Goal: Task Accomplishment & Management: Use online tool/utility

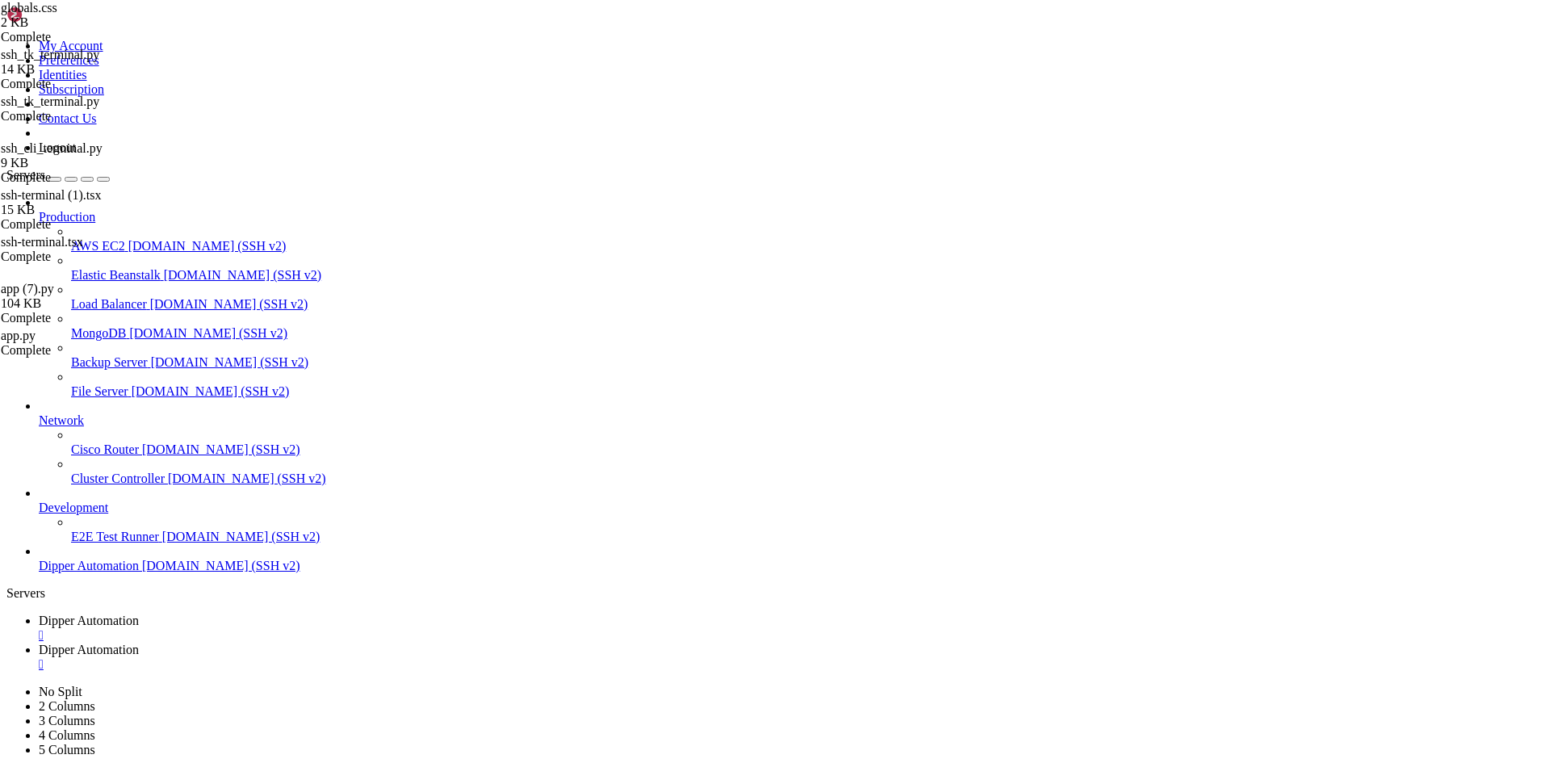
scroll to position [7659, 0]
click at [139, 643] on span "Dipper Automation" at bounding box center [89, 650] width 100 height 14
click at [139, 614] on span "Dipper Automation" at bounding box center [89, 621] width 100 height 14
click at [404, 643] on link "Dipper Automation " at bounding box center [791, 657] width 1505 height 29
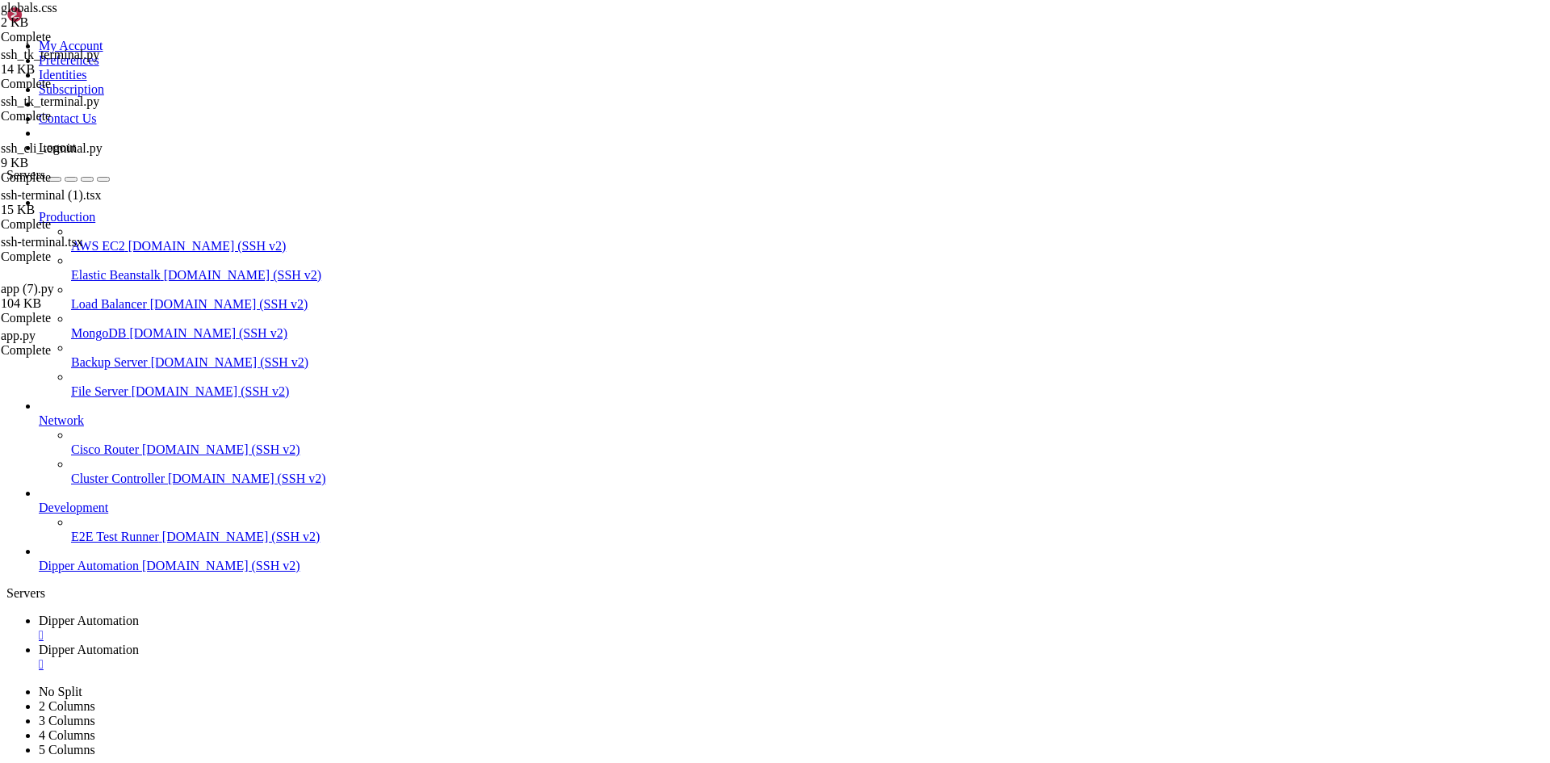
scroll to position [0, 0]
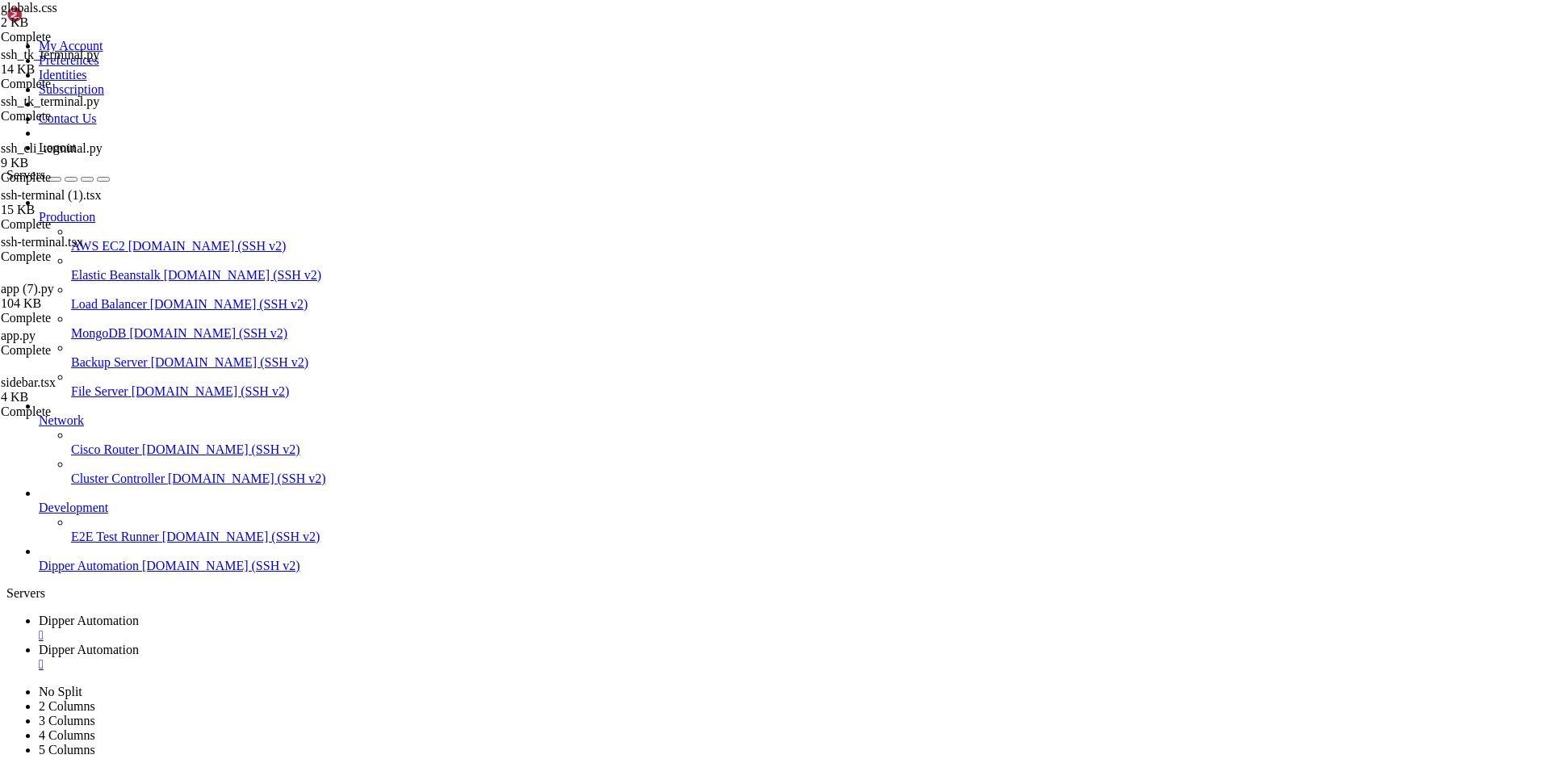
scroll to position [0, 0]
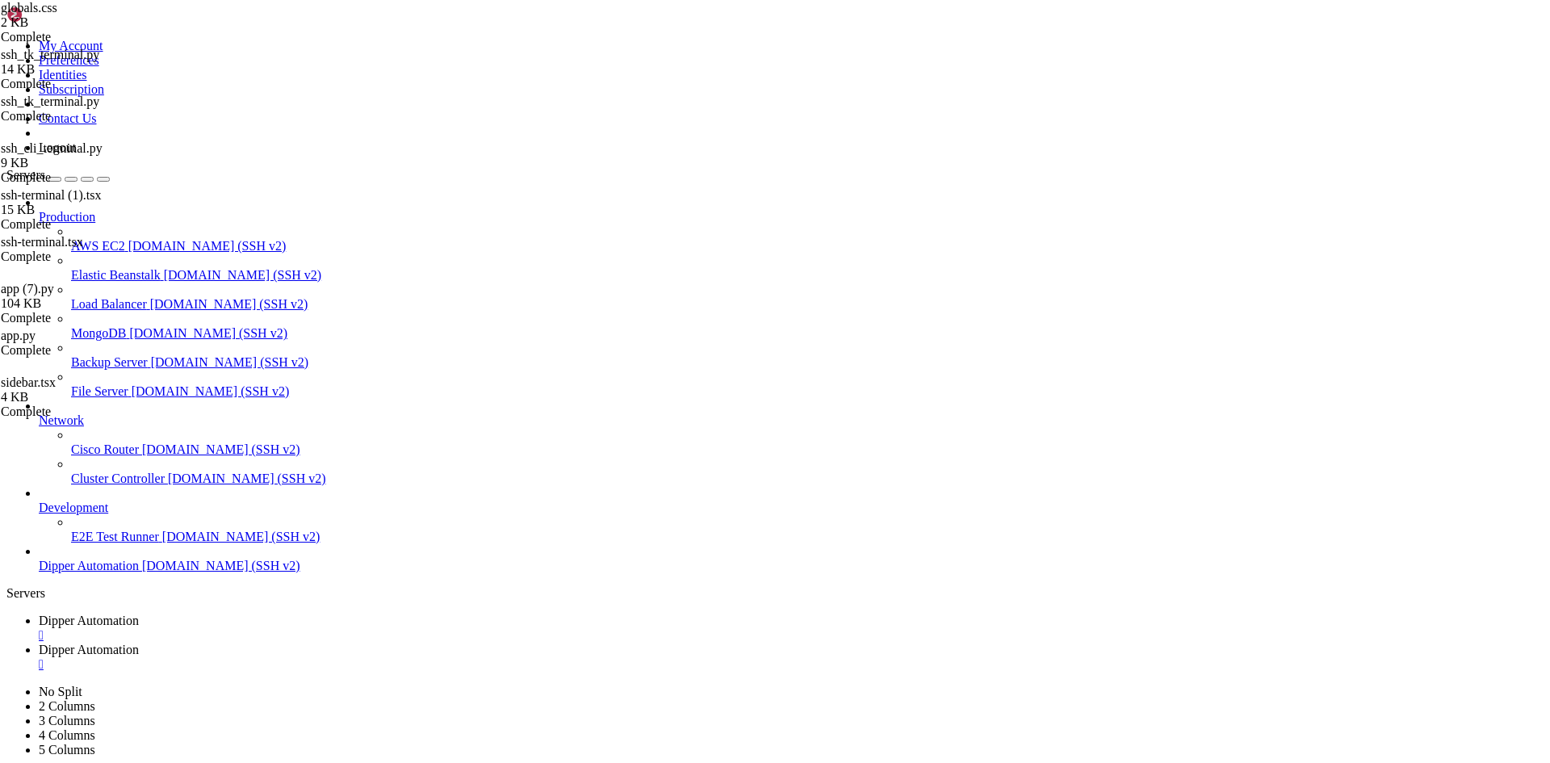
type input "/root/DipperIntegrated/app"
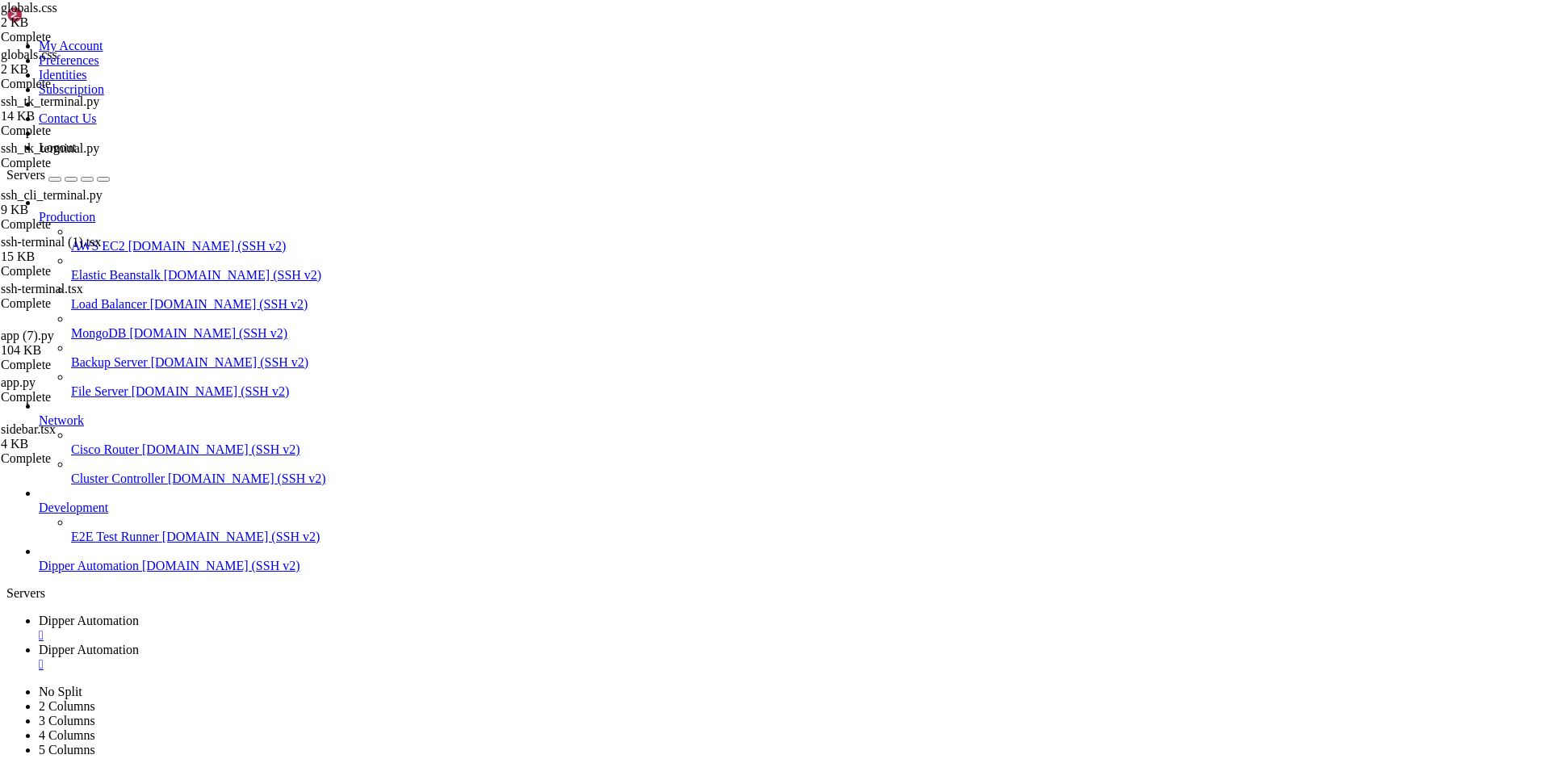
drag, startPoint x: 378, startPoint y: 163, endPoint x: 300, endPoint y: 168, distance: 77.7
drag, startPoint x: 381, startPoint y: 518, endPoint x: 320, endPoint y: 518, distance: 61.4
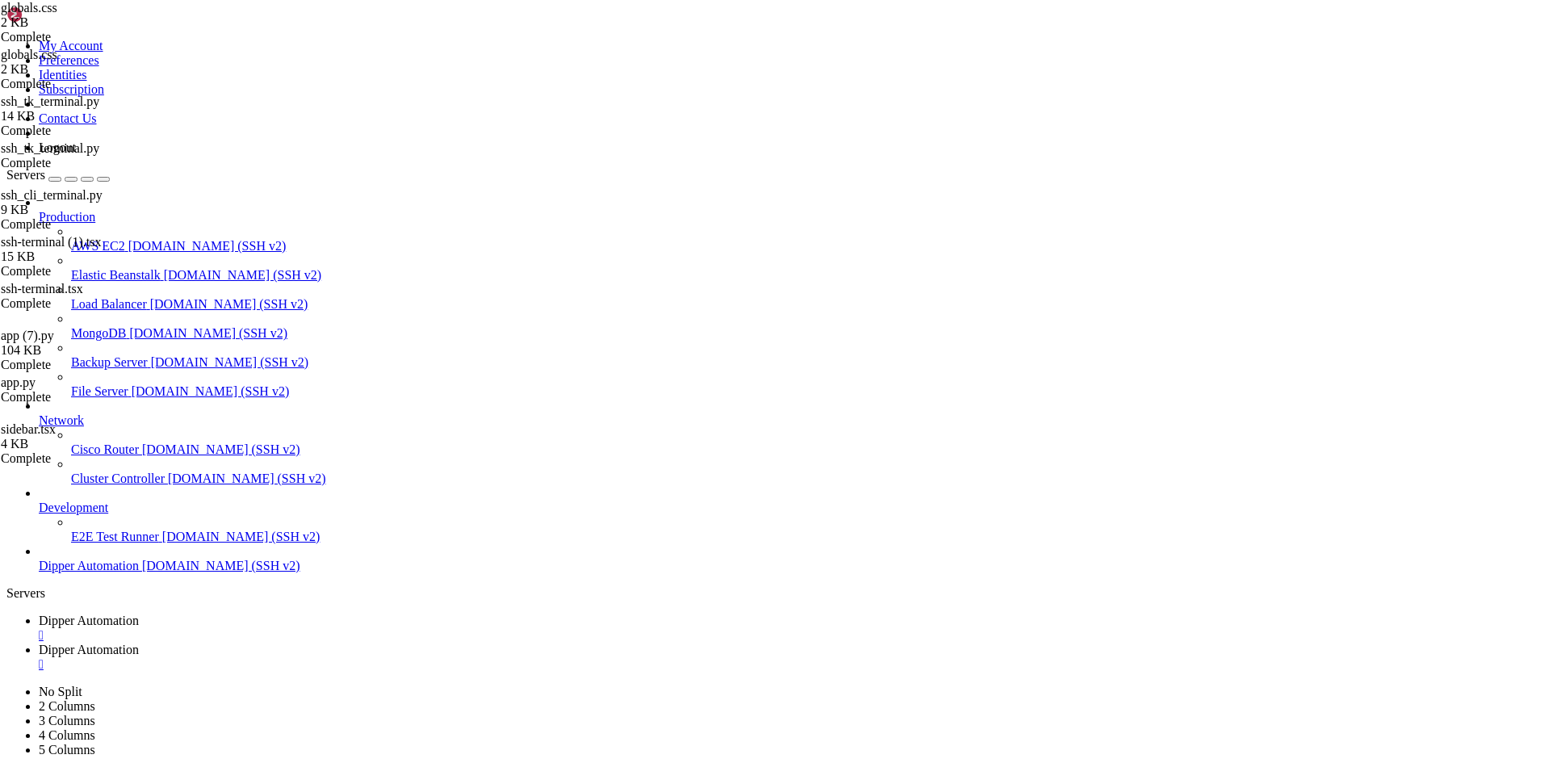
drag, startPoint x: 378, startPoint y: 513, endPoint x: 301, endPoint y: 517, distance: 76.8
paste textarea "4 22% 97"
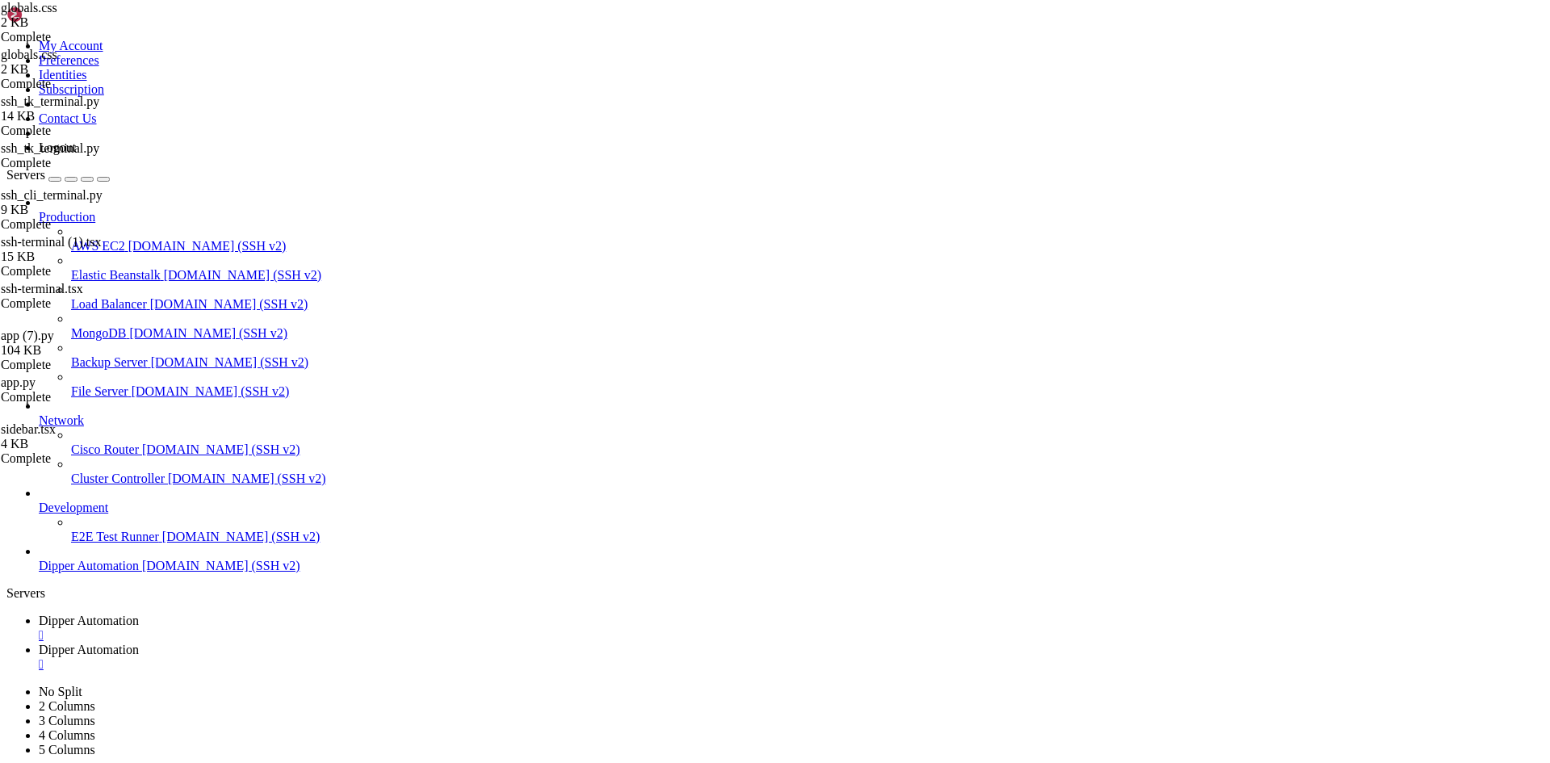
type textarea "--primary-foreground: 222.2 47.4% 11.2%;"
drag, startPoint x: 262, startPoint y: 15, endPoint x: 297, endPoint y: 69, distance: 64.7
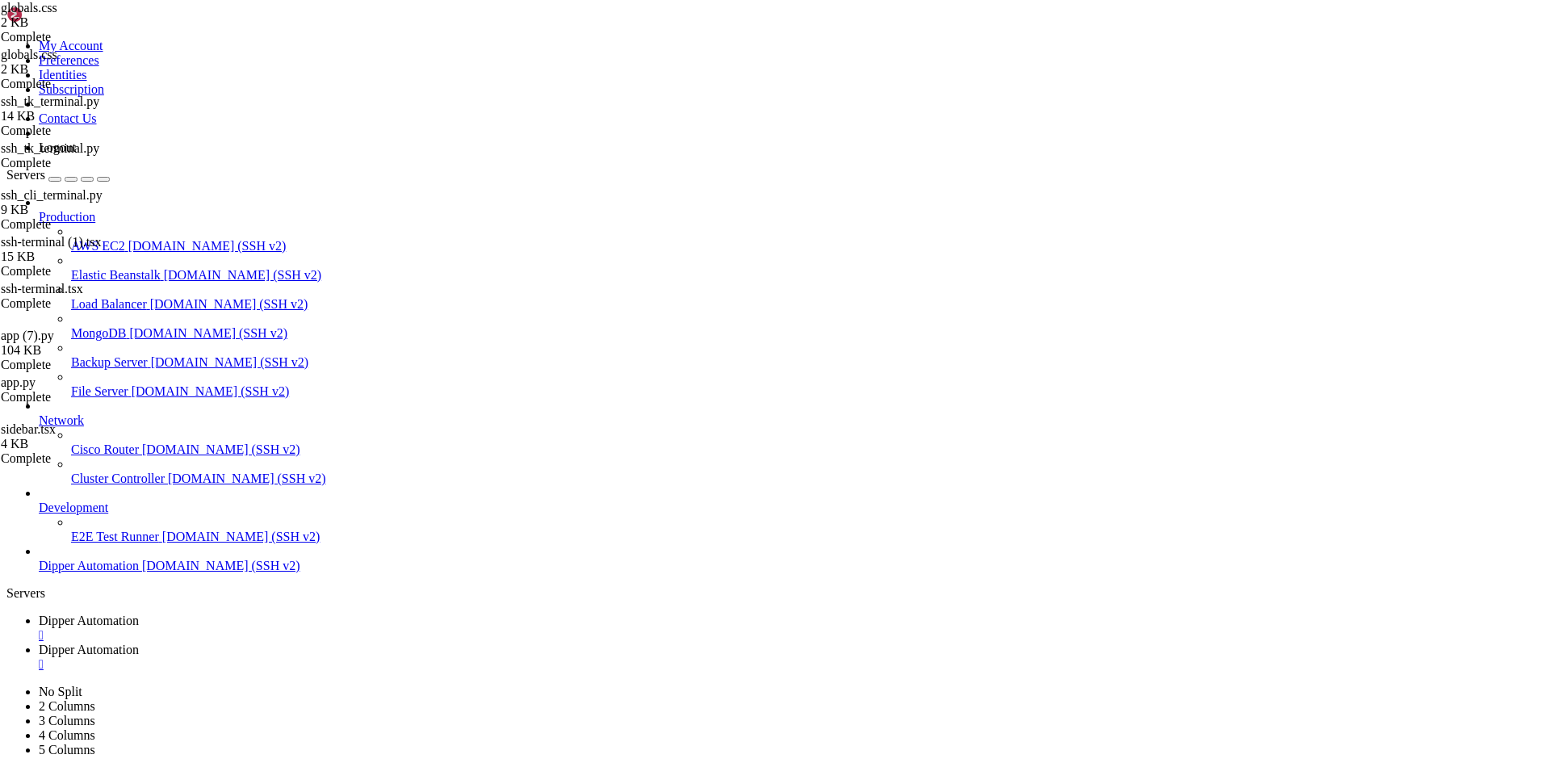
click at [139, 614] on span "Dipper Automation" at bounding box center [89, 621] width 100 height 14
click at [139, 643] on span "Dipper Automation" at bounding box center [89, 650] width 100 height 14
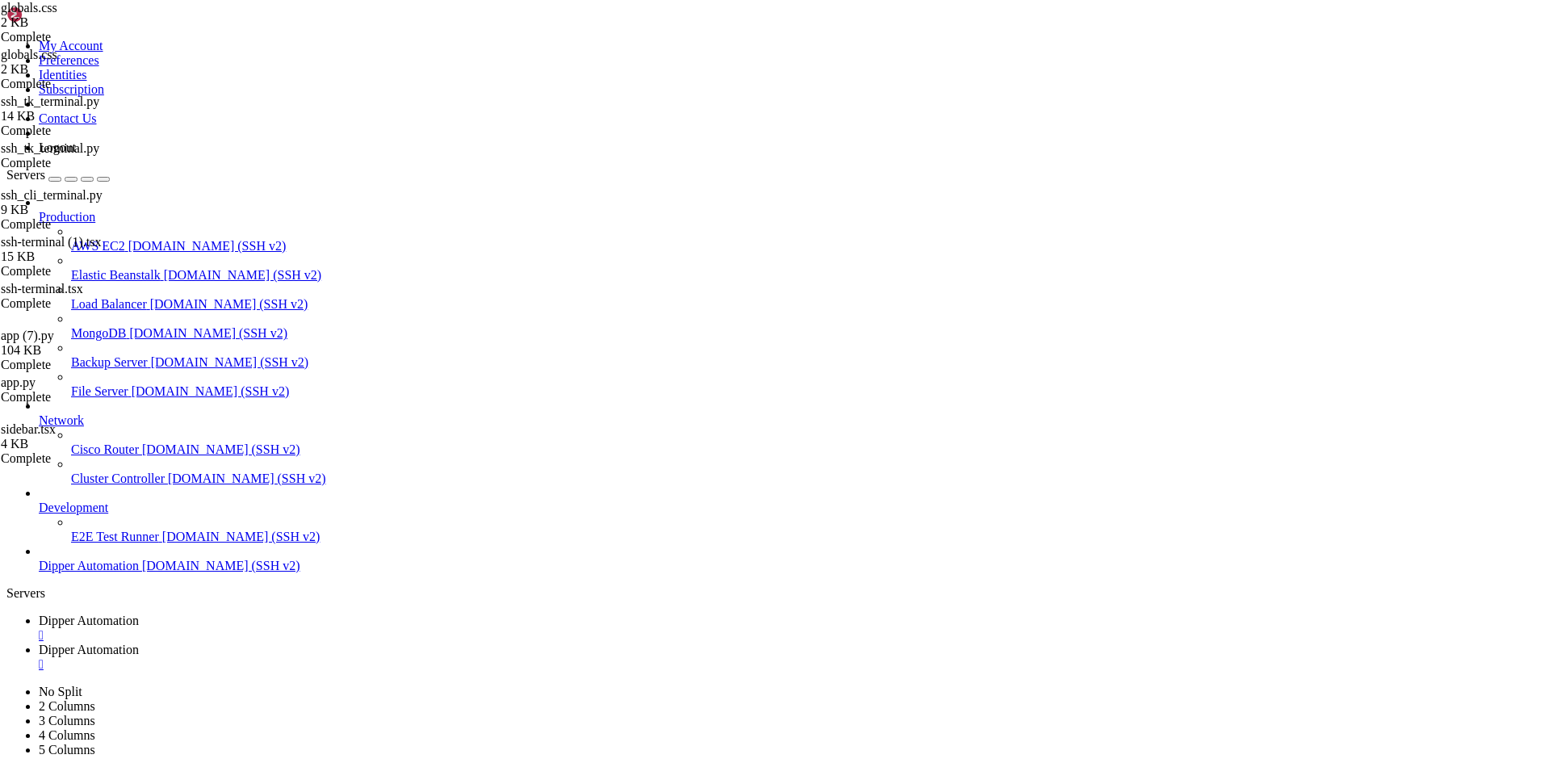
scroll to position [52, 0]
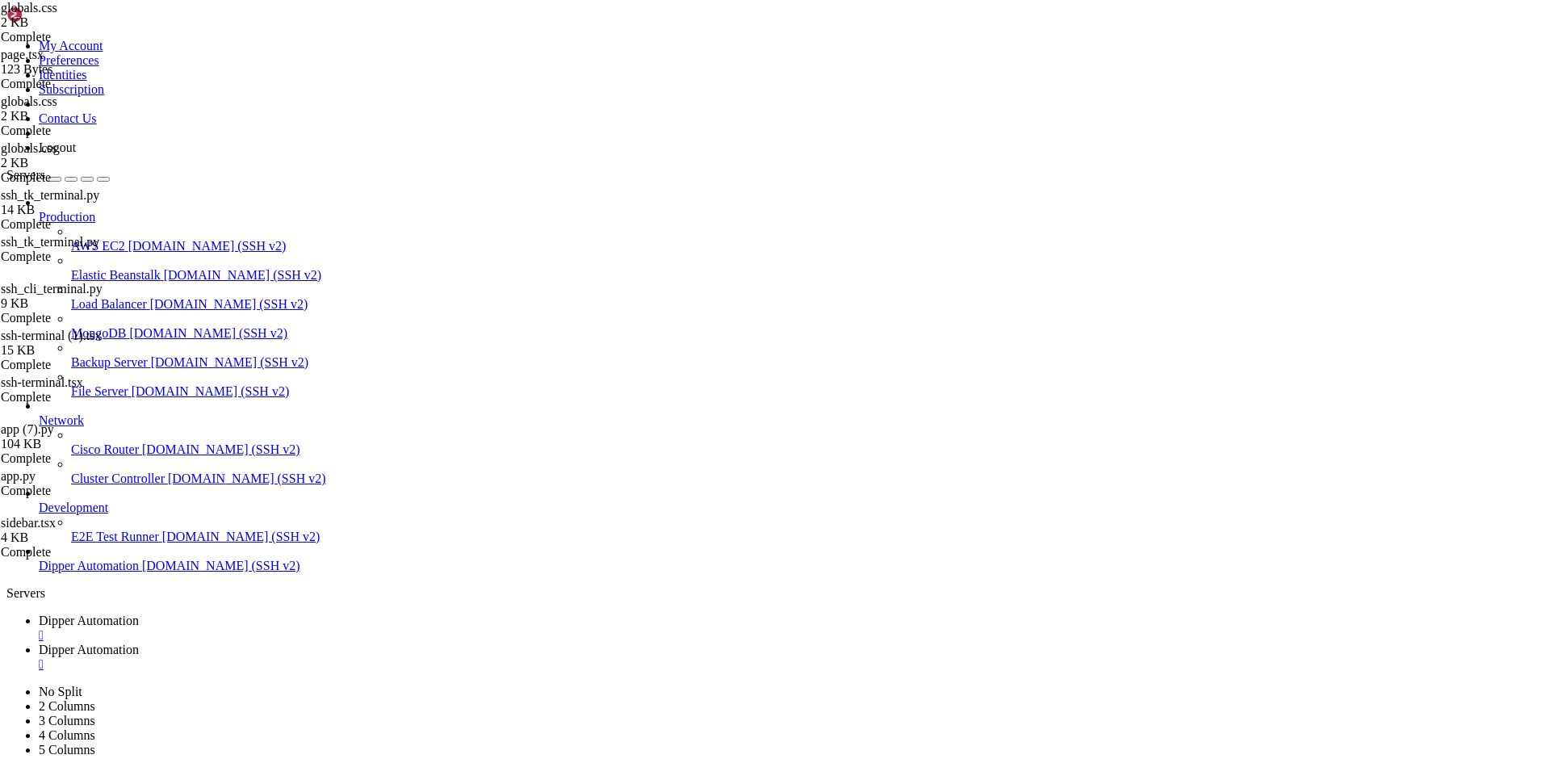
scroll to position [78, 0]
type textarea "--sidebar-border: 217.2 32.6% 17.5%;"
type input "bg"
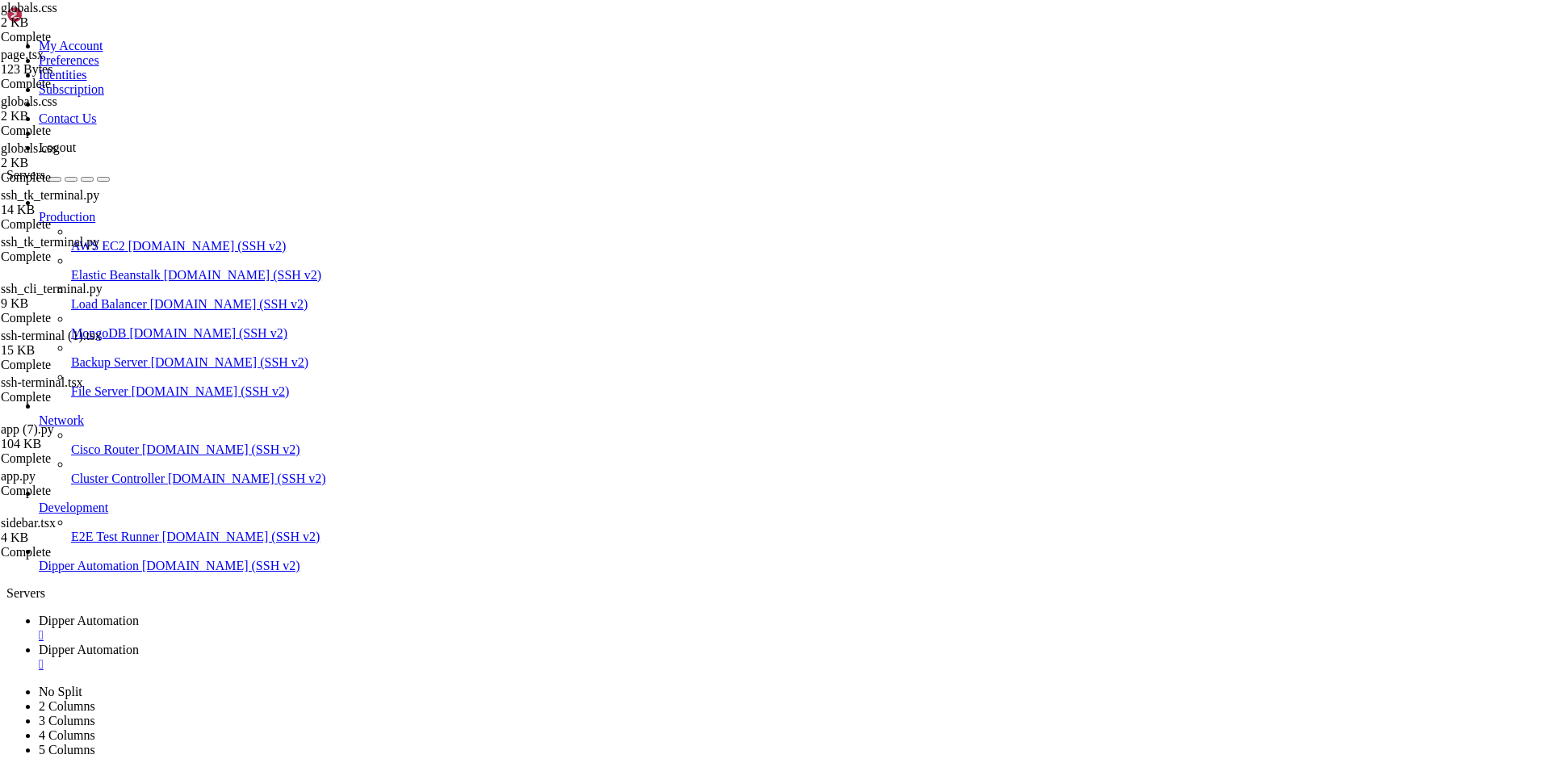
type textarea "@apply bg-background text-foreground;"
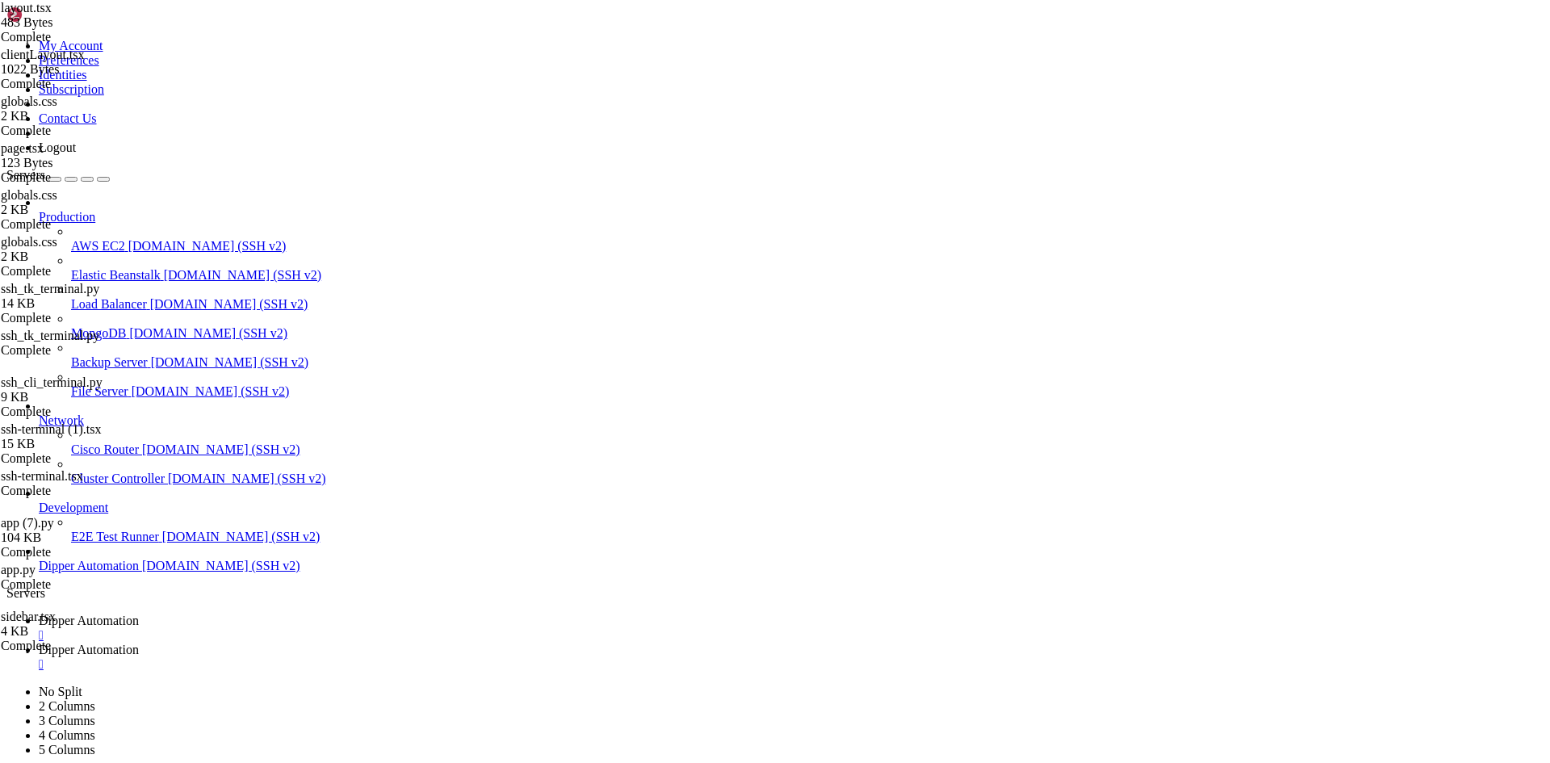
type textarea "import './globals.css'"
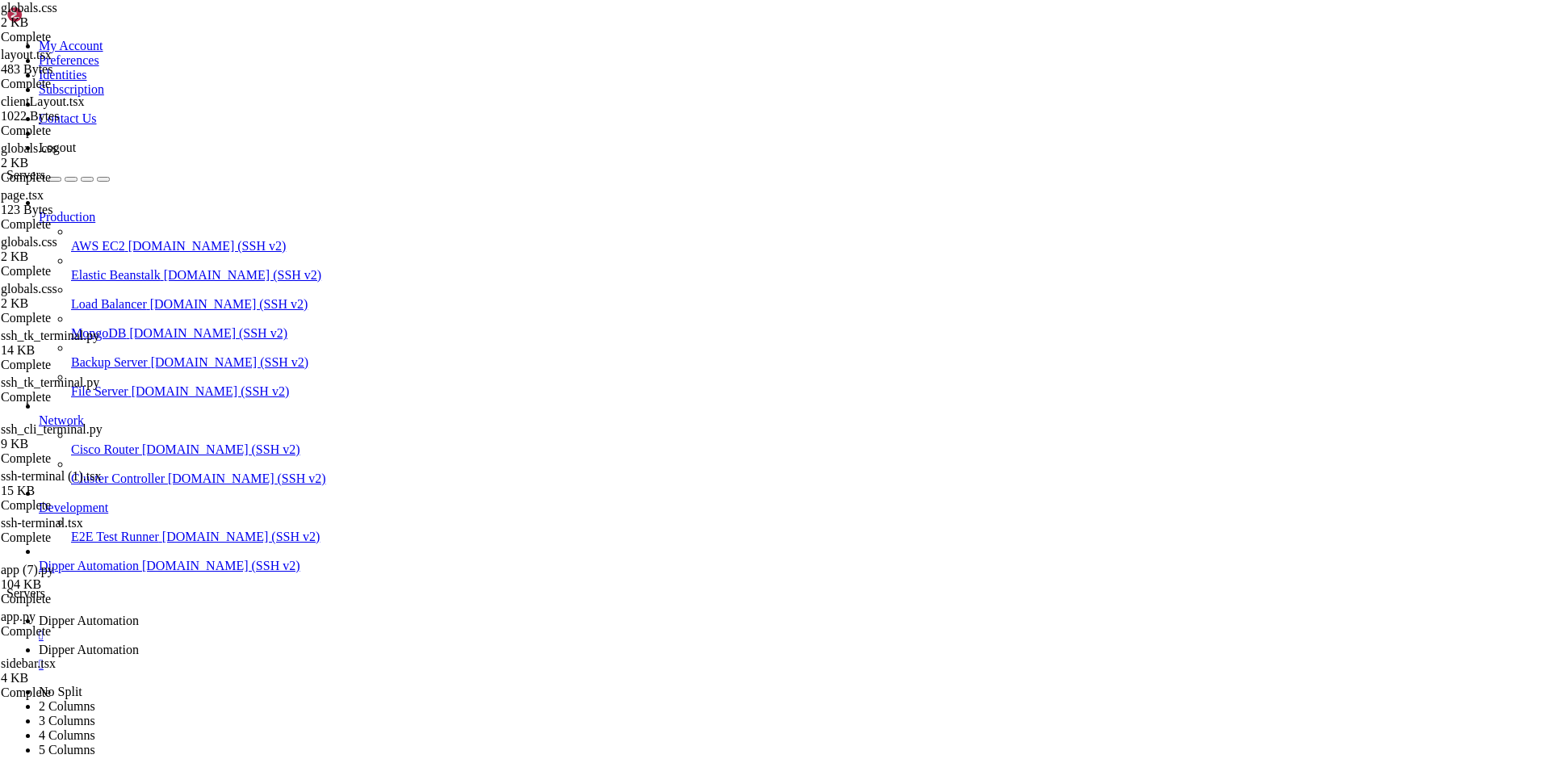
type textarea "--chart-3: 220 13% 91%;"
type input "60"
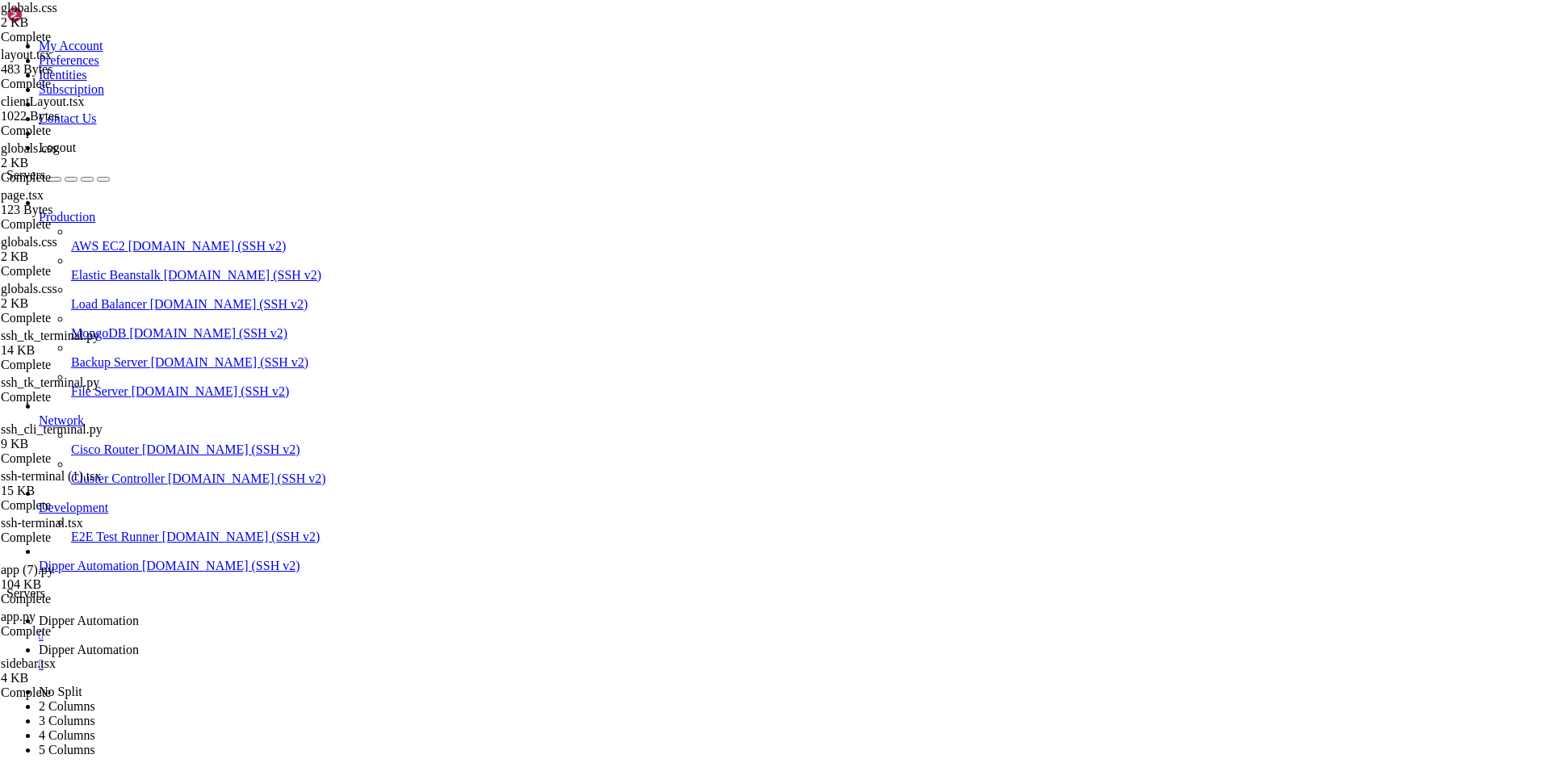
scroll to position [0, 10]
type textarea "--muted: 0 0% 100%;"
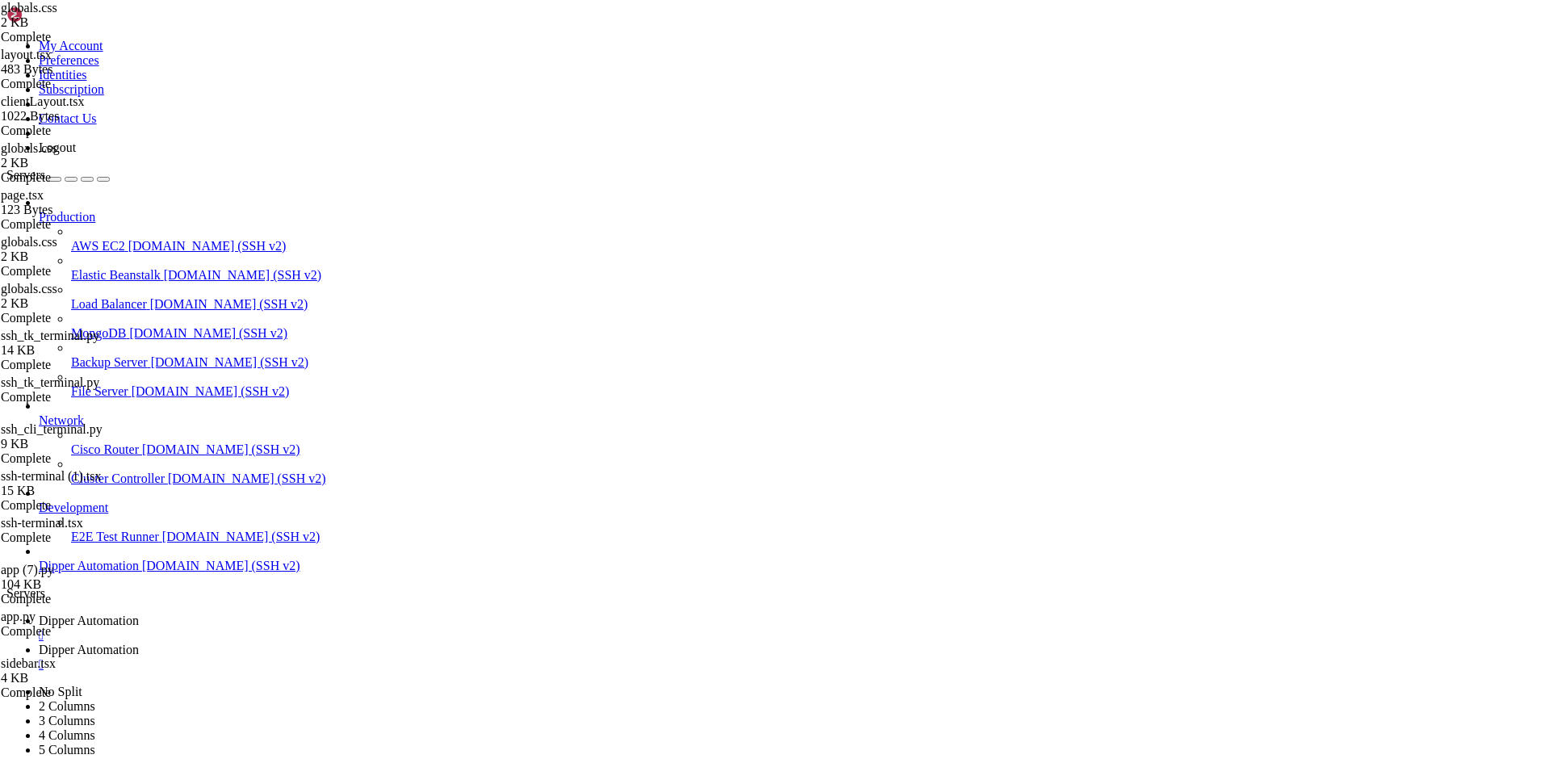
click at [227, 614] on link "Dipper Automation " at bounding box center [791, 628] width 1505 height 29
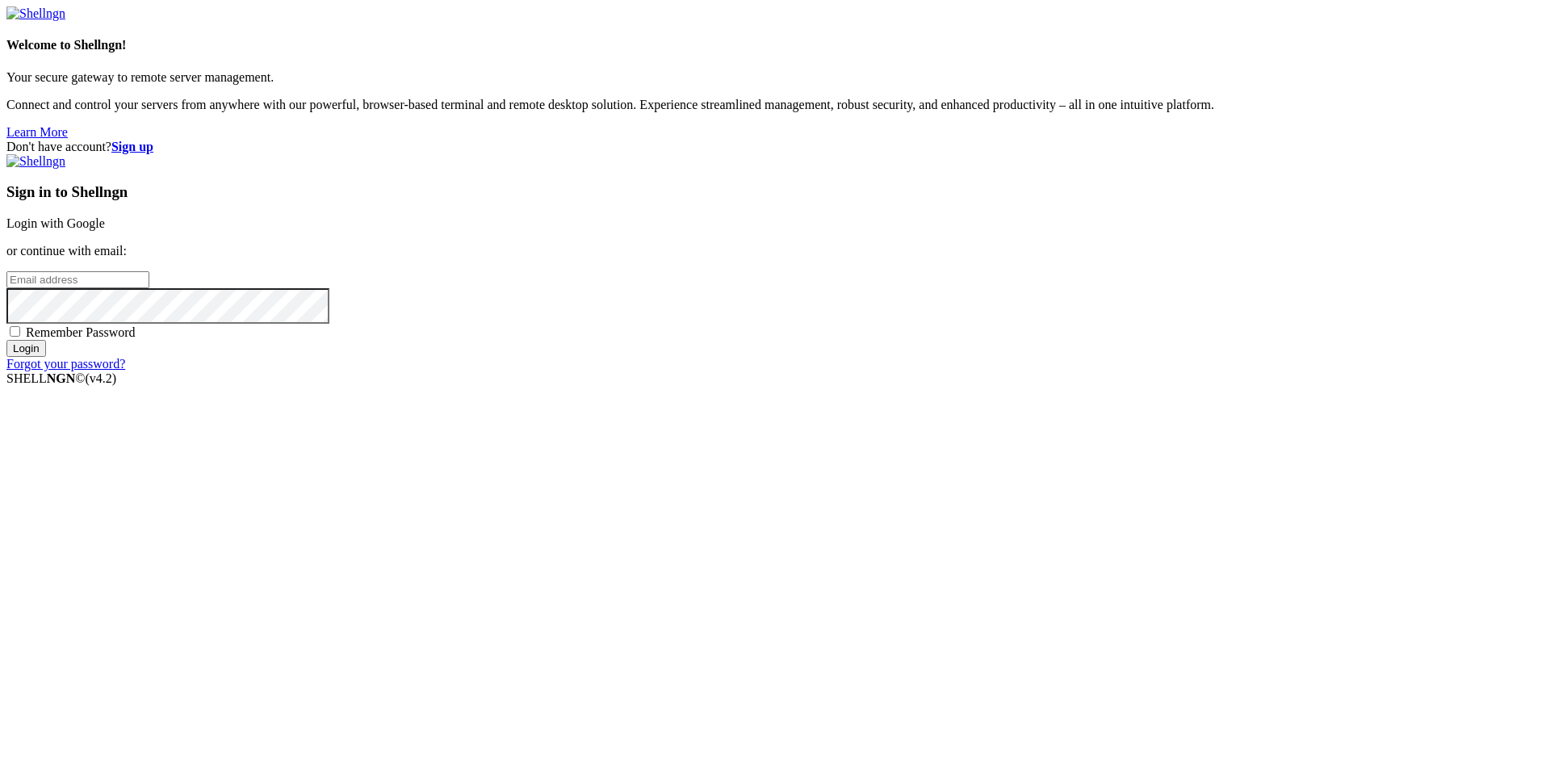
click at [105, 230] on link "Login with Google" at bounding box center [55, 223] width 98 height 14
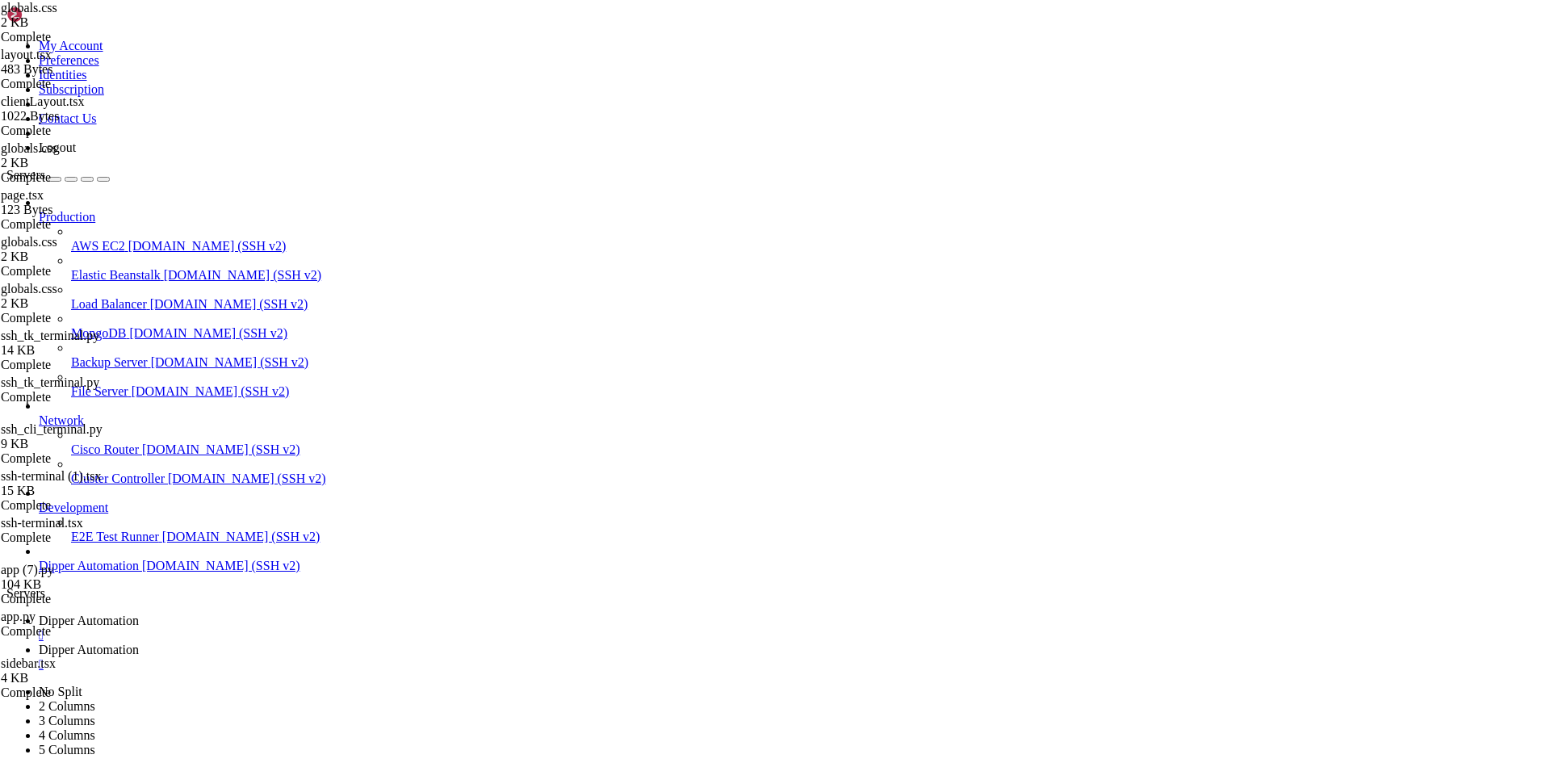
scroll to position [17006, 0]
click at [396, 643] on link "Dipper Automation " at bounding box center [791, 657] width 1505 height 29
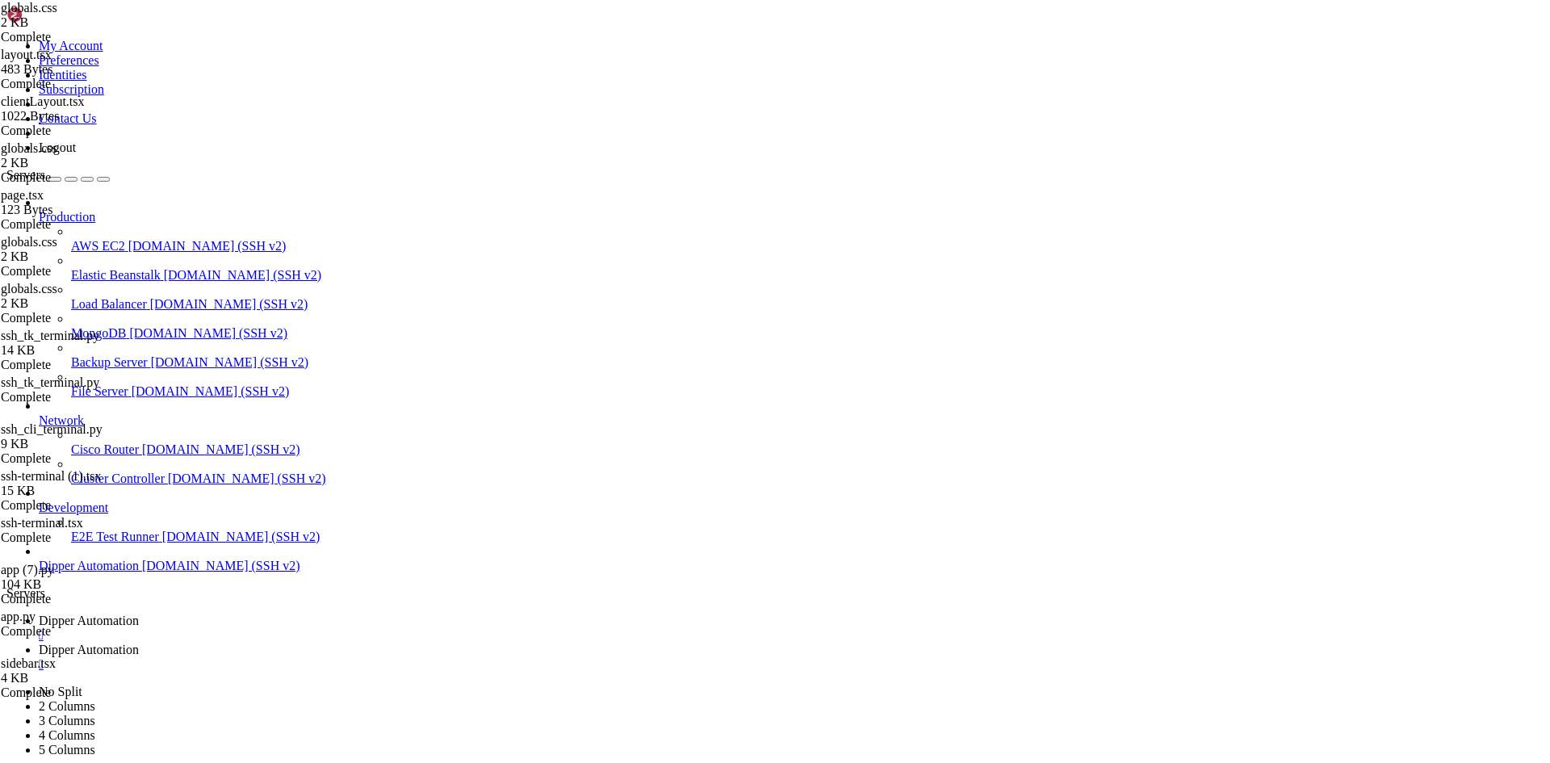
type input "/root/DipperIntegrated/styles"
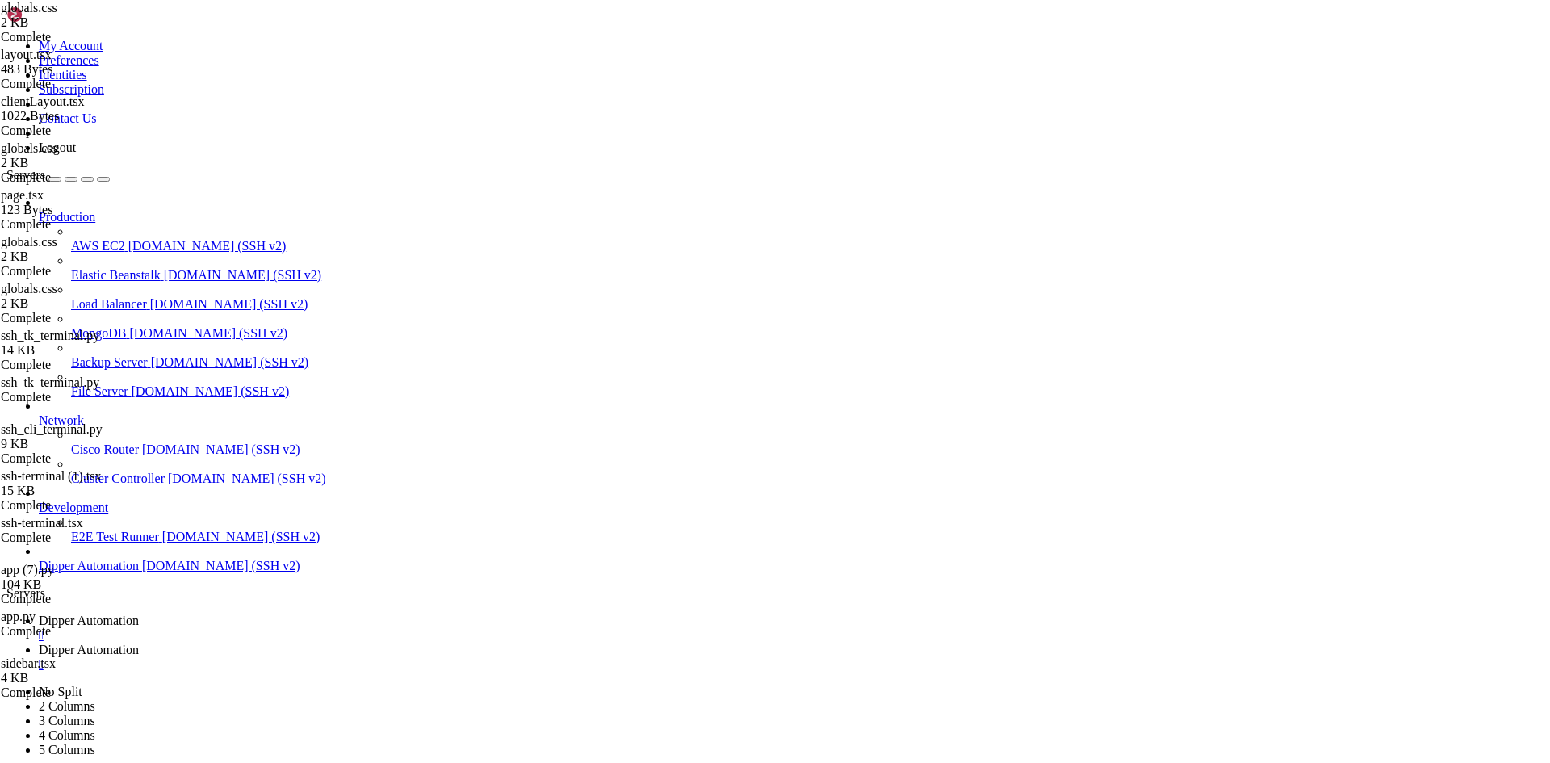
type textarea "--primary-foreground: 0 0% 98%;"
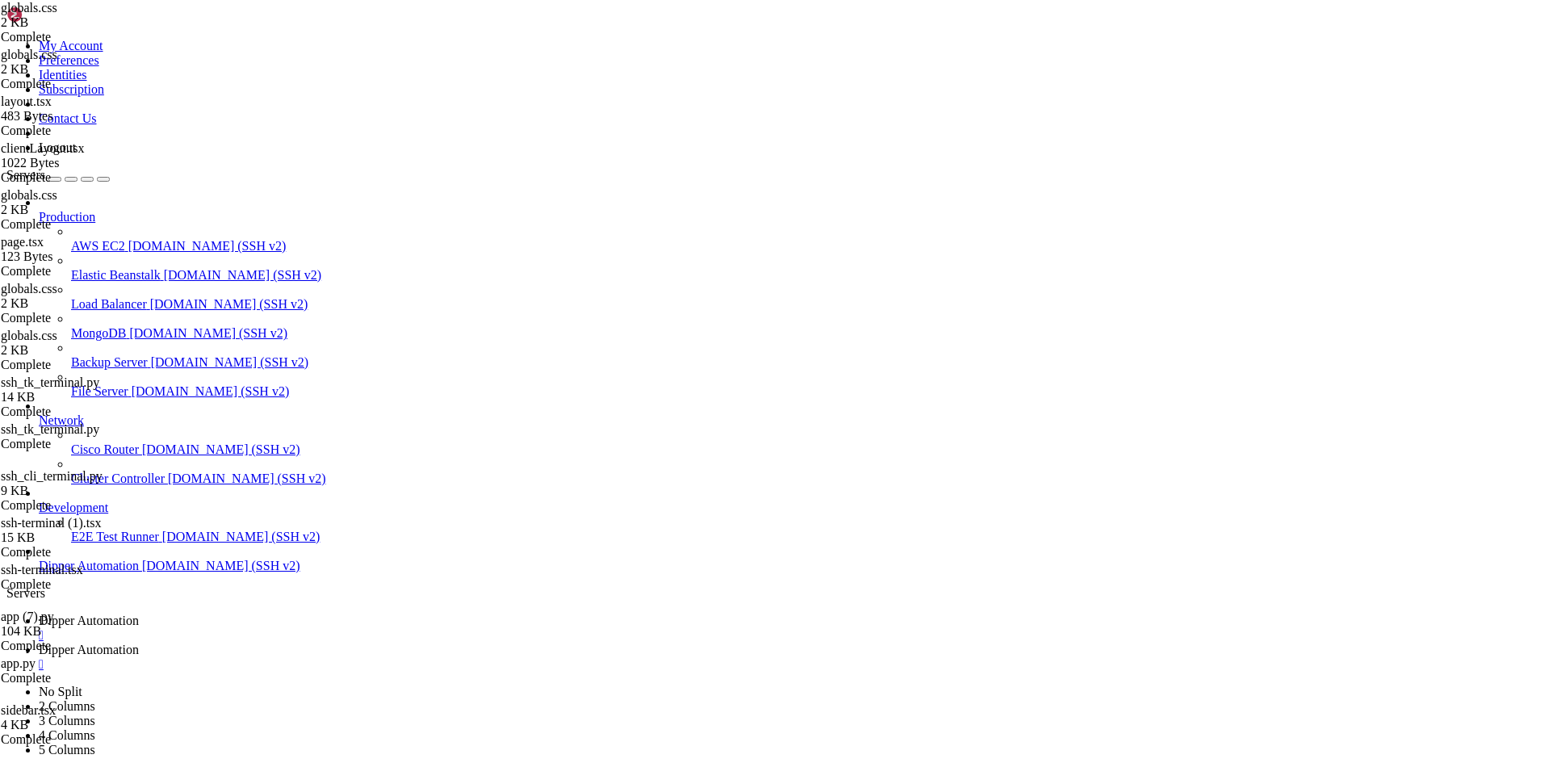
type input "60"
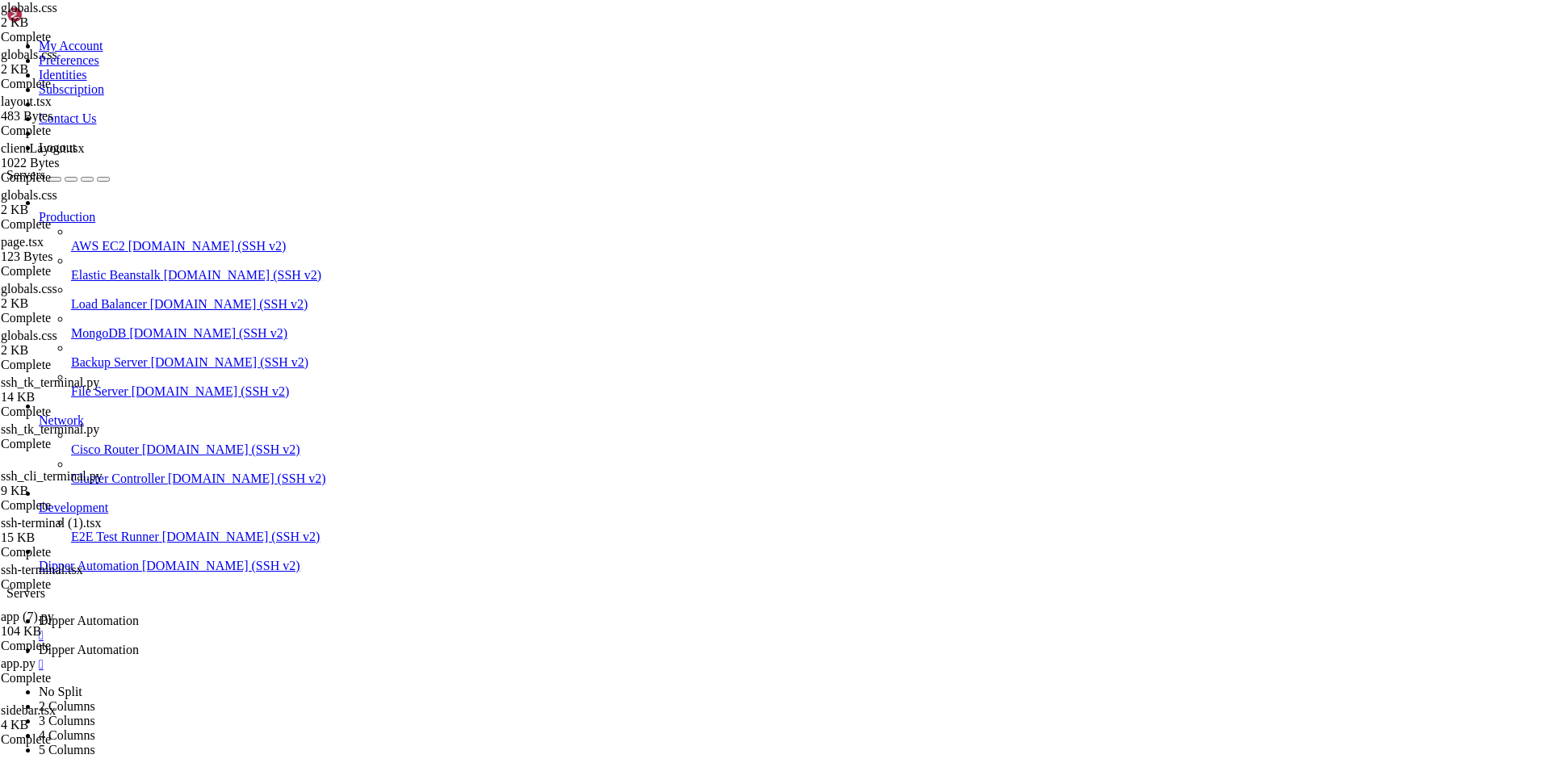
scroll to position [0, 0]
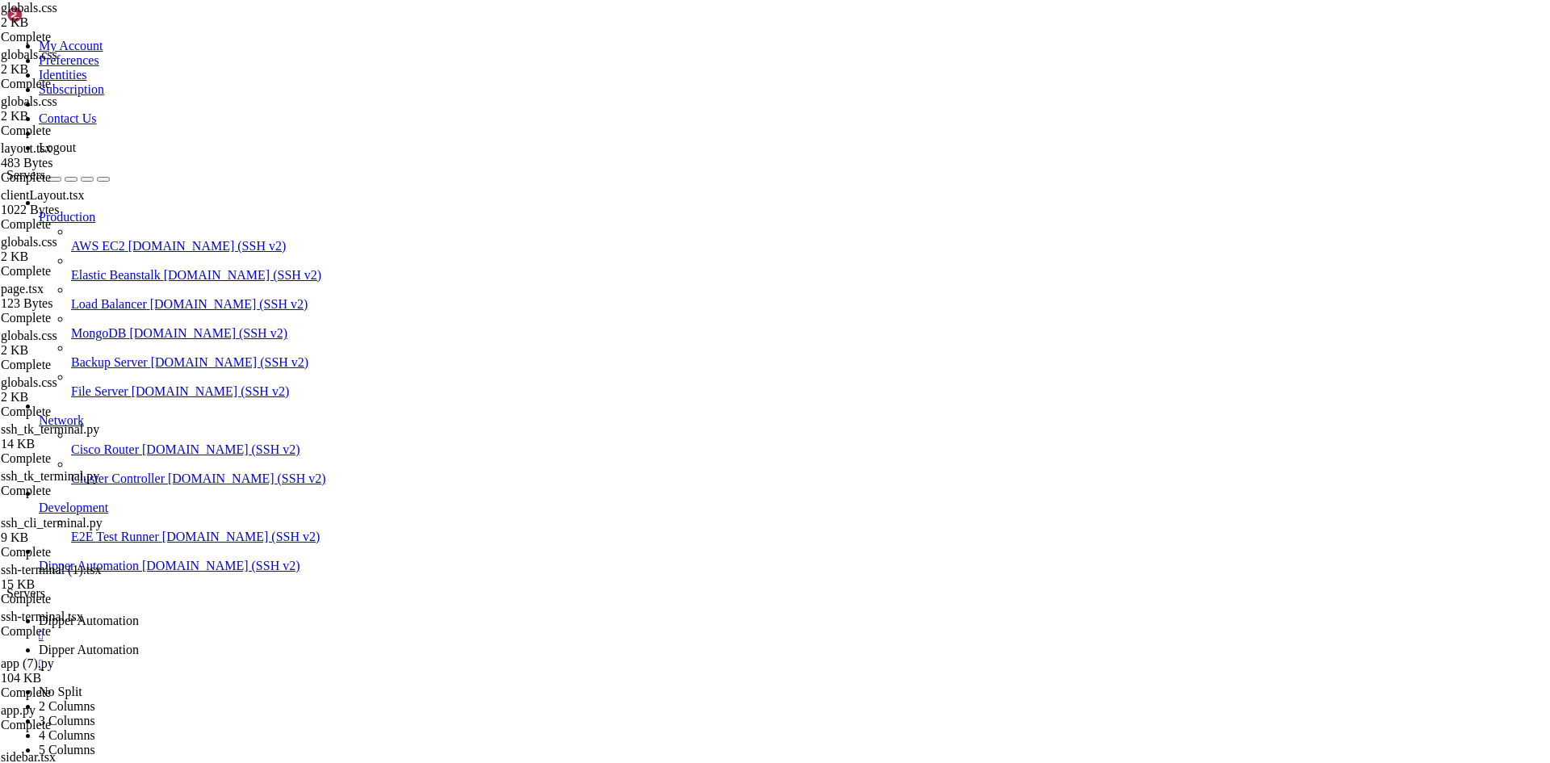
scroll to position [0, 0]
drag, startPoint x: 690, startPoint y: 0, endPoint x: 400, endPoint y: 335, distance: 443.6
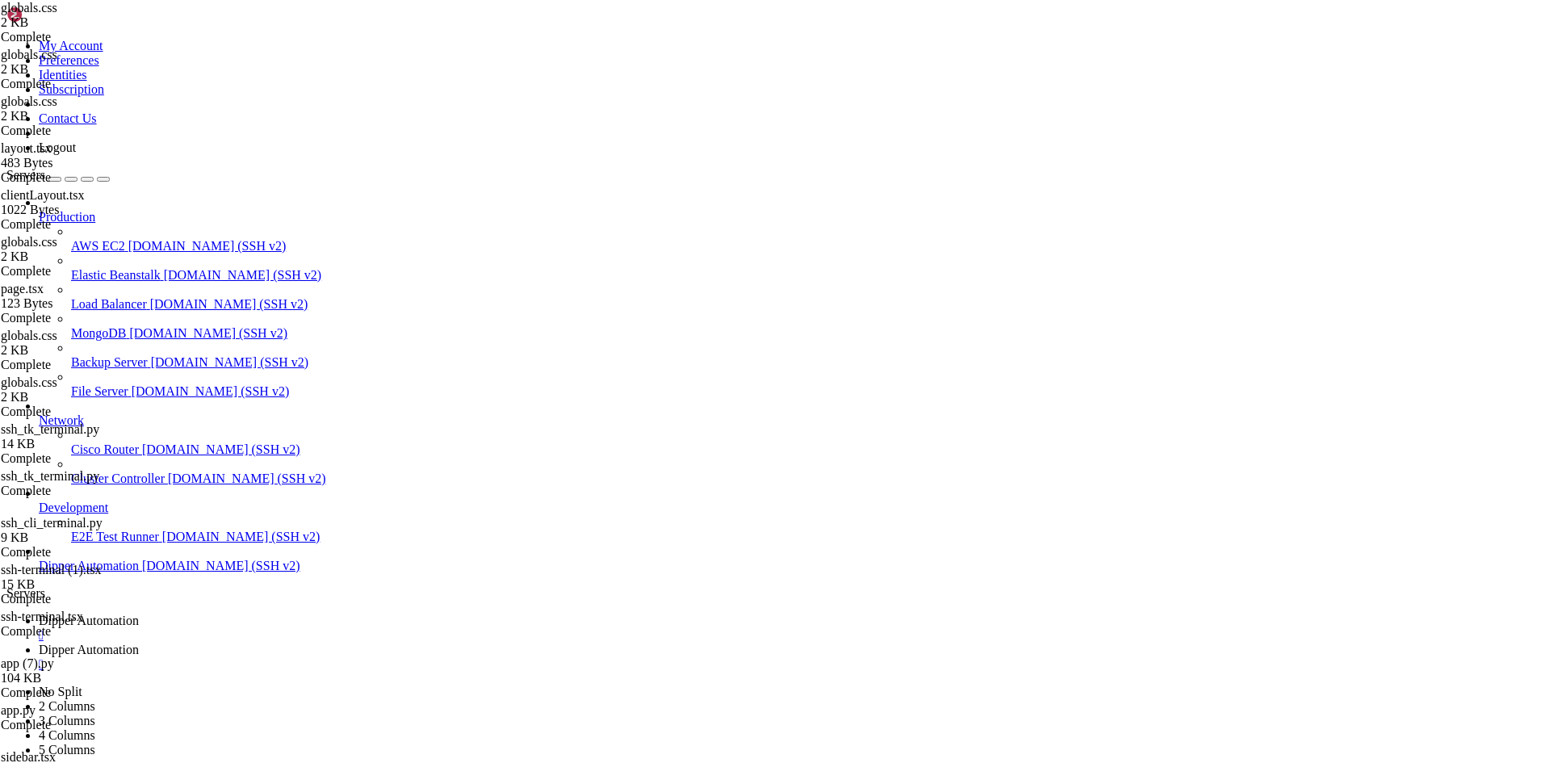
type input "/root"
click at [1029, 614] on ul "Dipper Automation  Dipper Automation " at bounding box center [774, 643] width 1537 height 58
click at [139, 614] on span "Dipper Automation" at bounding box center [89, 621] width 100 height 14
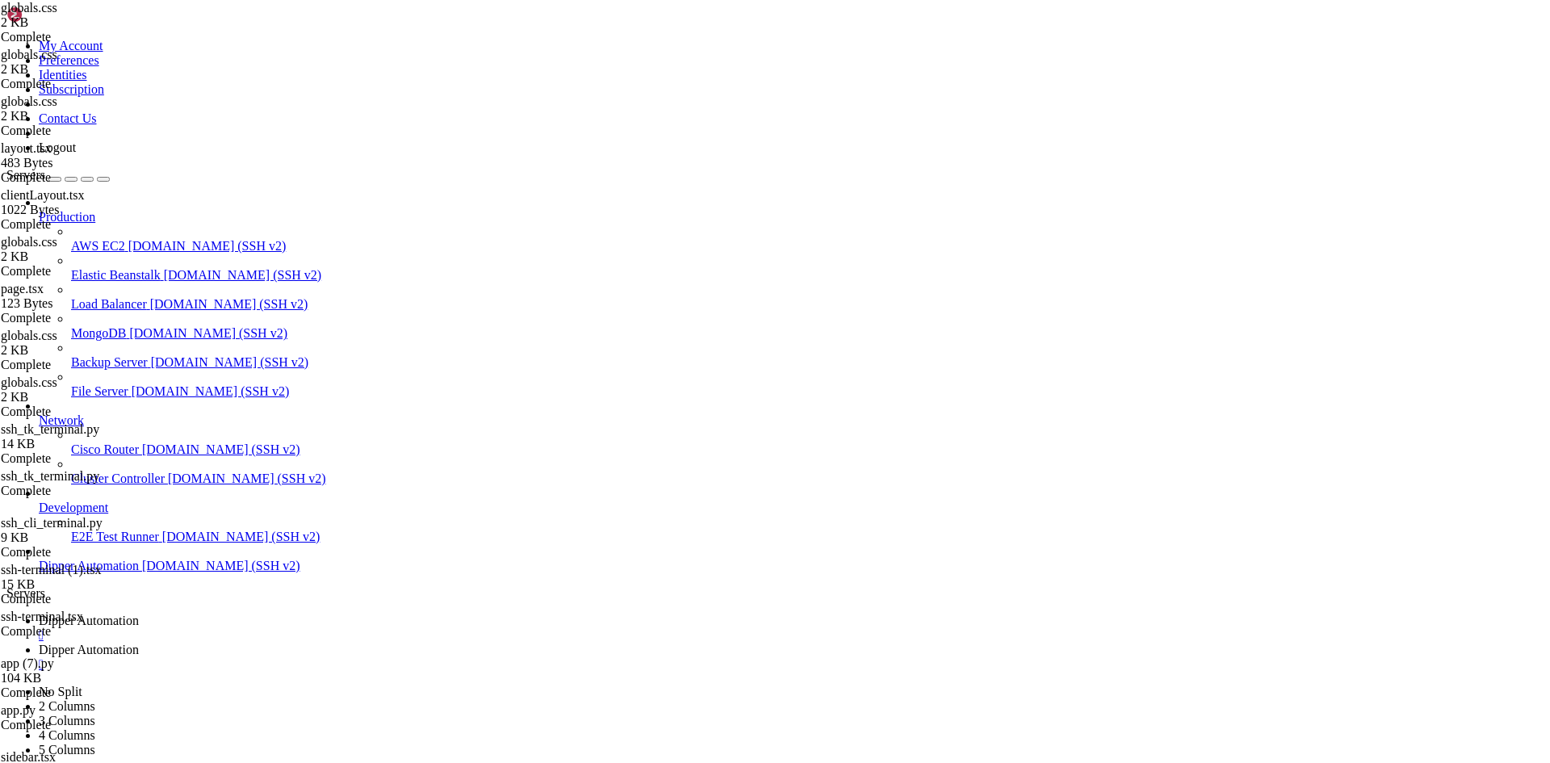
click at [139, 643] on span "Dipper Automation" at bounding box center [89, 650] width 100 height 14
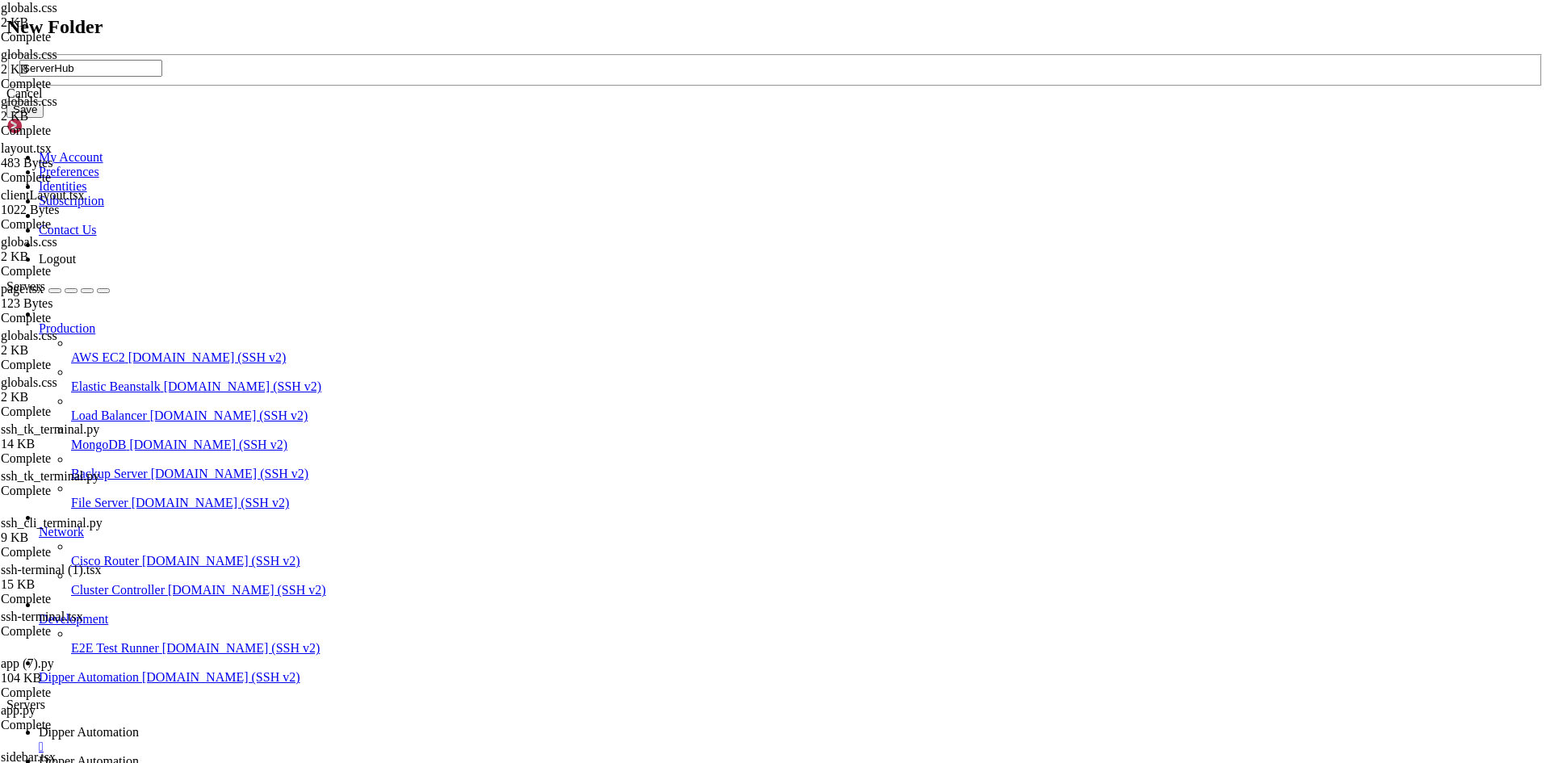
type input "ServerHub"
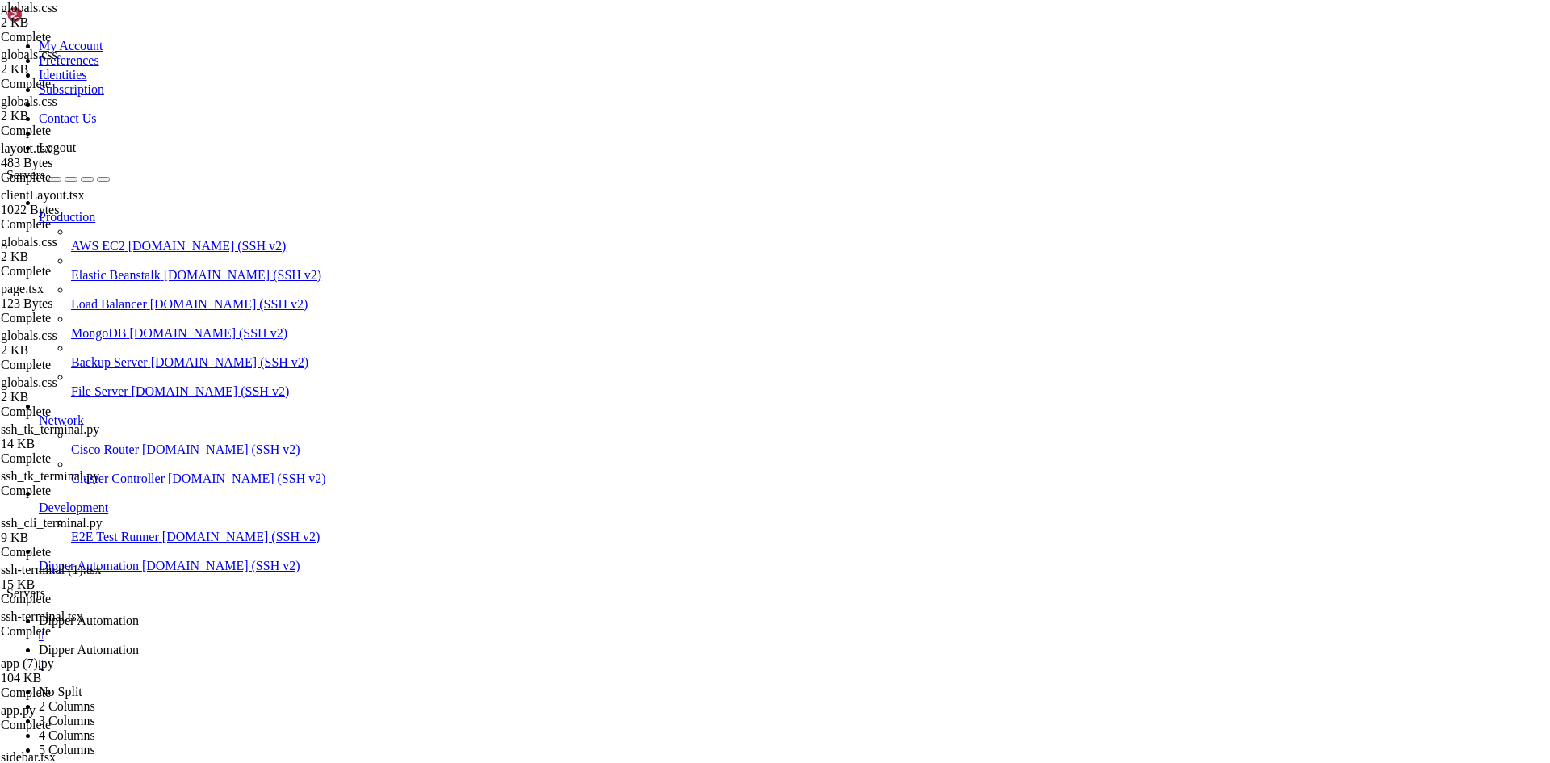
scroll to position [525, 0]
drag, startPoint x: 363, startPoint y: 639, endPoint x: 417, endPoint y: 430, distance: 215.8
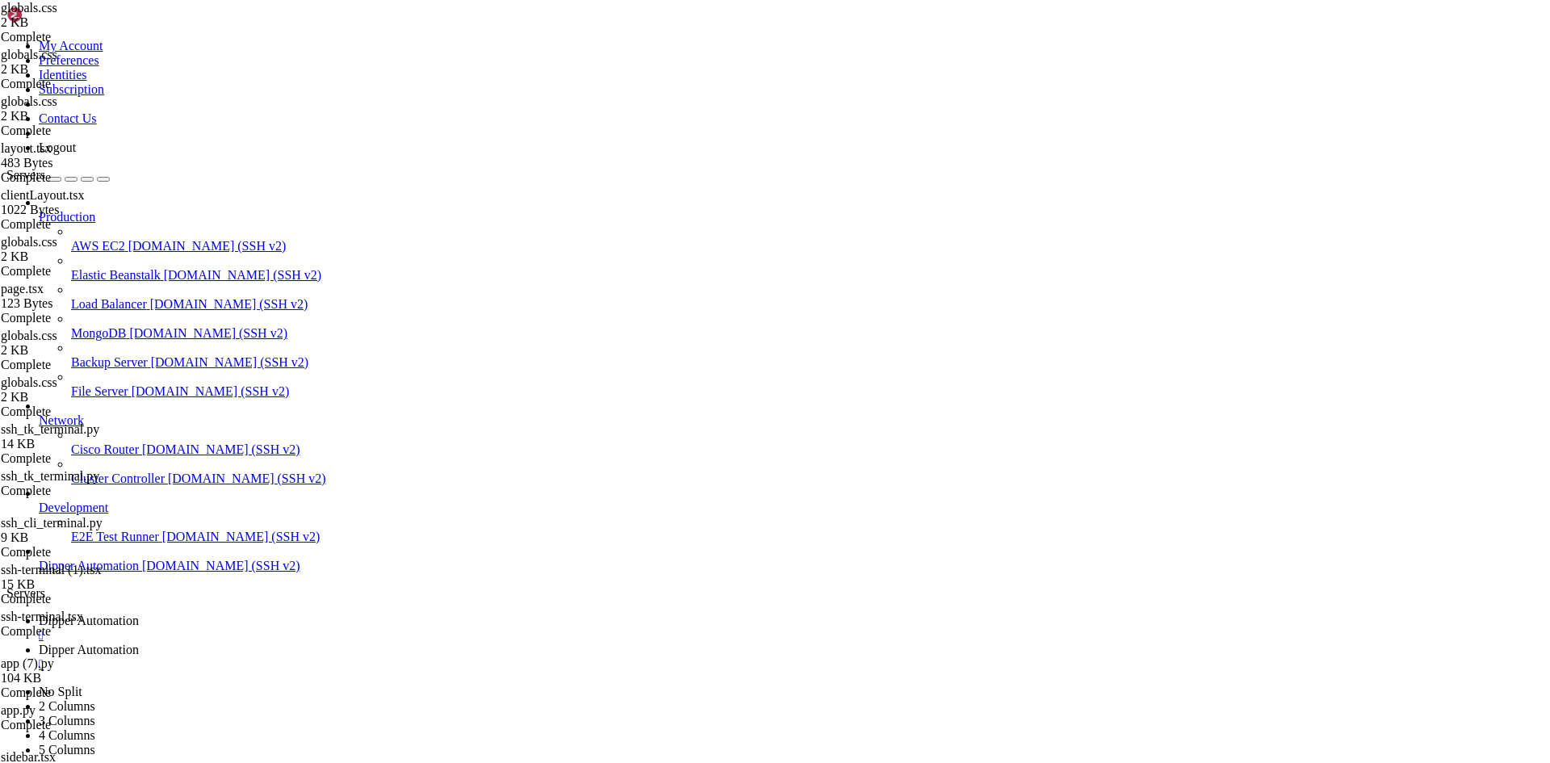
click at [292, 614] on link "Dipper Automation " at bounding box center [791, 628] width 1505 height 29
click at [418, 643] on link "Dipper Automation " at bounding box center [791, 657] width 1505 height 29
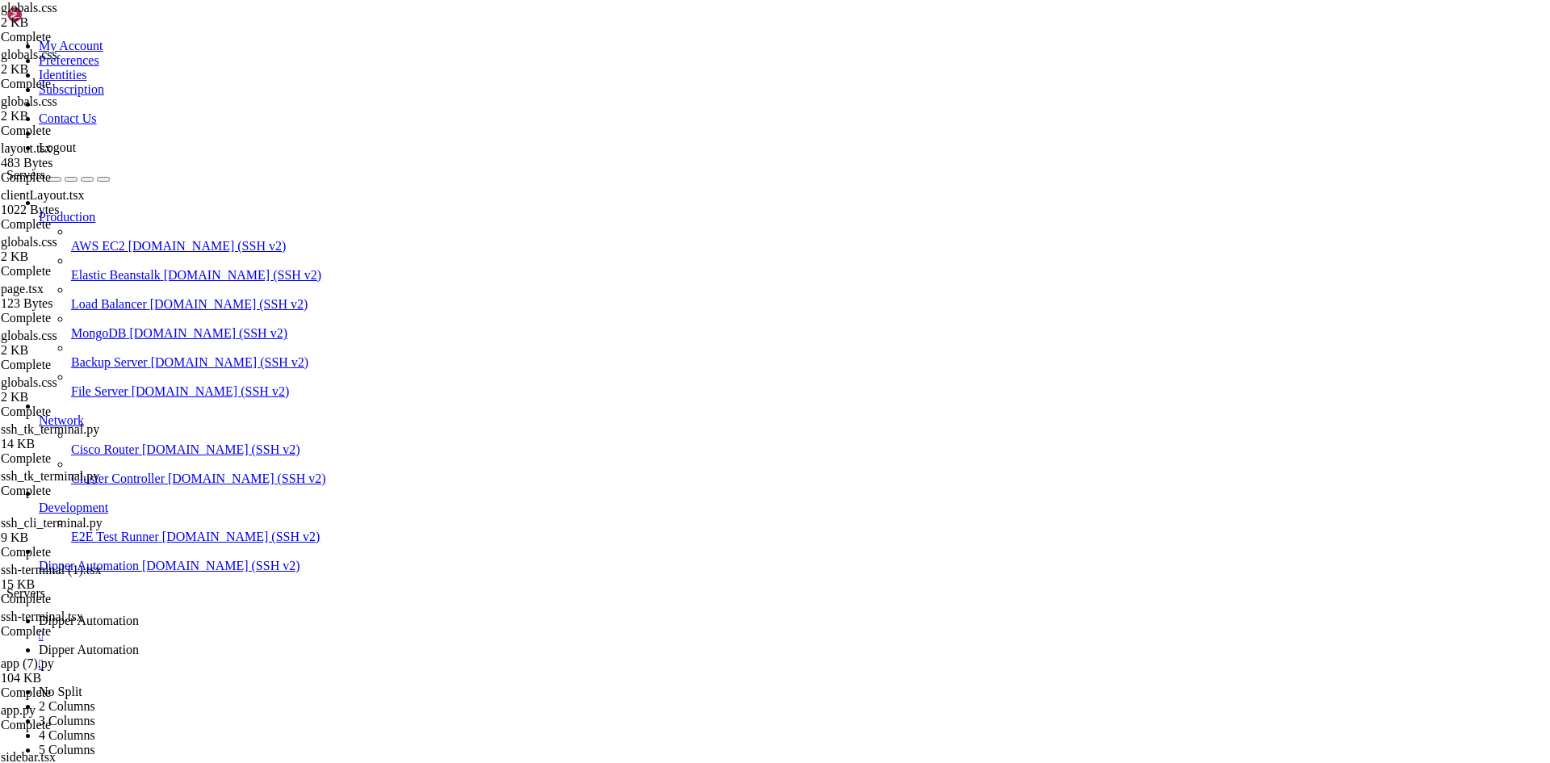
click at [139, 614] on span "Dipper Automation" at bounding box center [89, 621] width 100 height 14
click at [139, 643] on span "Dipper Automation" at bounding box center [89, 650] width 100 height 14
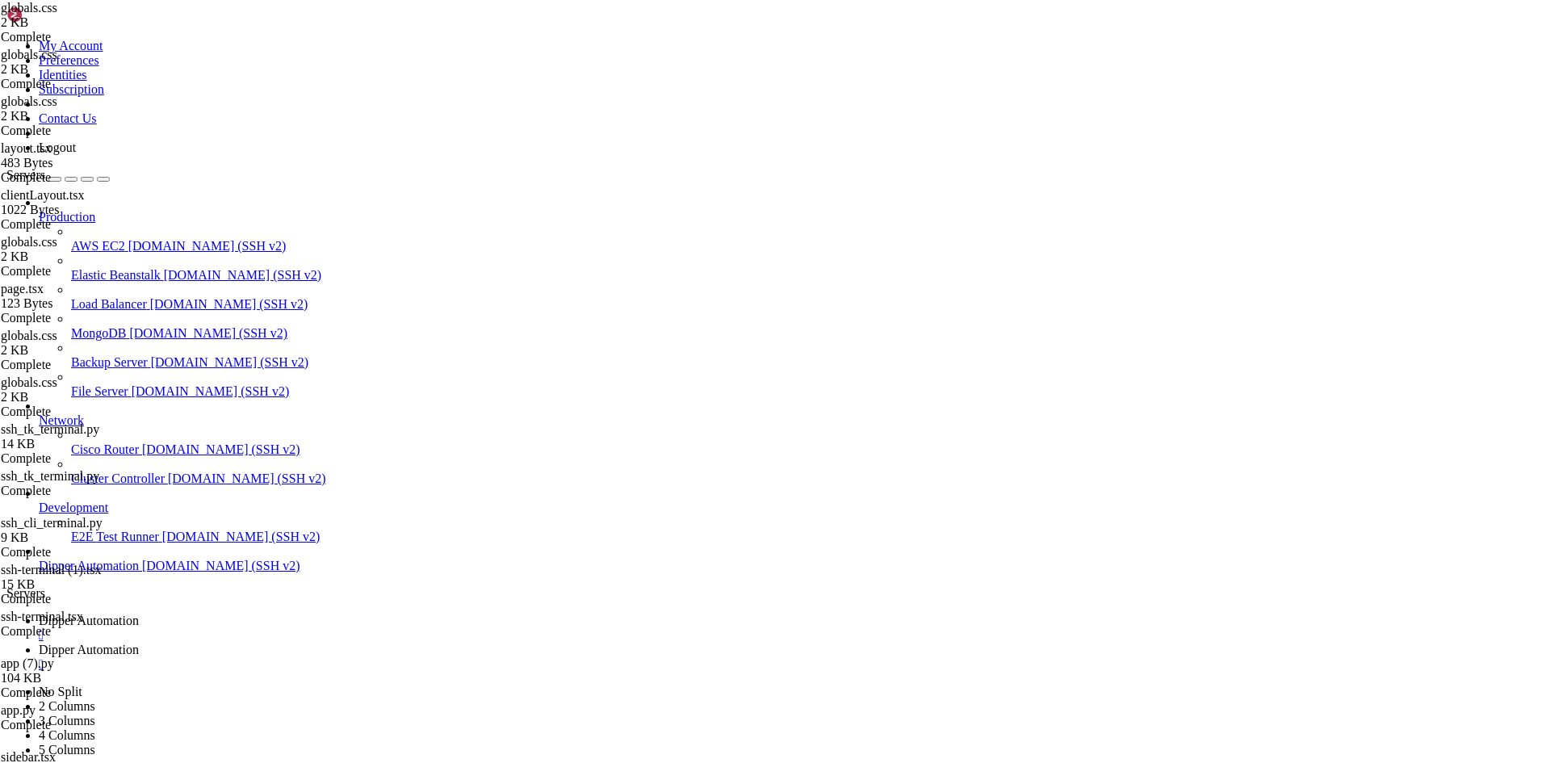
click at [280, 614] on link "Dipper Automation " at bounding box center [791, 628] width 1505 height 29
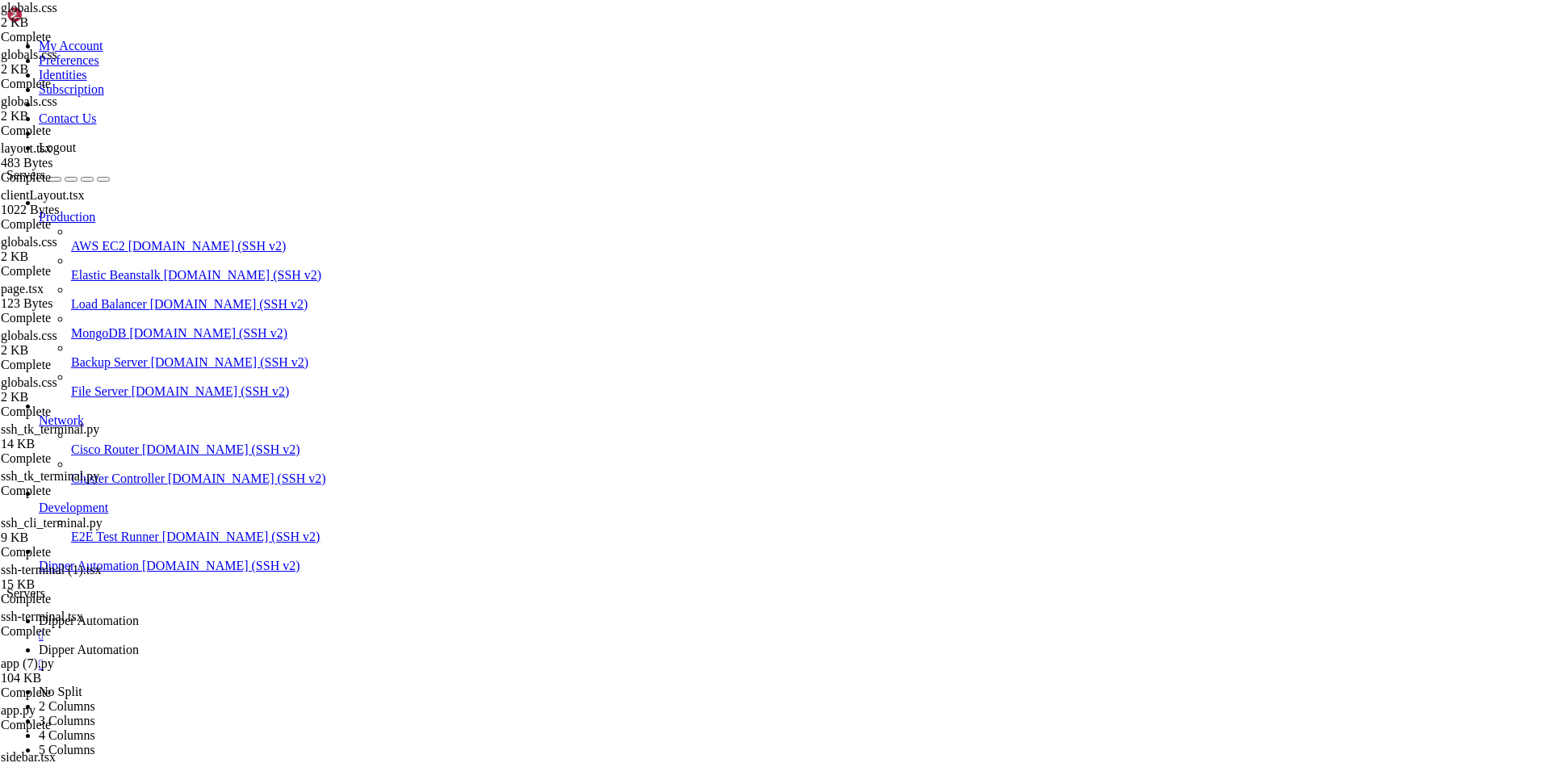
scroll to position [23347, 0]
click at [139, 643] on span "Dipper Automation" at bounding box center [89, 650] width 100 height 14
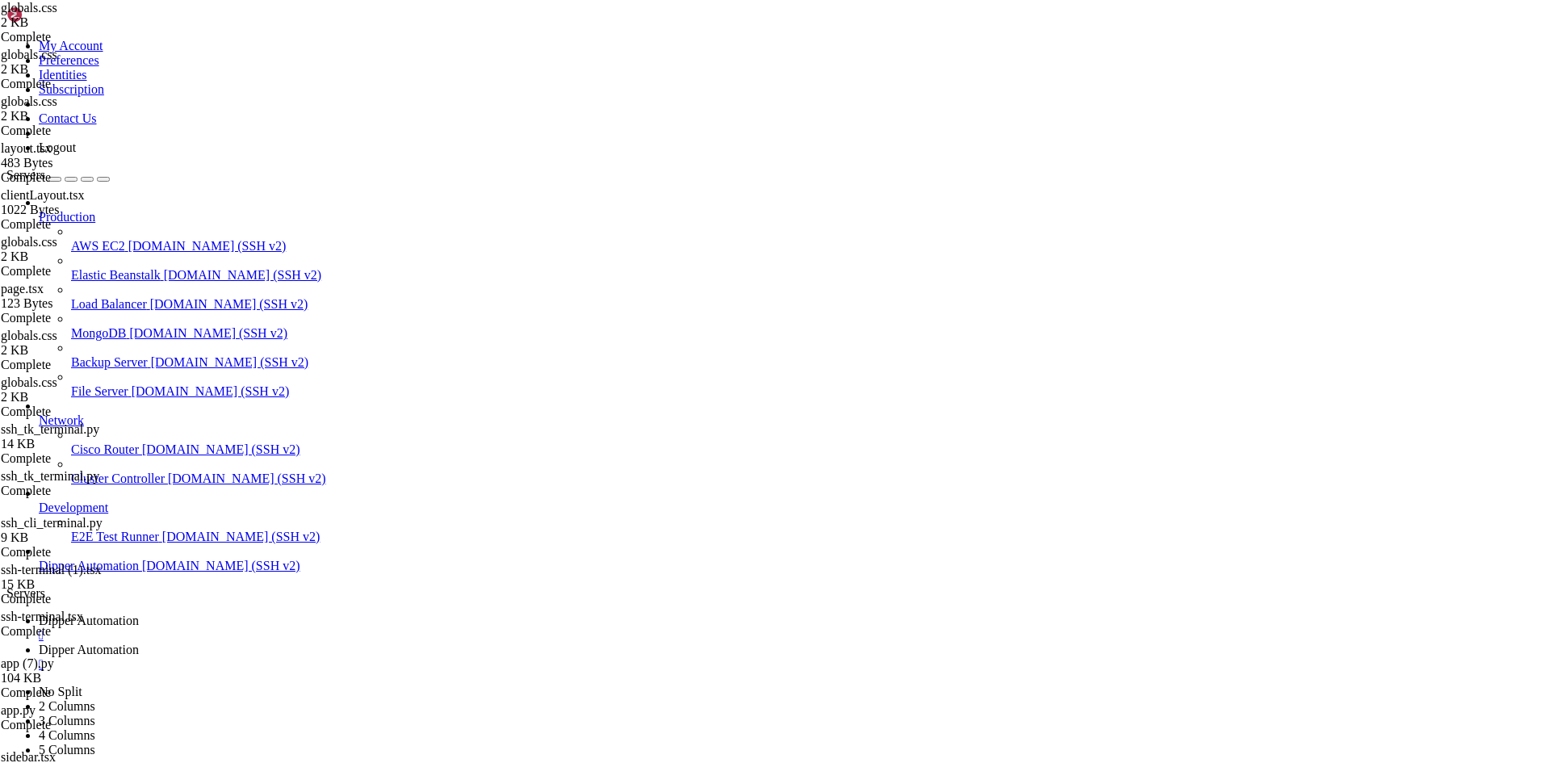
click at [139, 614] on span "Dipper Automation" at bounding box center [89, 621] width 100 height 14
click at [139, 643] on span "Dipper Automation" at bounding box center [89, 650] width 100 height 14
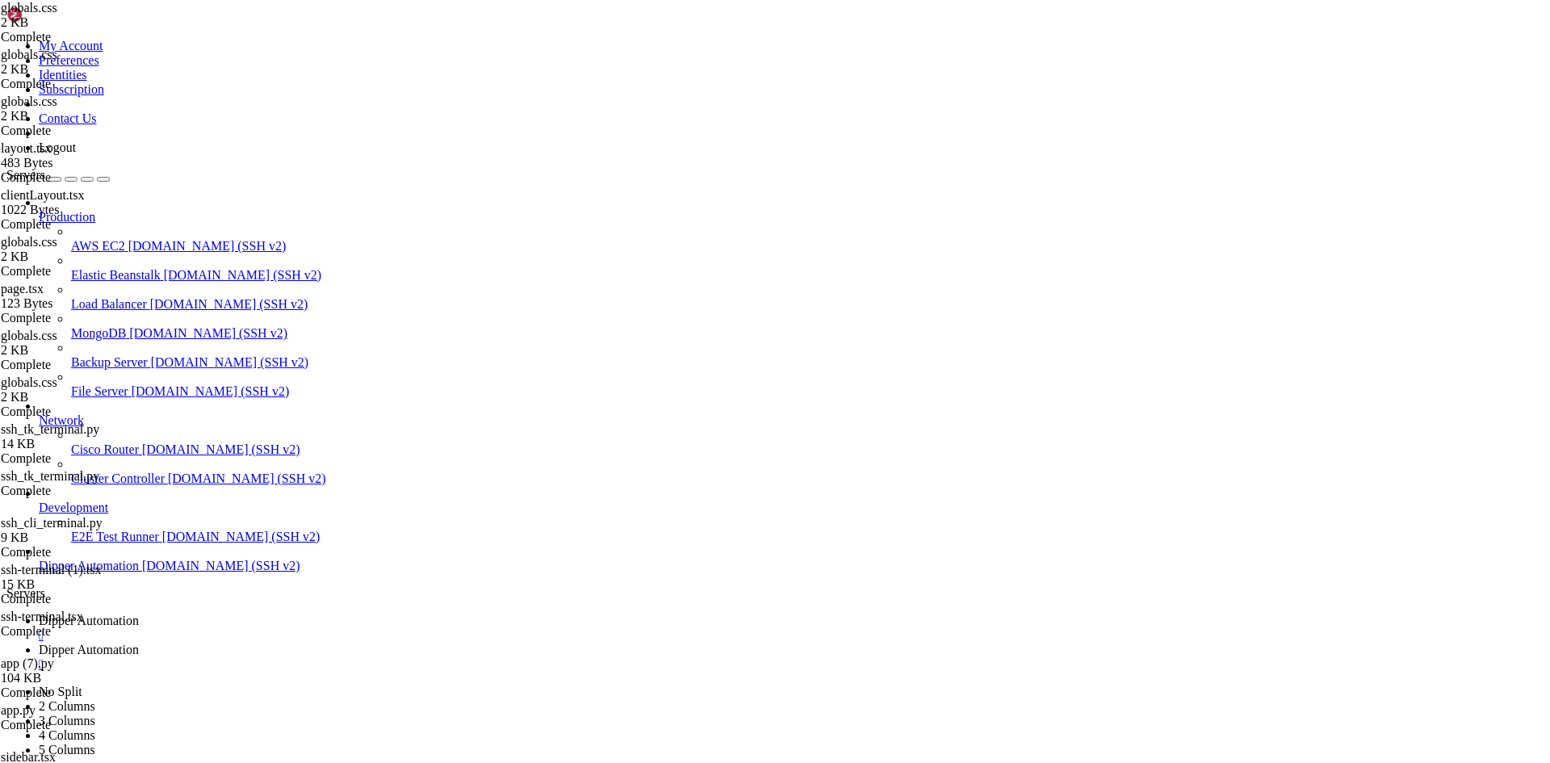
click at [291, 614] on link "Dipper Automation " at bounding box center [791, 628] width 1505 height 29
drag, startPoint x: 452, startPoint y: 1533, endPoint x: 198, endPoint y: 1406, distance: 284.2
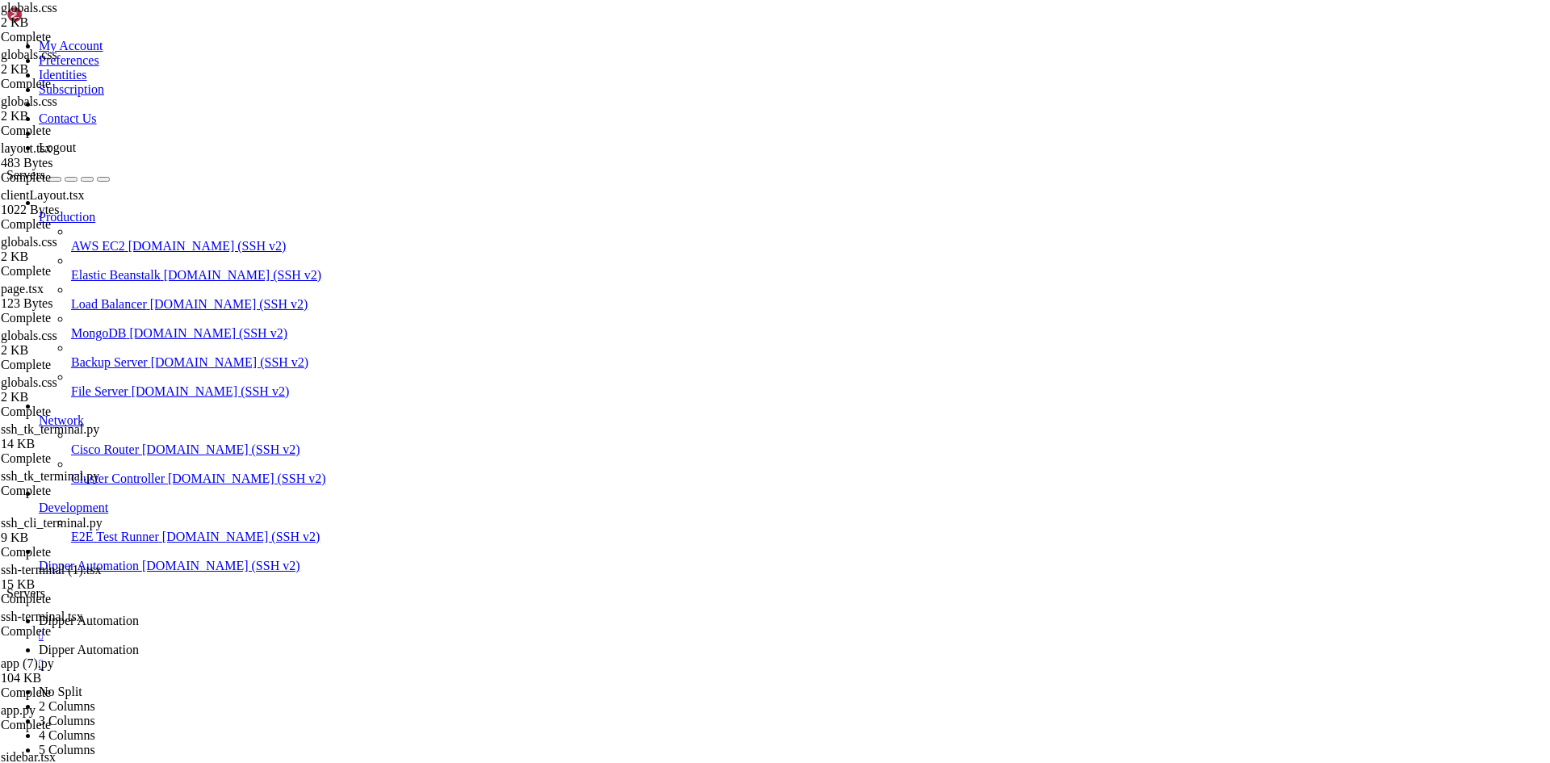
click at [139, 643] on span "Dipper Automation" at bounding box center [89, 650] width 100 height 14
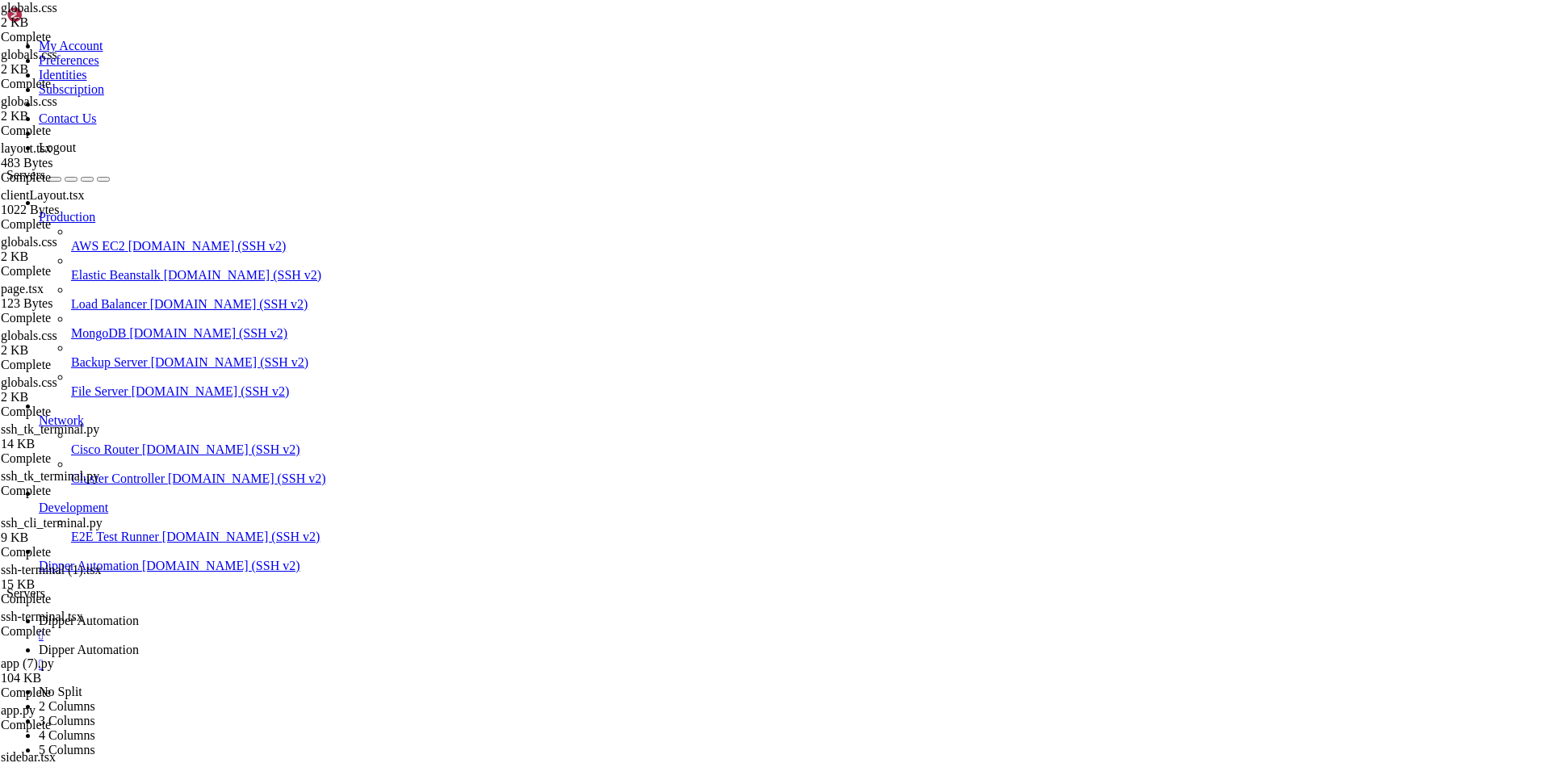
click at [139, 614] on span "Dipper Automation" at bounding box center [89, 621] width 100 height 14
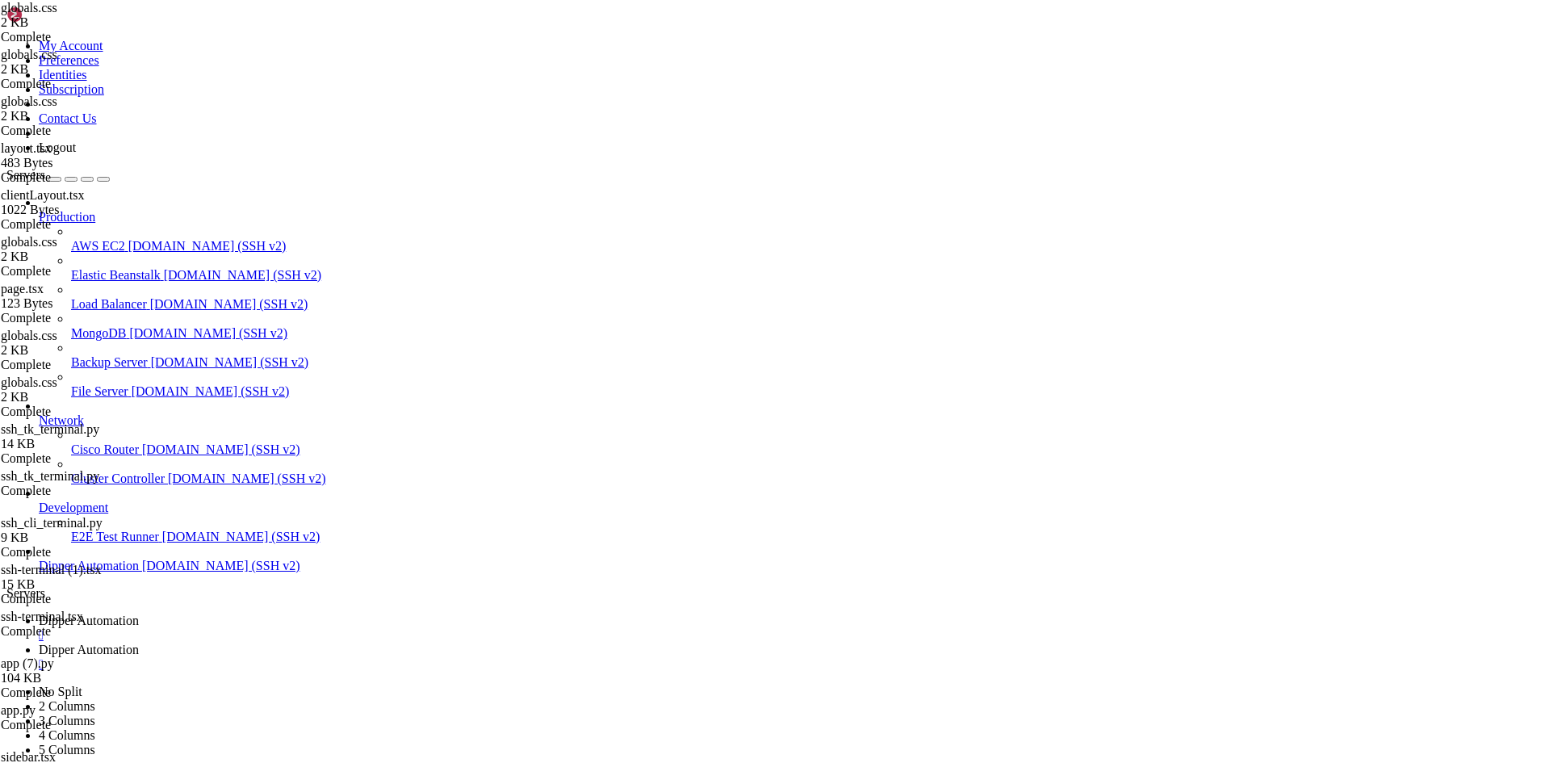
click at [139, 643] on span "Dipper Automation" at bounding box center [89, 650] width 100 height 14
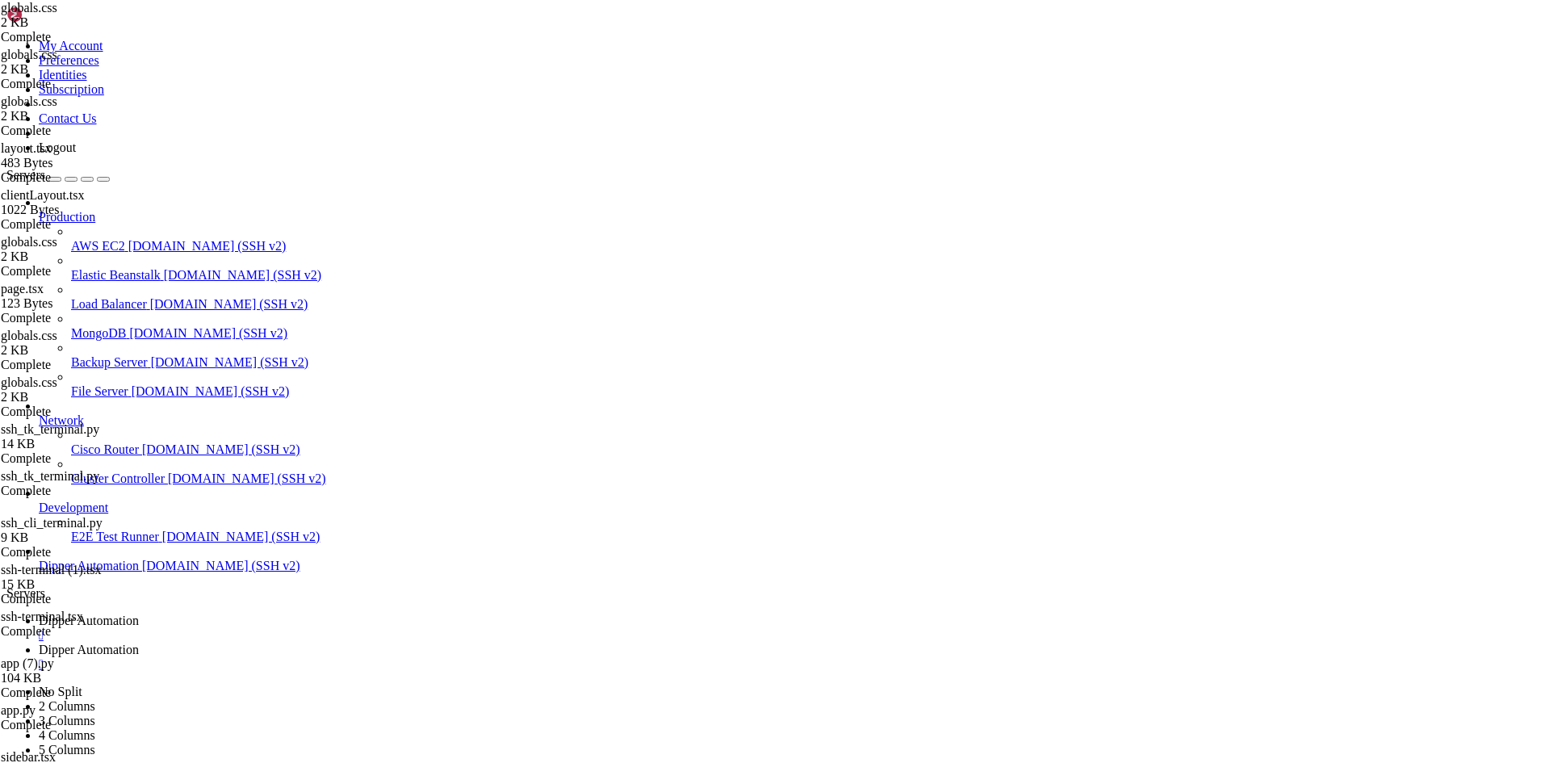
scroll to position [0, 0]
click at [139, 614] on span "Dipper Automation" at bounding box center [89, 621] width 100 height 14
click at [139, 643] on span "Dipper Automation" at bounding box center [89, 650] width 100 height 14
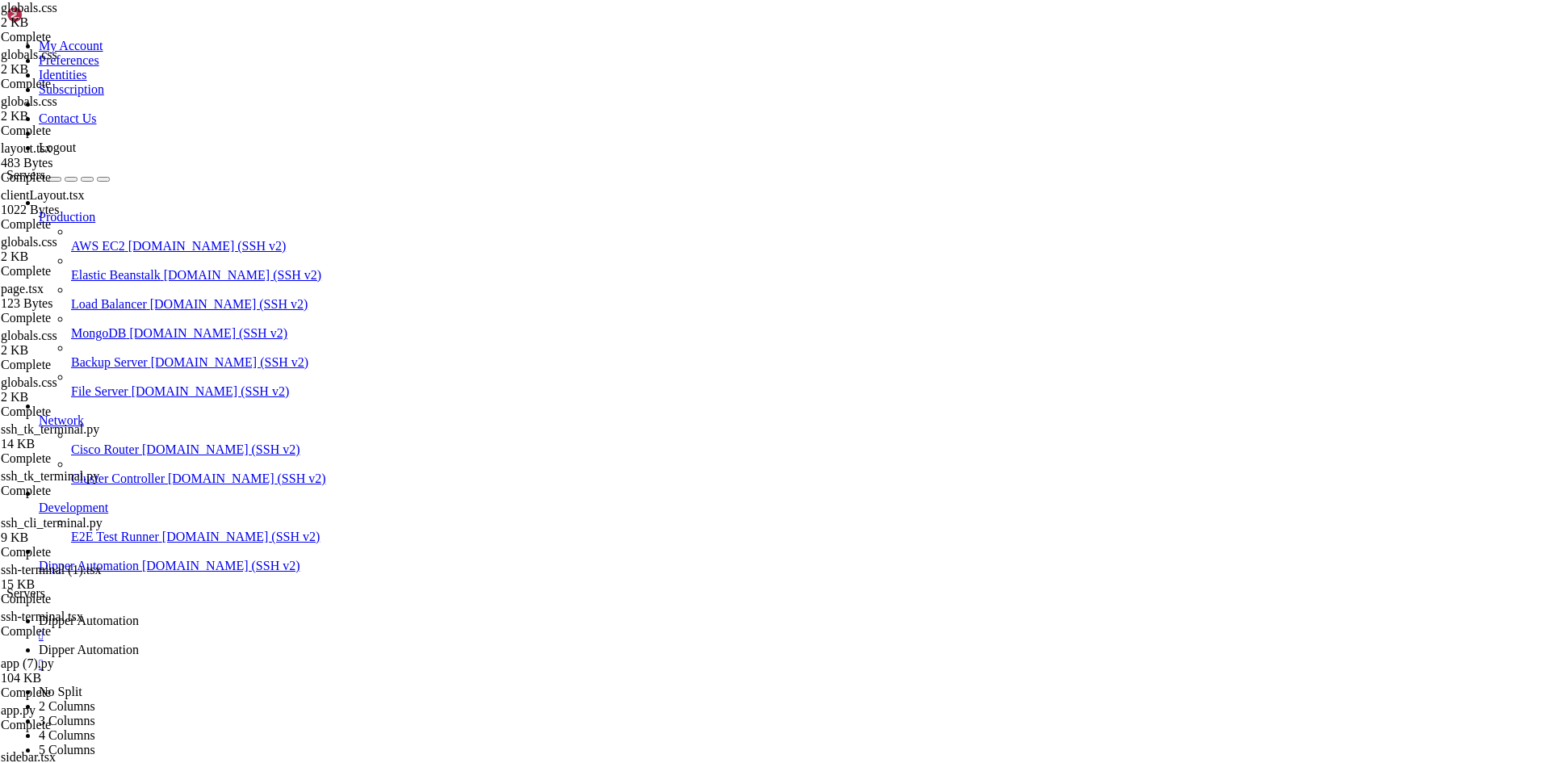
type input "/root/ServerHub"
click at [139, 614] on span "Dipper Automation" at bounding box center [89, 621] width 100 height 14
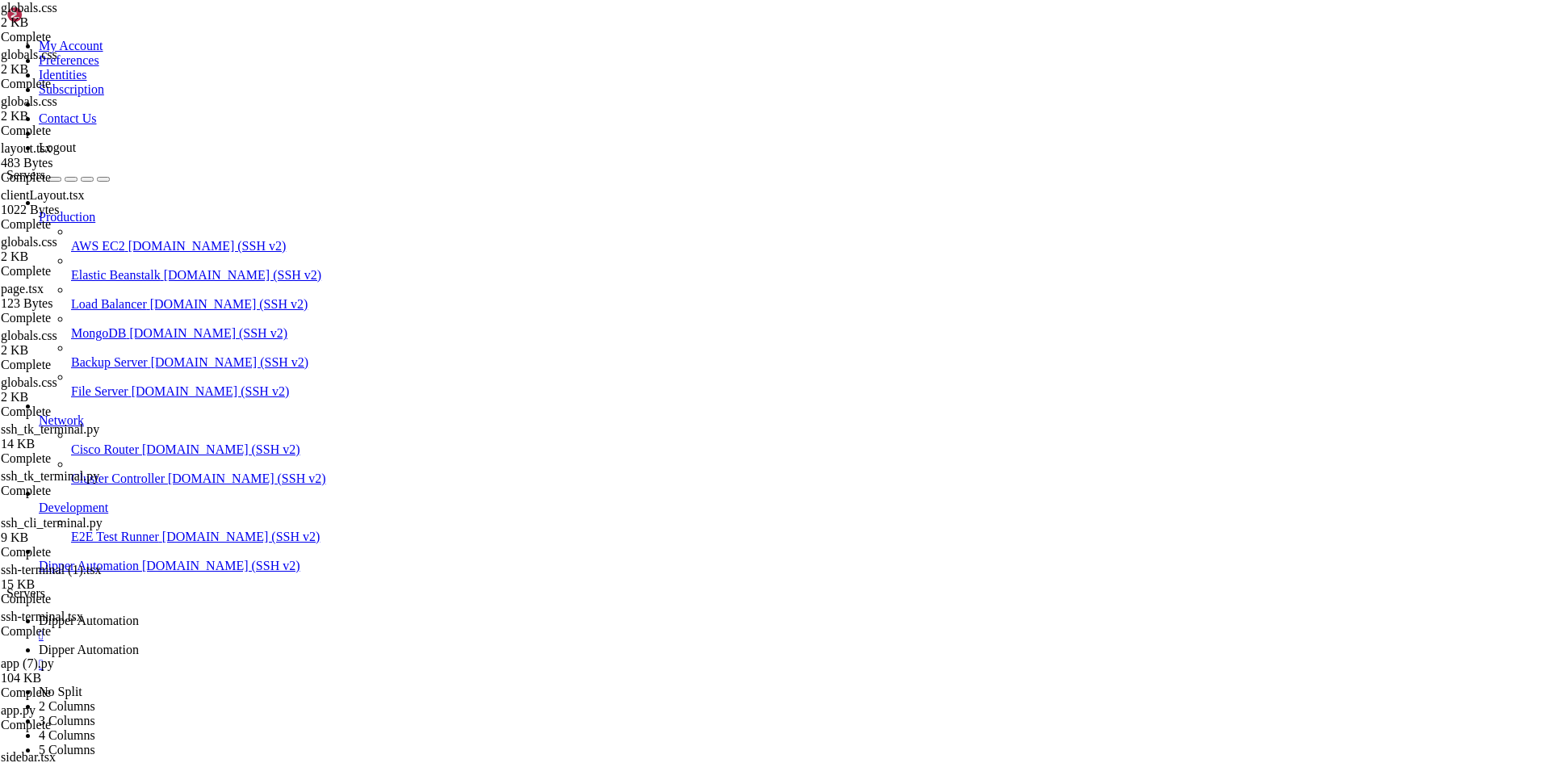
click at [339, 628] on div "" at bounding box center [791, 635] width 1505 height 15
click at [142, 572] on span "[DOMAIN_NAME] (SSH v2)" at bounding box center [221, 566] width 158 height 14
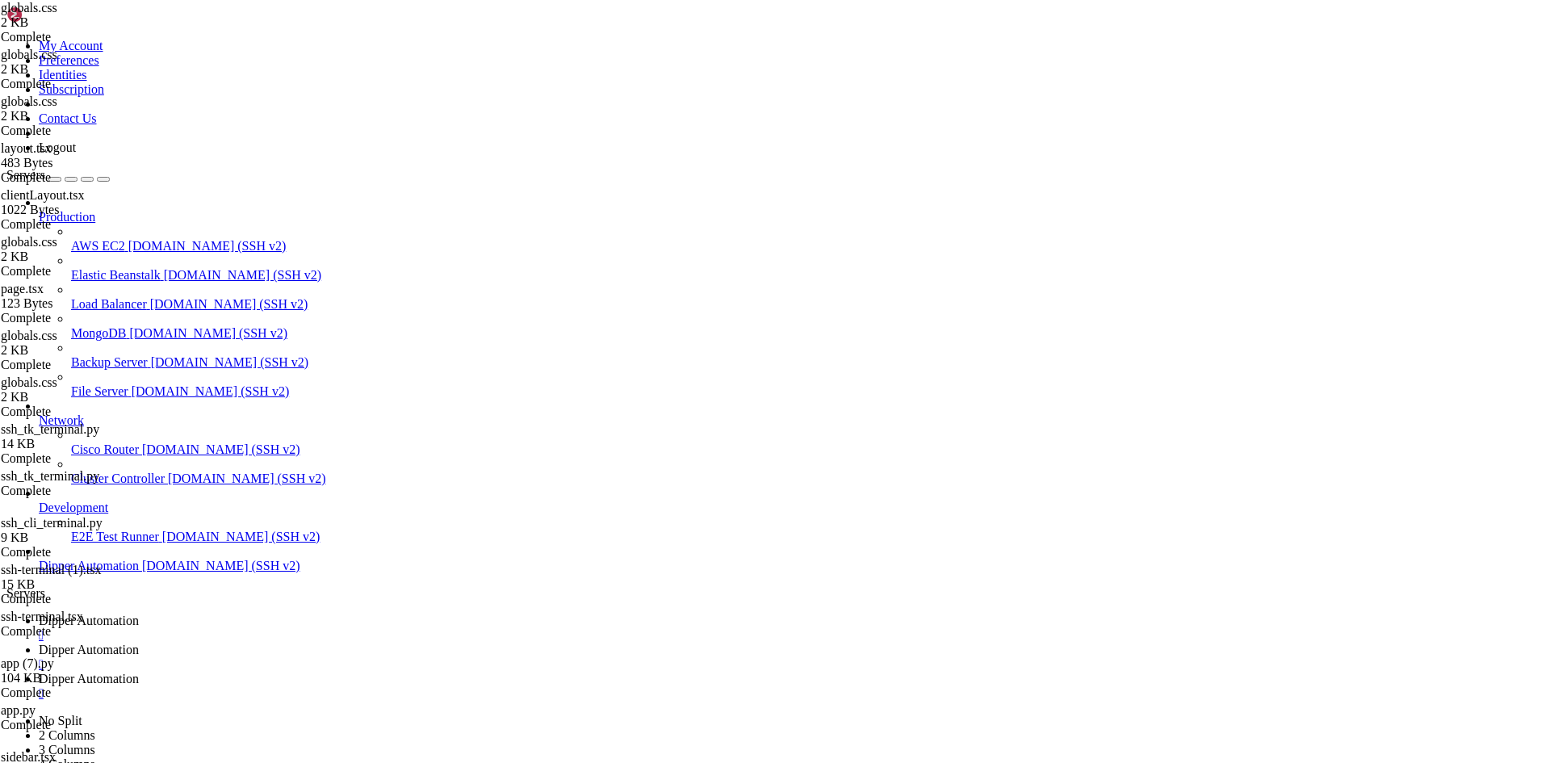
click at [139, 643] on span "Dipper Automation" at bounding box center [89, 650] width 100 height 14
click at [139, 672] on span "Dipper Automation" at bounding box center [89, 679] width 100 height 14
click at [139, 614] on span "Dipper Automation" at bounding box center [89, 621] width 100 height 14
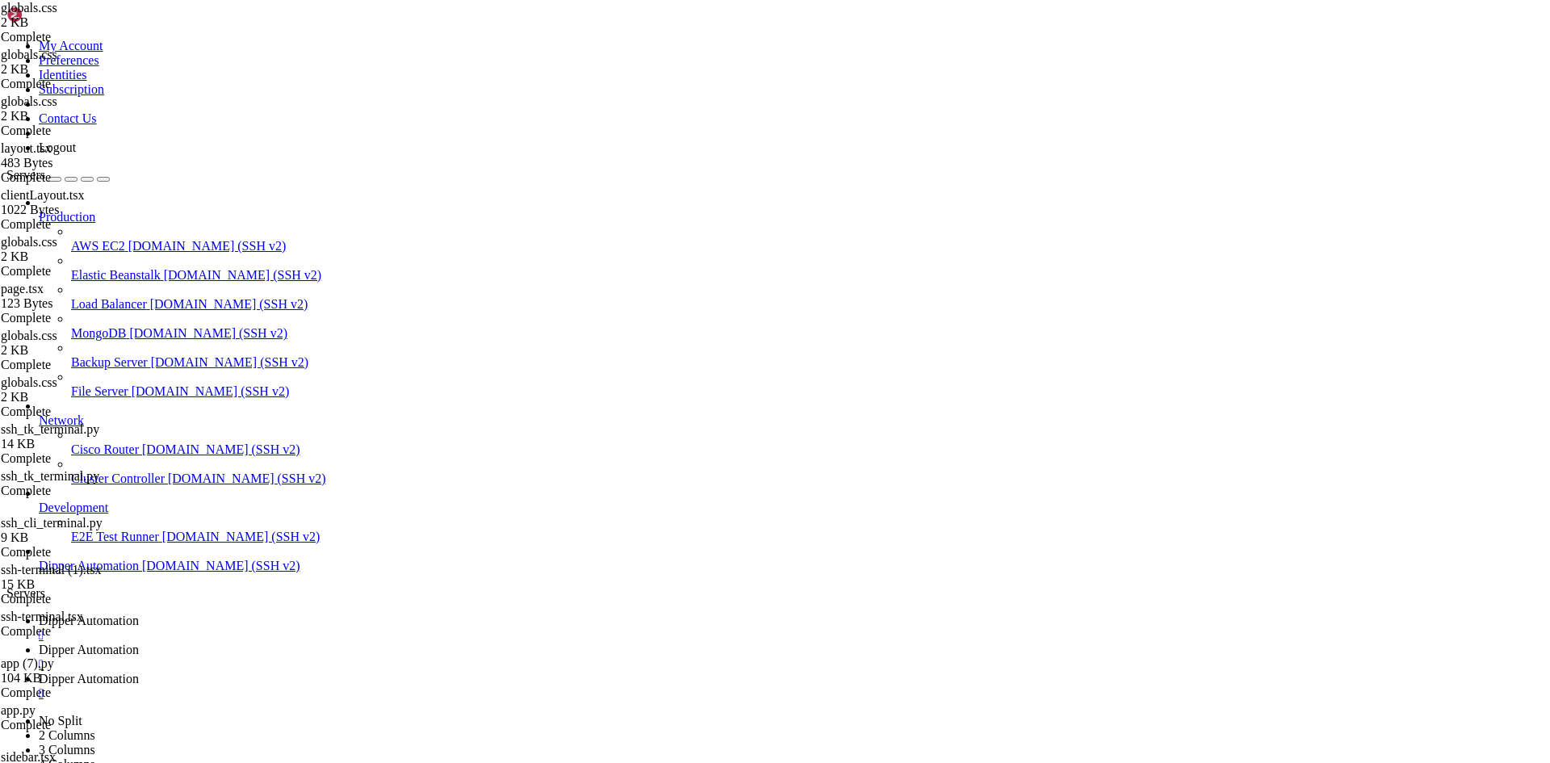
click at [640, 686] on div "" at bounding box center [791, 693] width 1505 height 15
click at [139, 614] on span "Dipper Automation" at bounding box center [89, 621] width 100 height 14
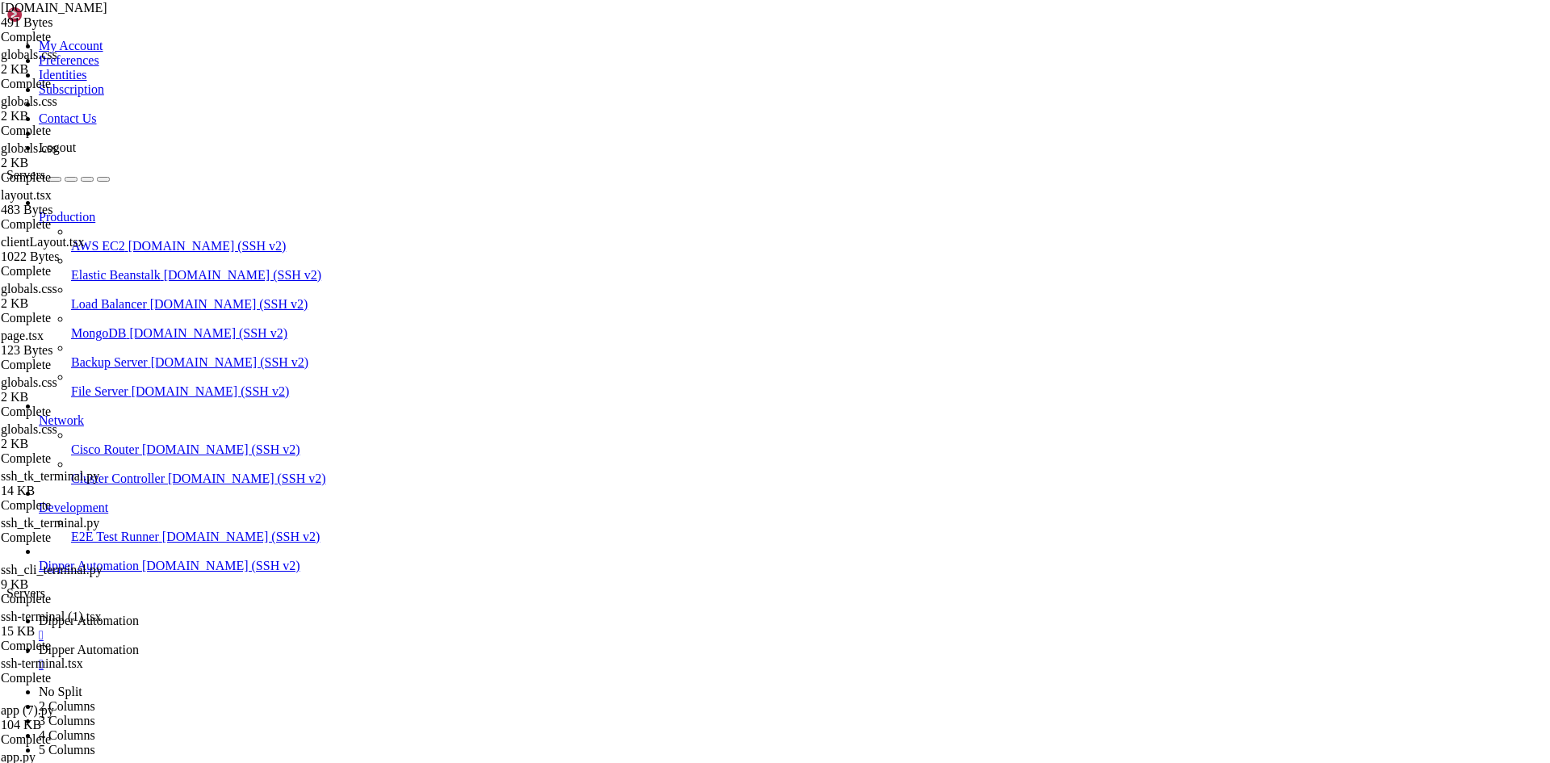
type textarea "echo "🔄 Restarting services...""
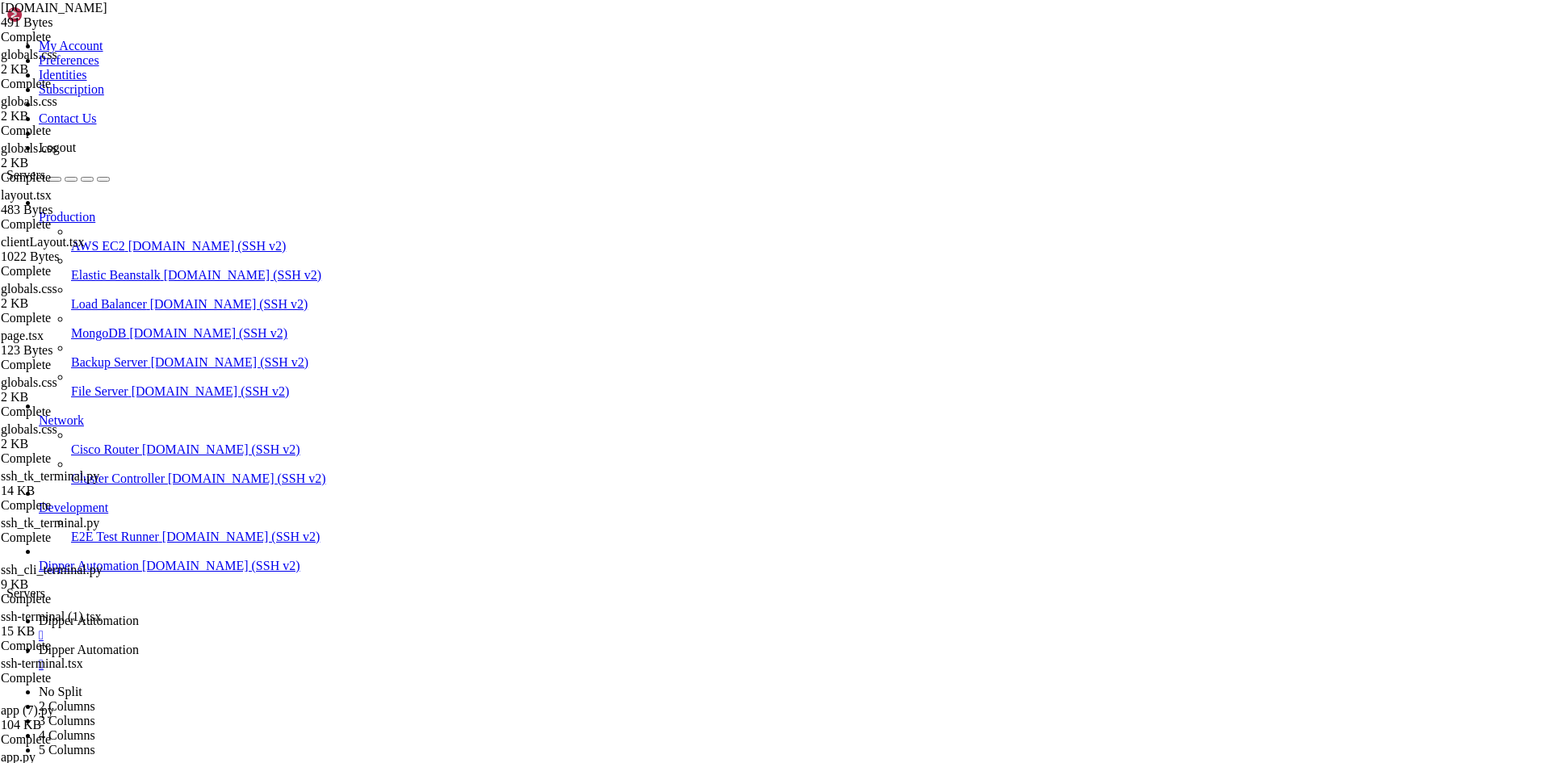
click at [139, 643] on span "Dipper Automation" at bounding box center [89, 650] width 100 height 14
click at [139, 614] on span "Dipper Automation" at bounding box center [89, 621] width 100 height 14
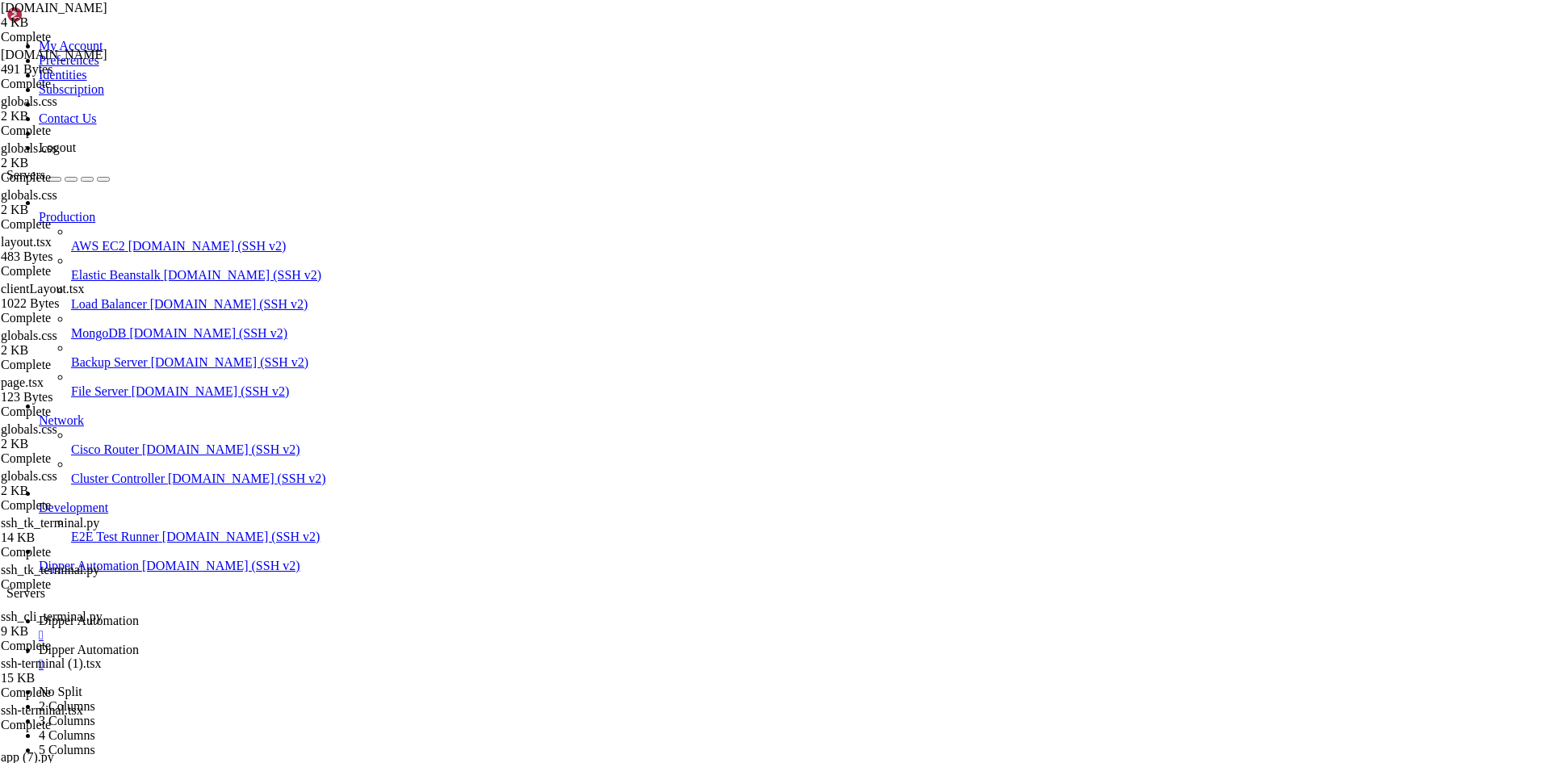
type textarea "pm2 delete all 2>/dev/null || true"
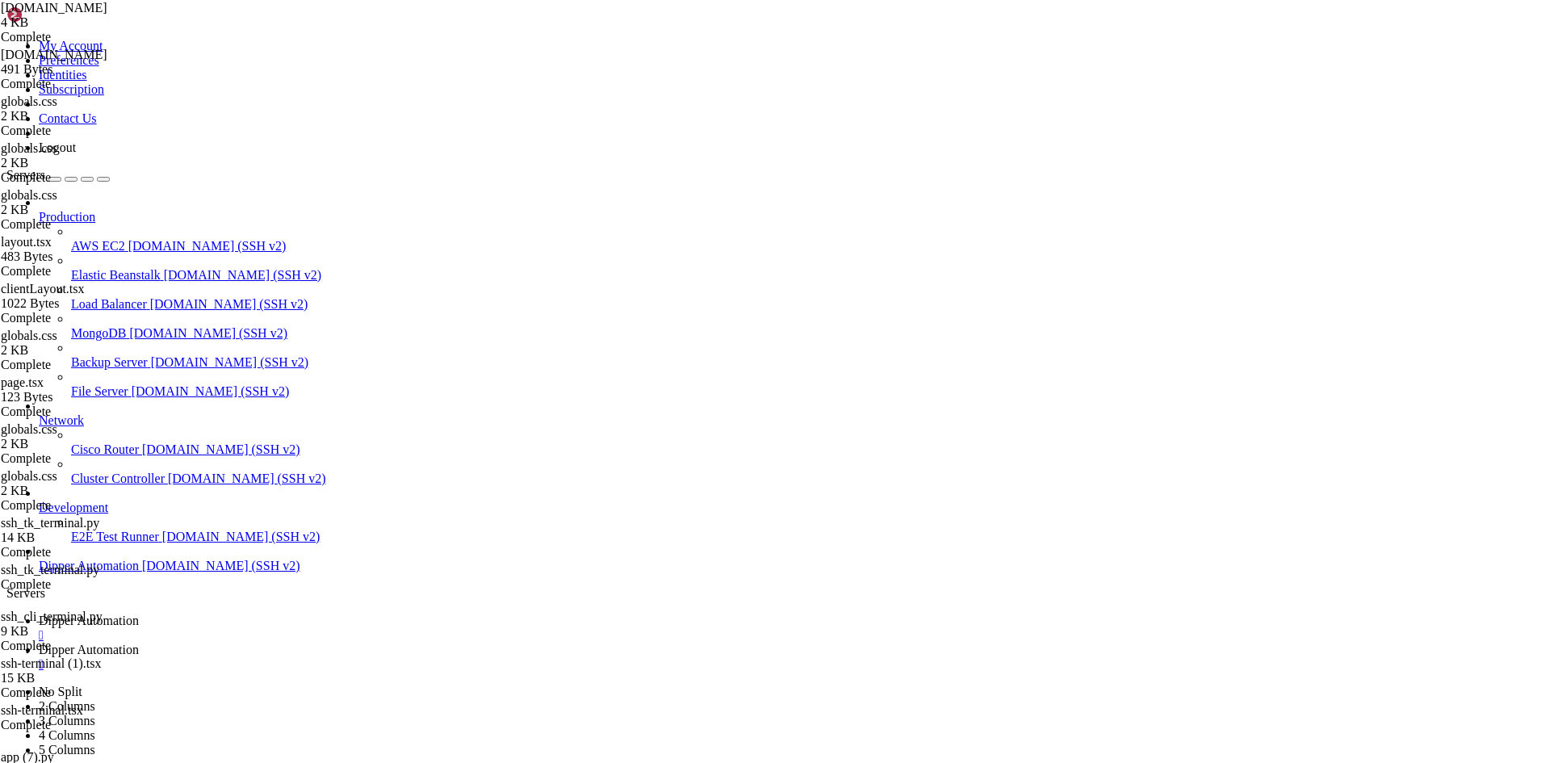
scroll to position [0, 0]
drag, startPoint x: 269, startPoint y: 304, endPoint x: 282, endPoint y: 304, distance: 12.9
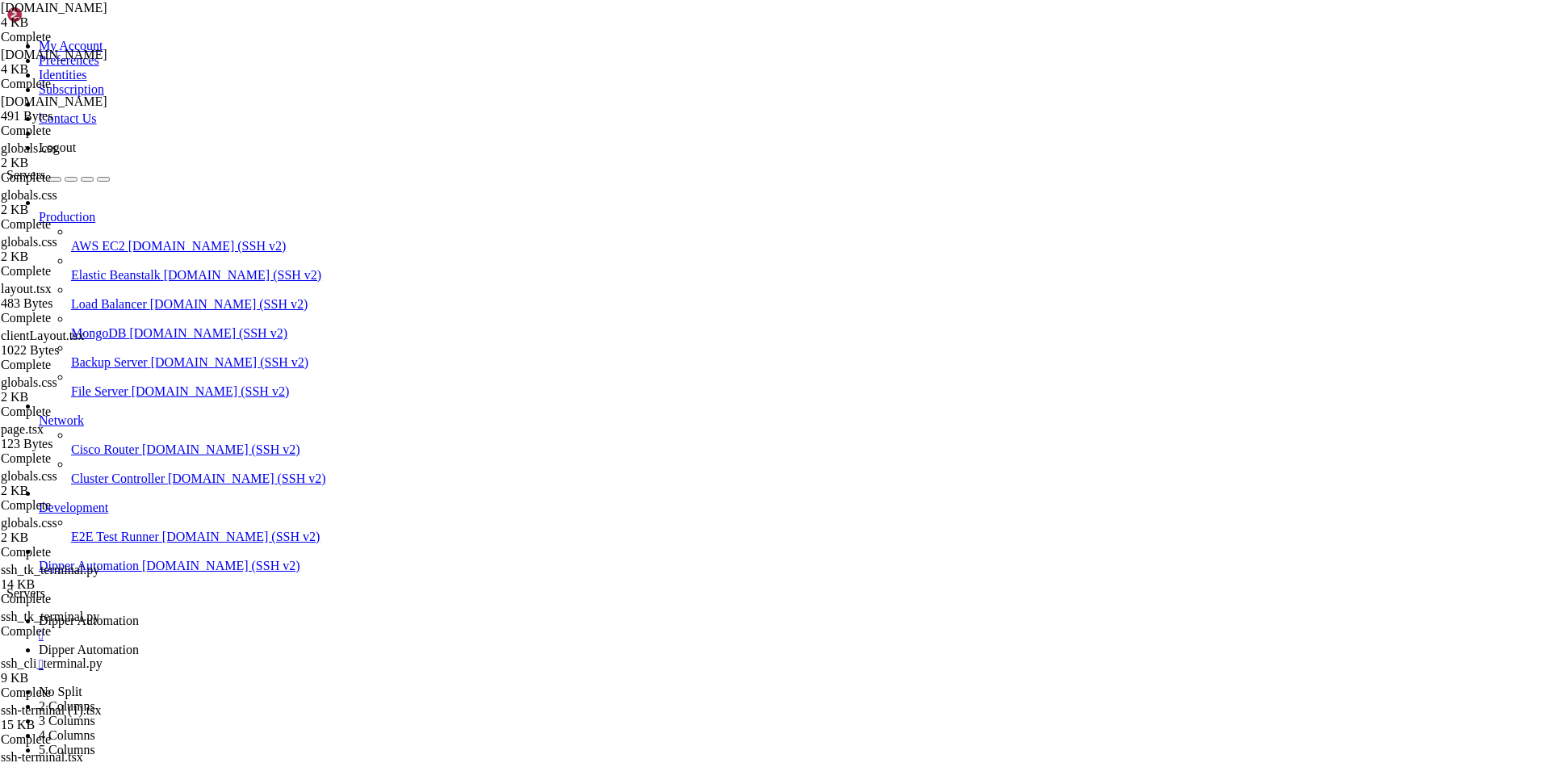
type textarea "sudo tee /etc/nginx/sites-available/server-hub << EOF"
drag, startPoint x: 289, startPoint y: 304, endPoint x: 470, endPoint y: 300, distance: 180.9
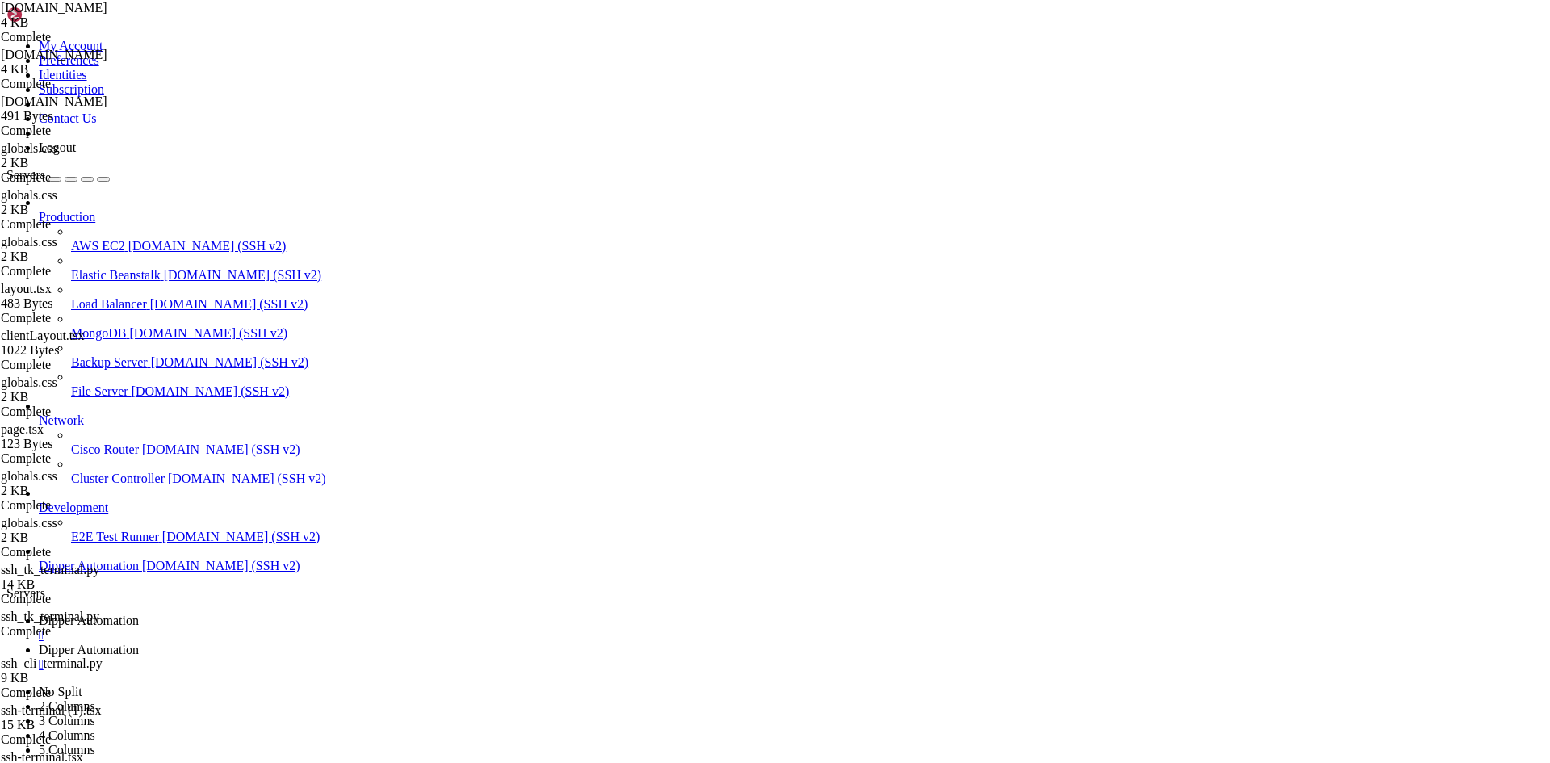
drag, startPoint x: 425, startPoint y: 25, endPoint x: 0, endPoint y: -50, distance: 432.1
drag, startPoint x: 438, startPoint y: 54, endPoint x: 0, endPoint y: -20, distance: 444.6
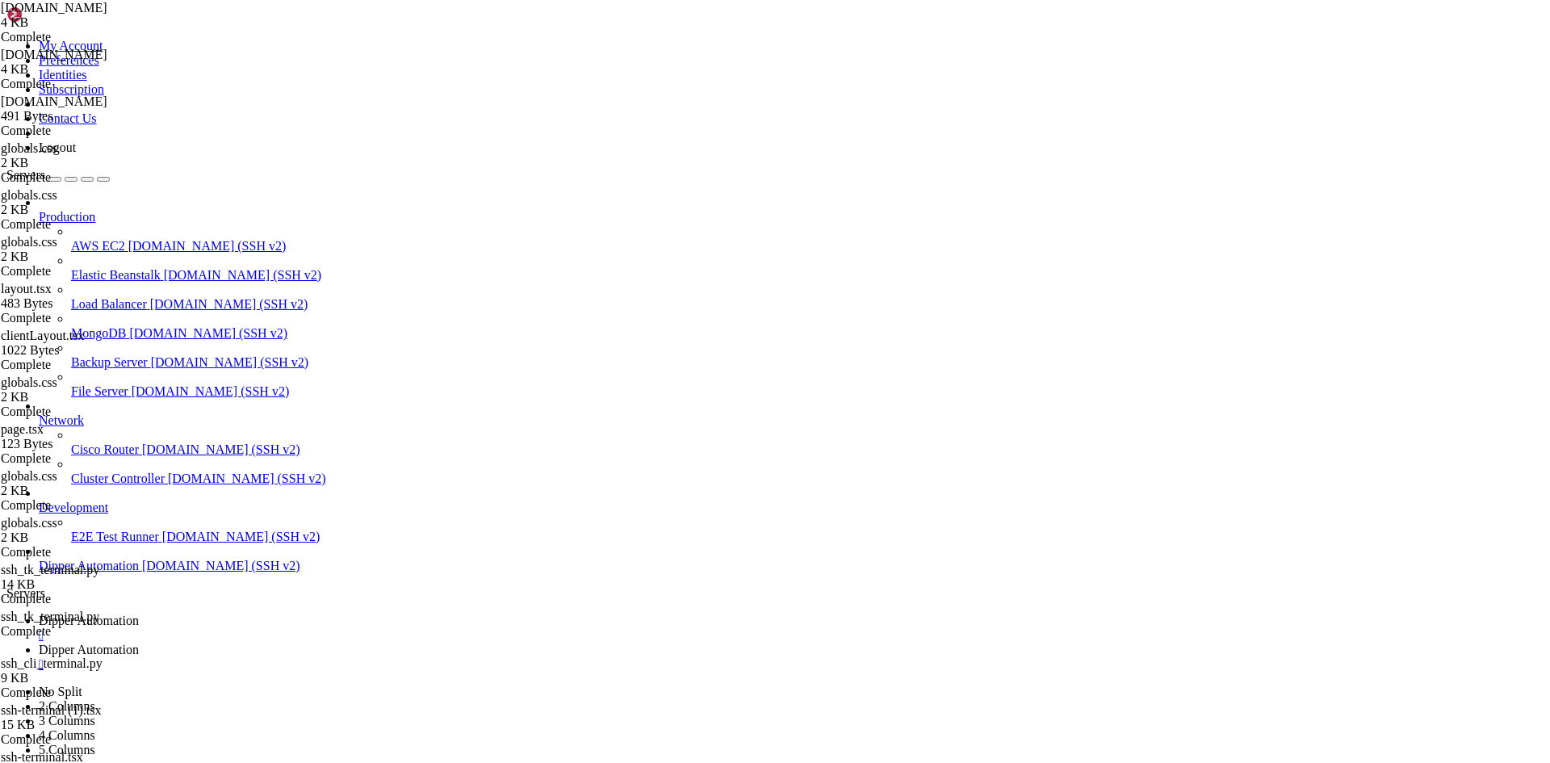
drag, startPoint x: 526, startPoint y: 51, endPoint x: 0, endPoint y: -12, distance: 529.4
paste input "etc/nginx/sites-available/server-h"
drag, startPoint x: 388, startPoint y: 57, endPoint x: 1080, endPoint y: 131, distance: 696.7
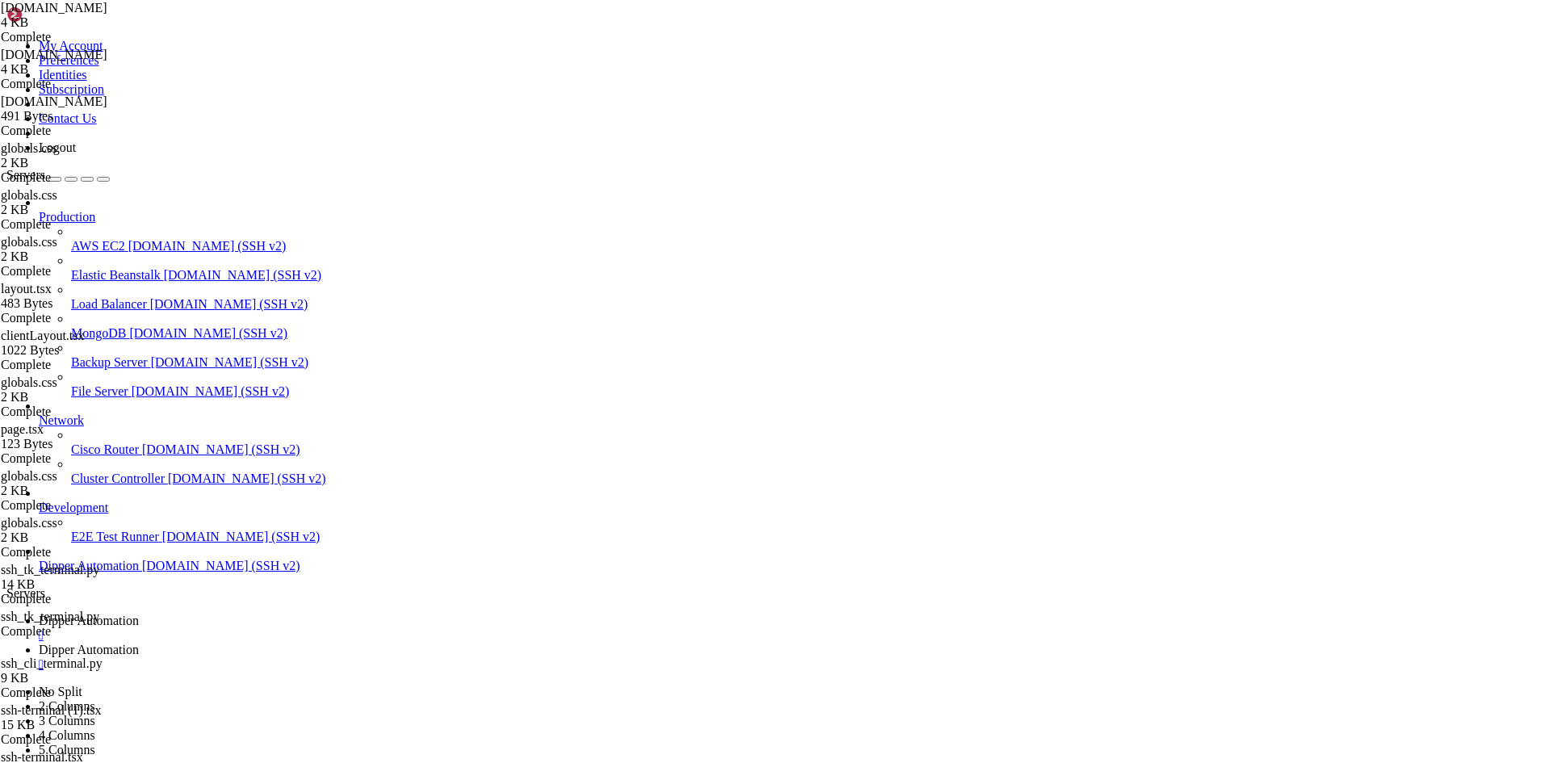
type input "/etc/nginx/sites-available/"
type textarea "proxy_cache_bypass $http_upgrade;"
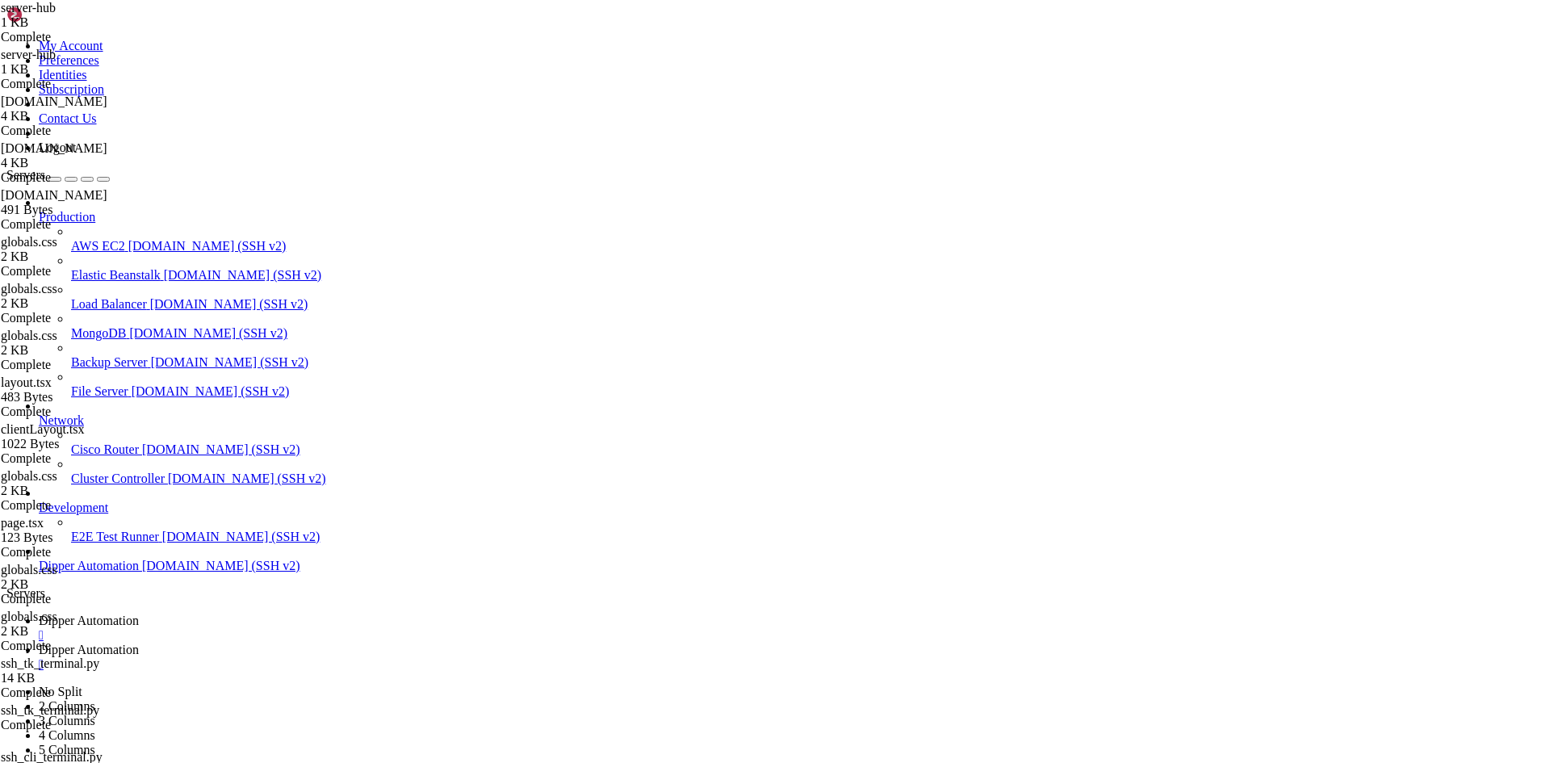
type textarea "proxy_set_header Host $host;"
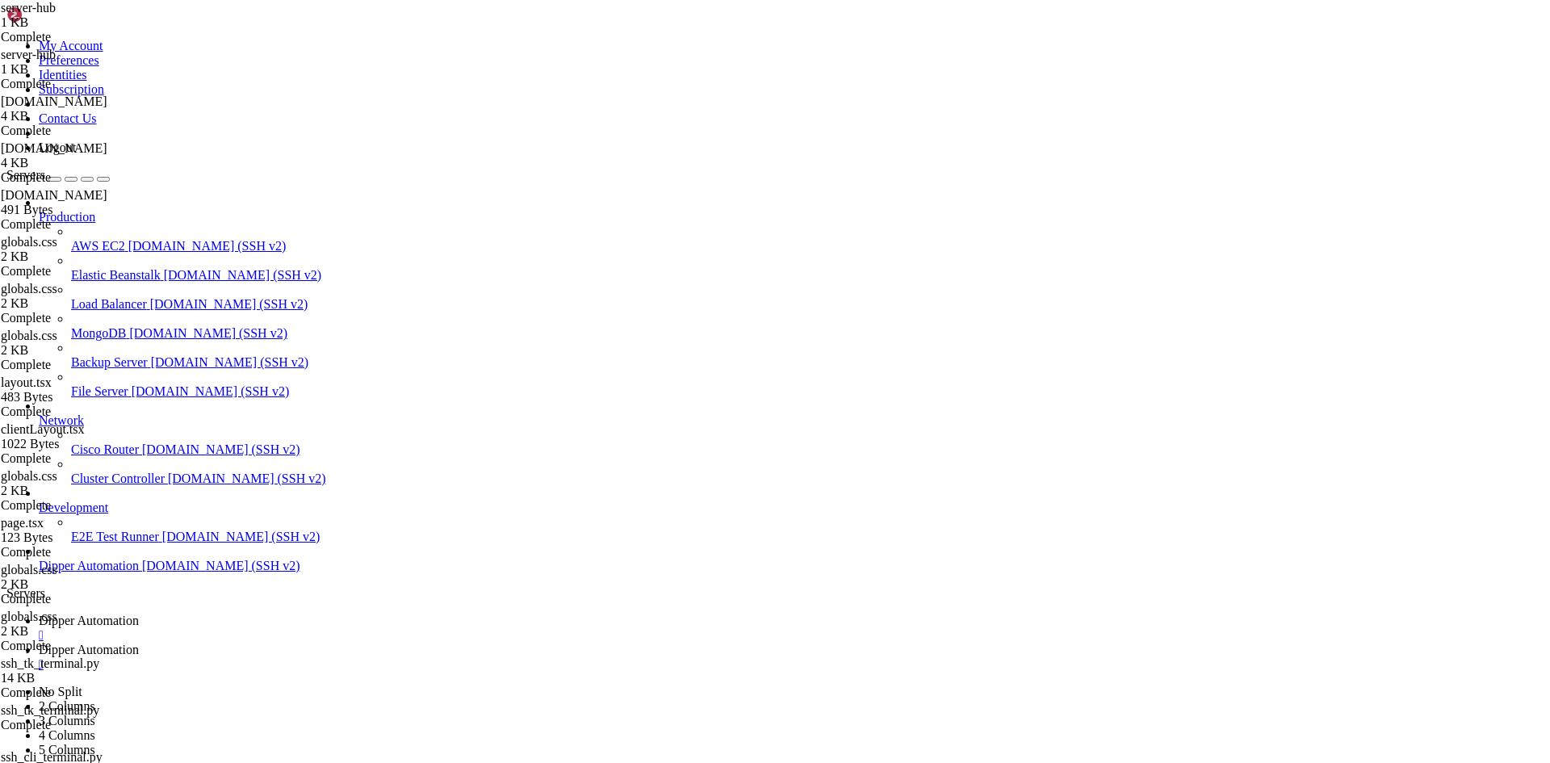
drag, startPoint x: 529, startPoint y: 161, endPoint x: 535, endPoint y: 156, distance: 8.6
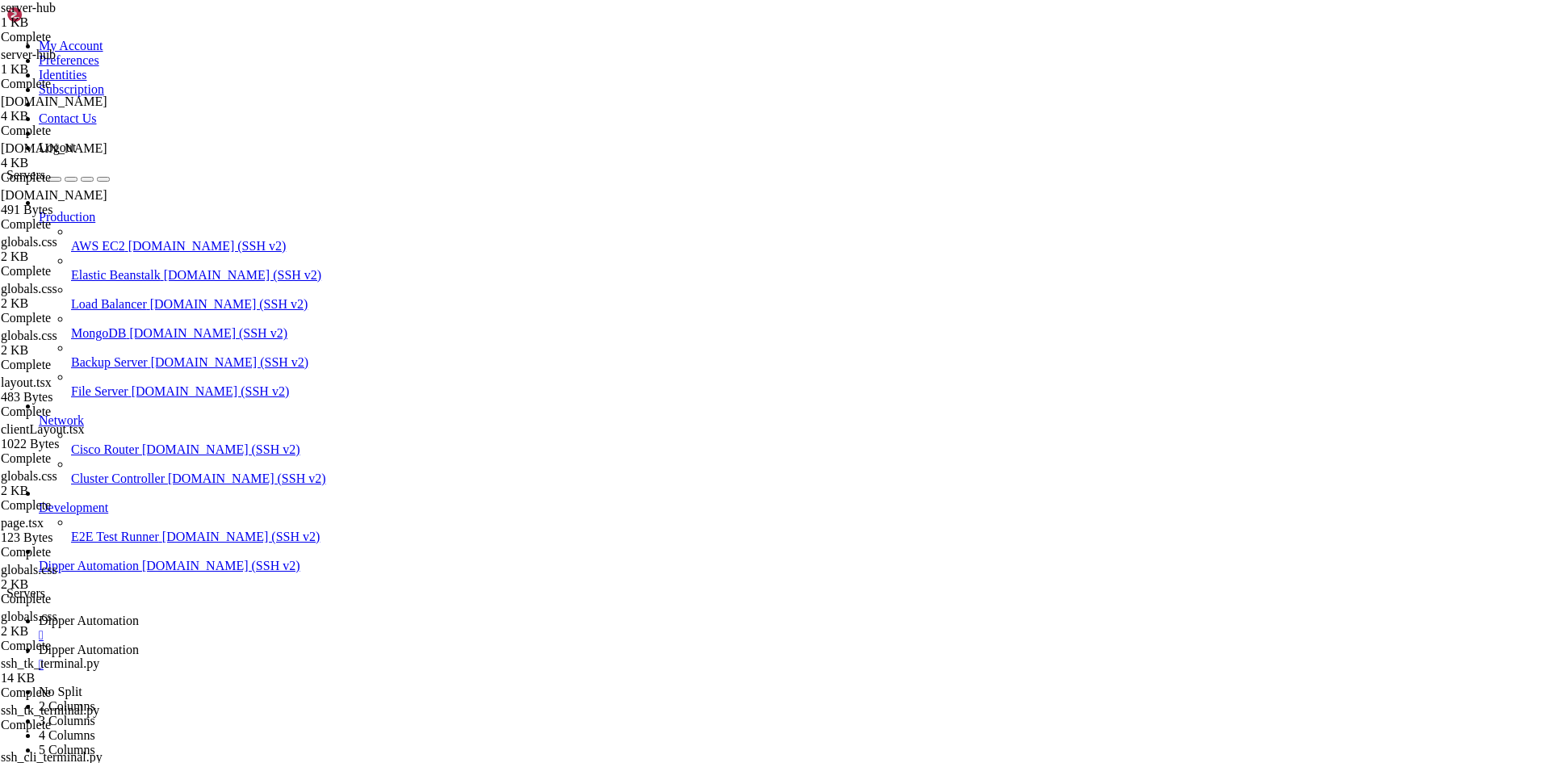
type textarea "proxy_set_header Upgrade $http_upgrade; proxy_set_header Connection 'upgrade';"
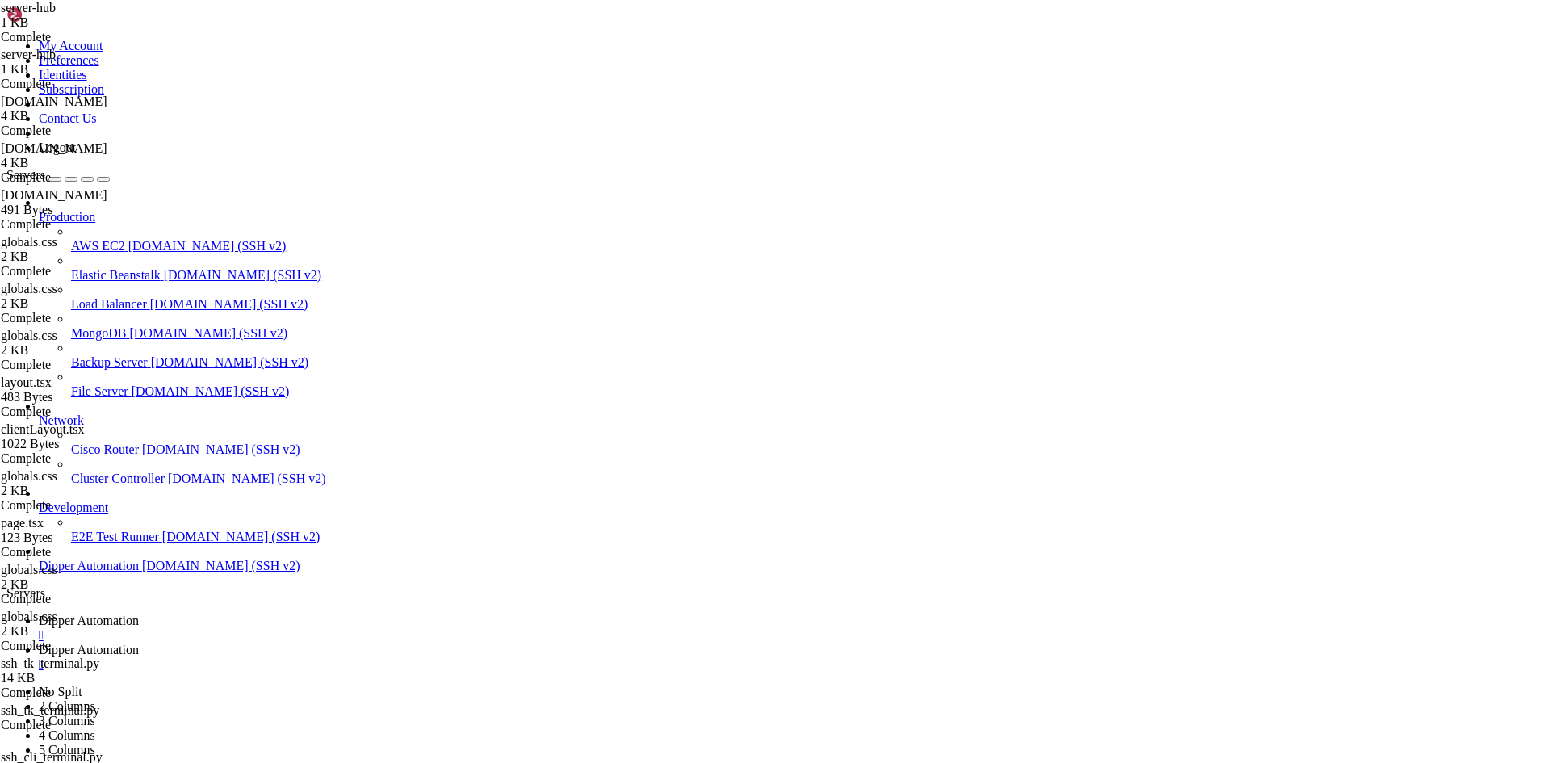
type textarea "proxy_set_header Connection 'upgrade';"
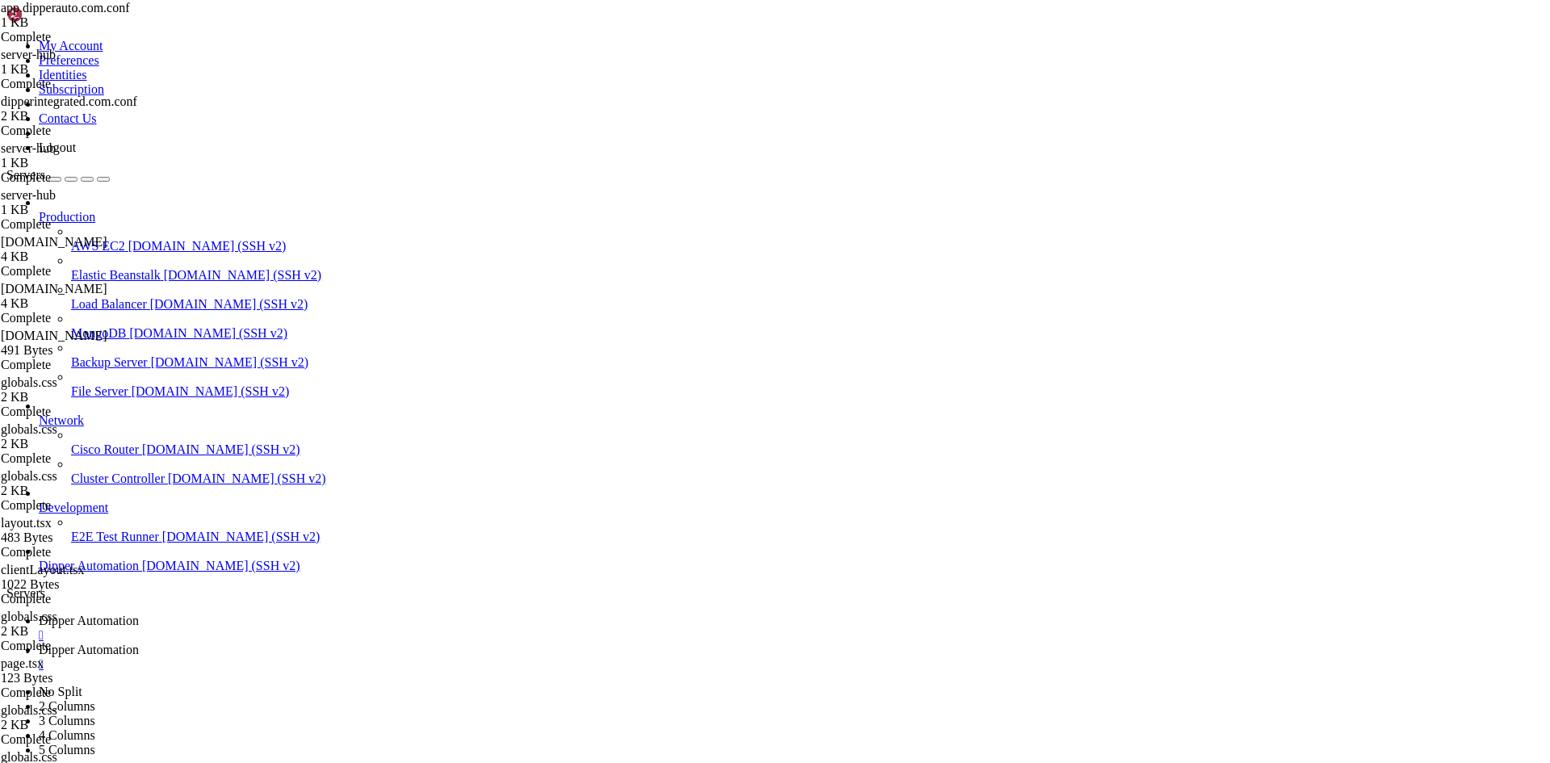
type textarea "proxy_set_header X-Forwarded-Proto $scheme;"
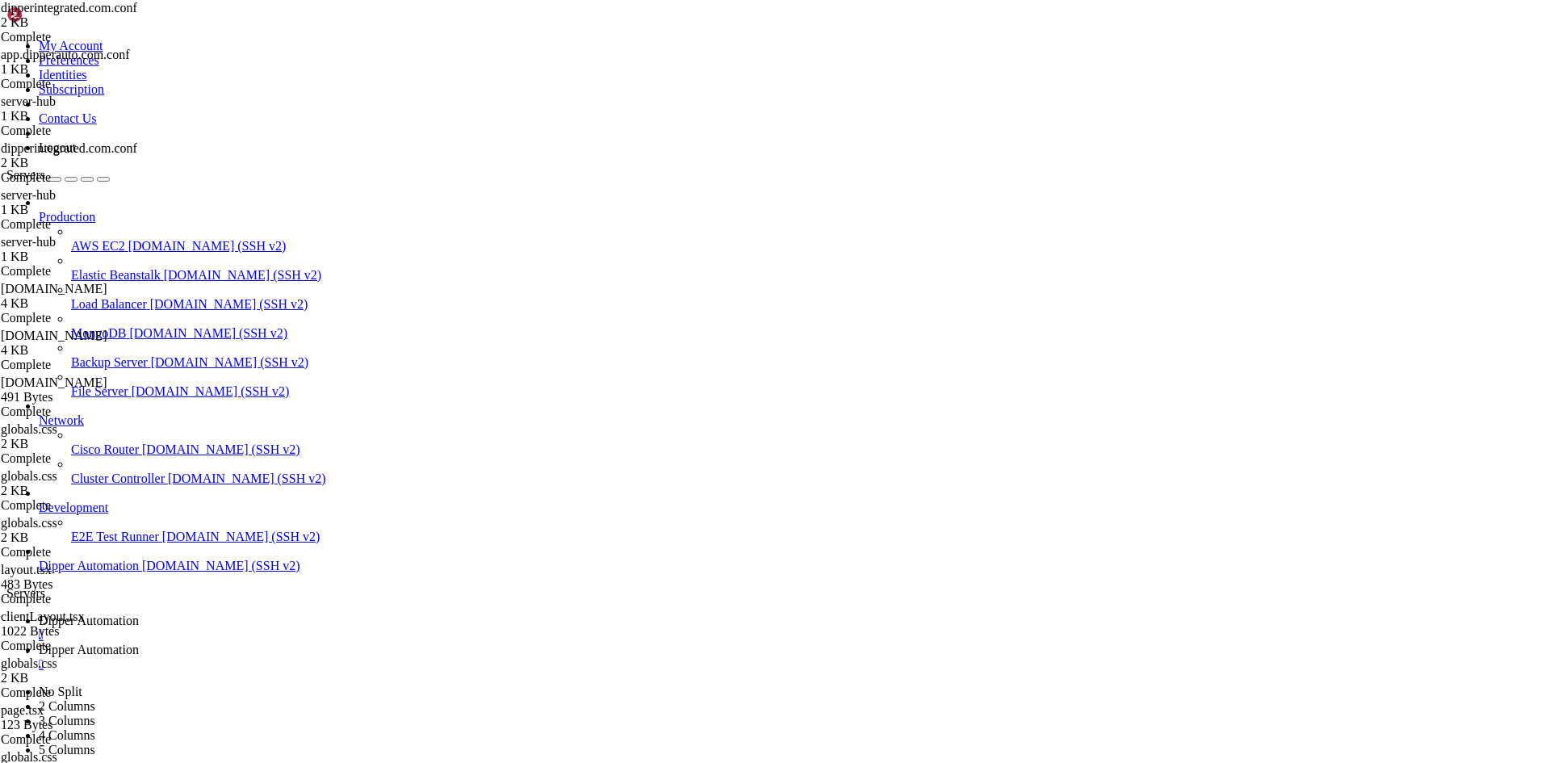
type textarea "# Frontend (Next.js)"
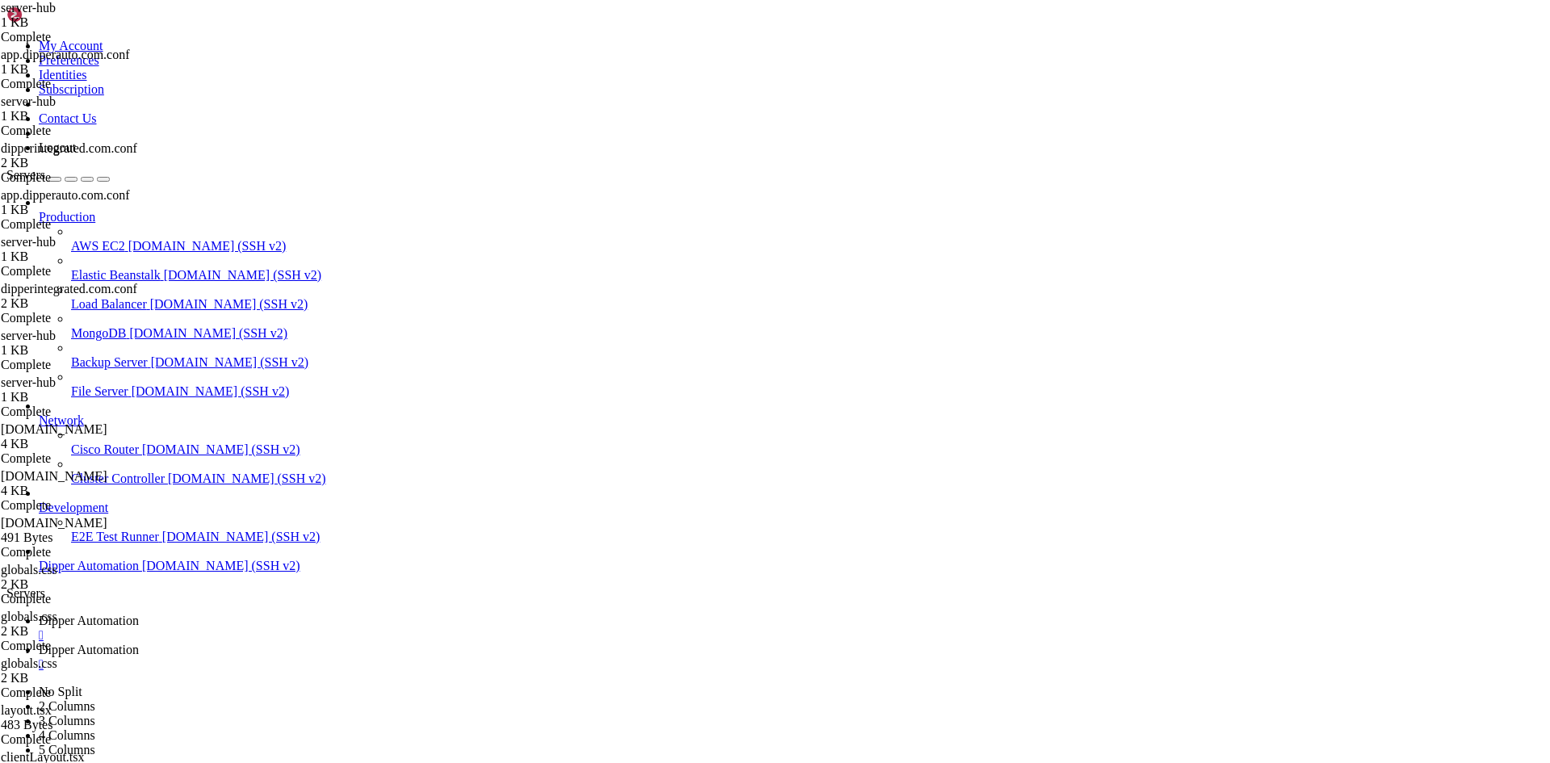
type textarea "proxy_set_header X-Forwarded-Proto $scheme;"
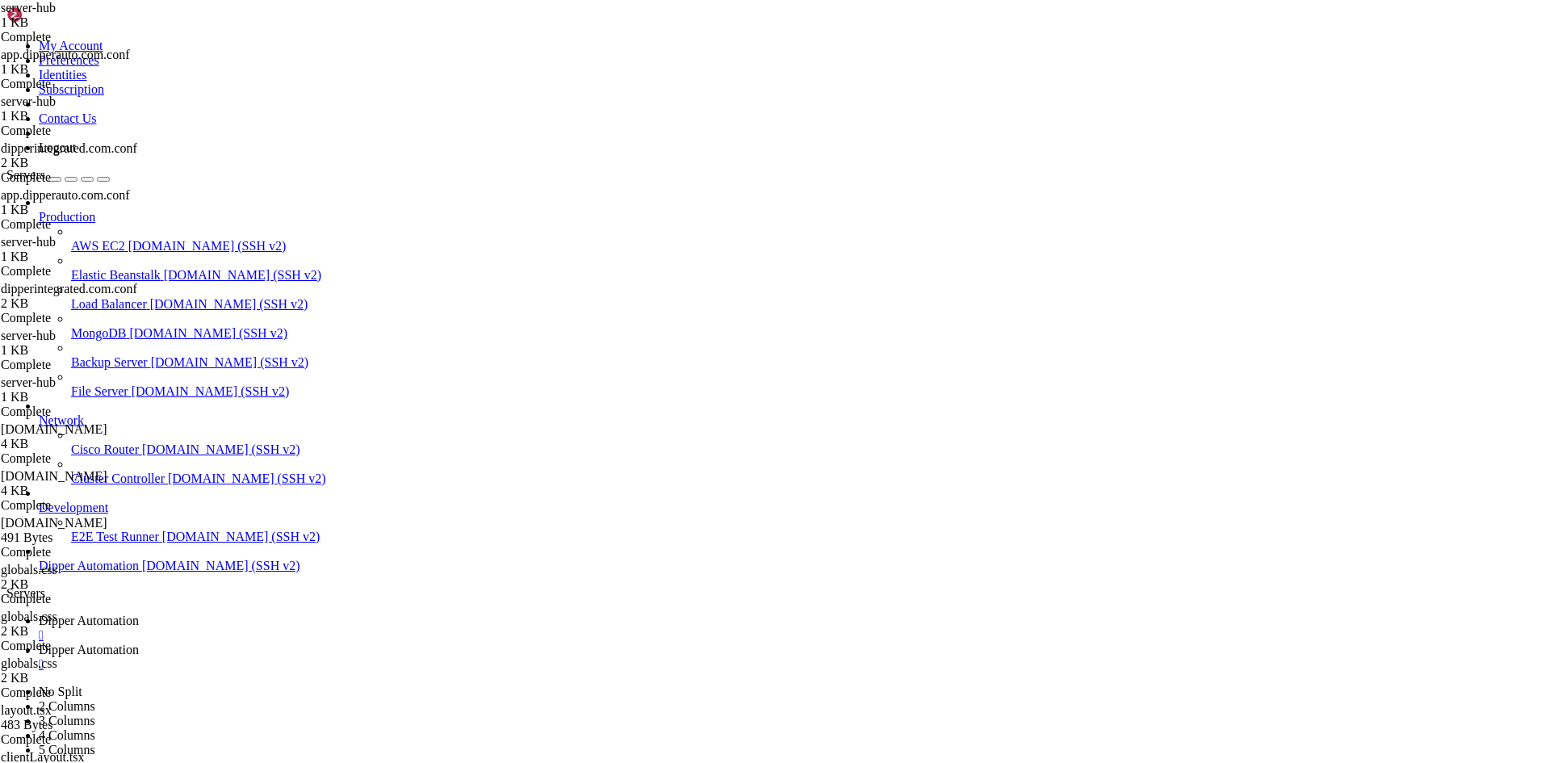
click at [139, 643] on span "Dipper Automation" at bounding box center [89, 650] width 100 height 14
click at [139, 614] on span "Dipper Automation" at bounding box center [89, 621] width 100 height 14
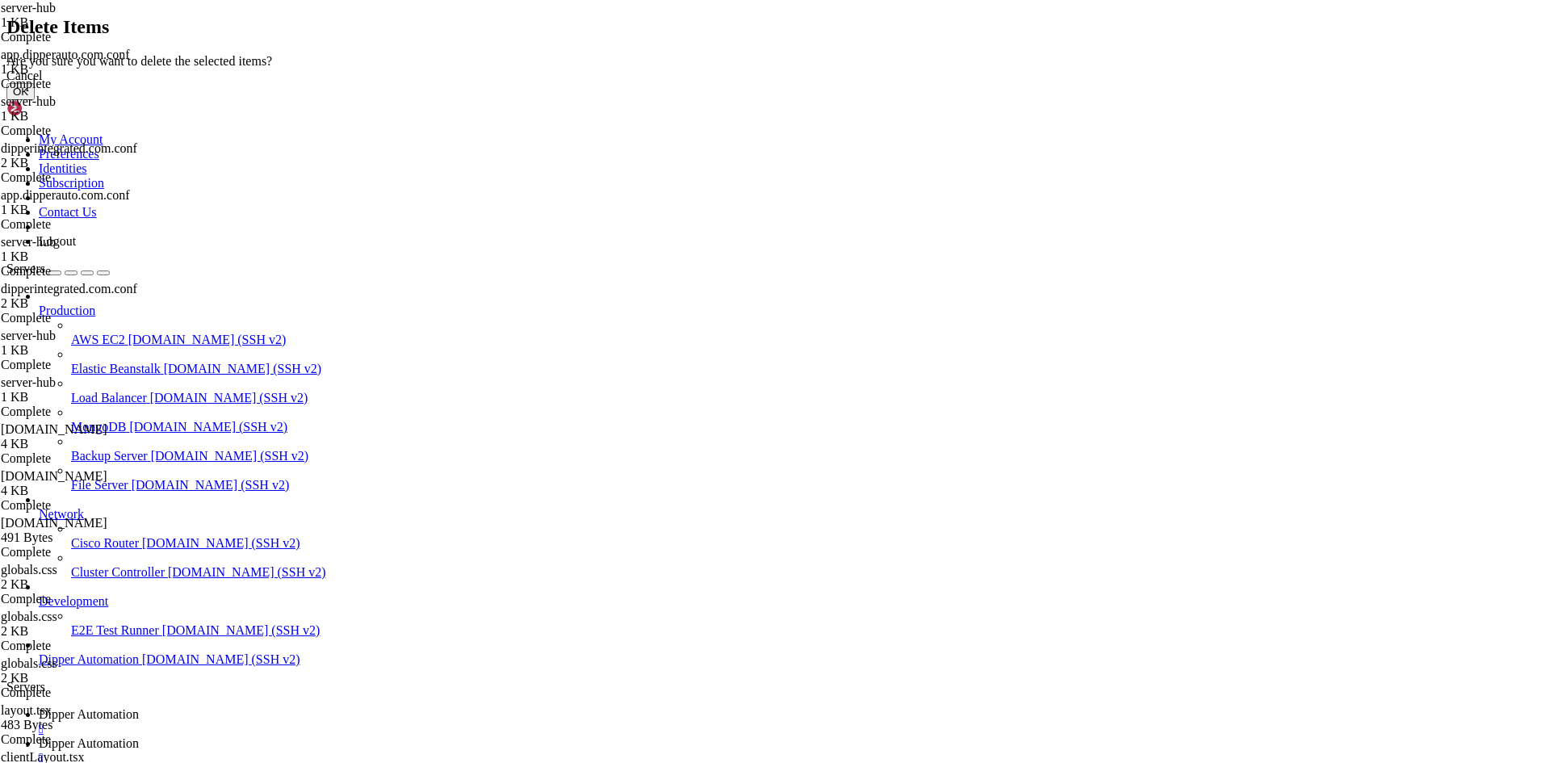
click at [35, 100] on button "OK" at bounding box center [20, 91] width 28 height 17
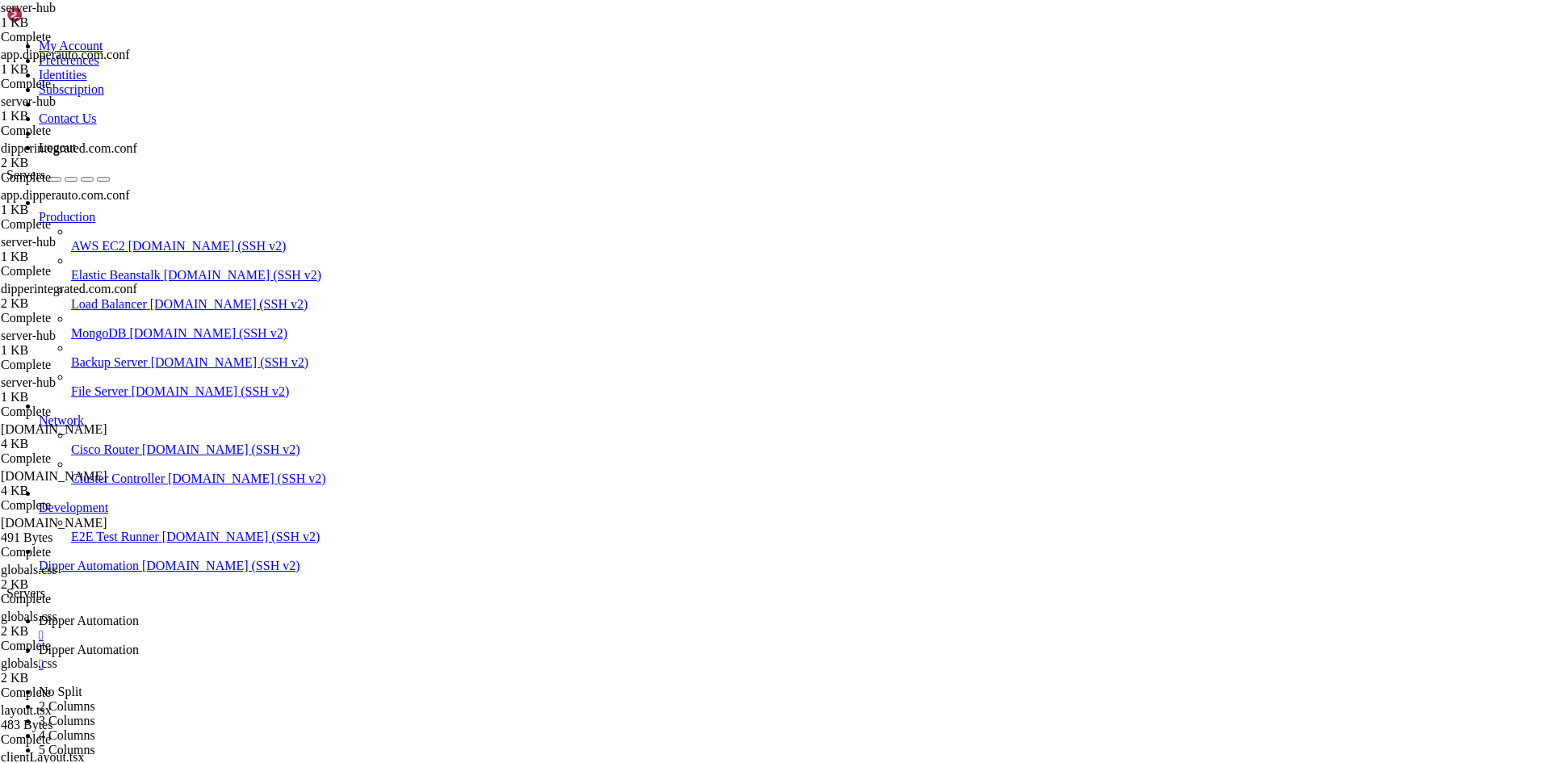
click at [39, 643] on icon at bounding box center [39, 650] width 0 height 14
drag, startPoint x: 272, startPoint y: 2212, endPoint x: 251, endPoint y: 2109, distance: 105.5
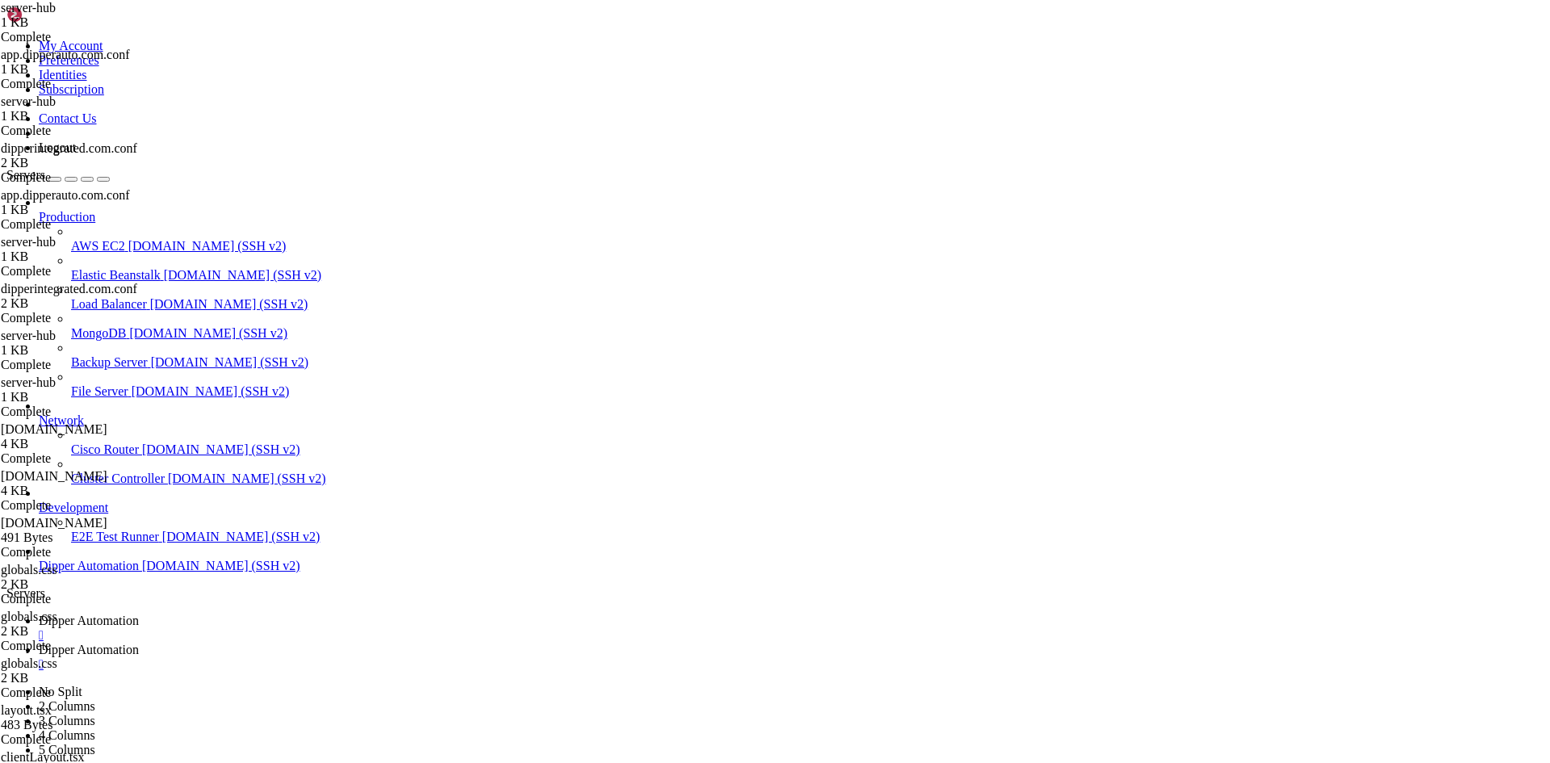
scroll to position [2127, 0]
click at [139, 614] on span "Dipper Automation" at bounding box center [89, 621] width 100 height 14
click at [139, 643] on span "Dipper Automation" at bounding box center [89, 650] width 100 height 14
drag, startPoint x: 511, startPoint y: 2063, endPoint x: 383, endPoint y: 2026, distance: 133.6
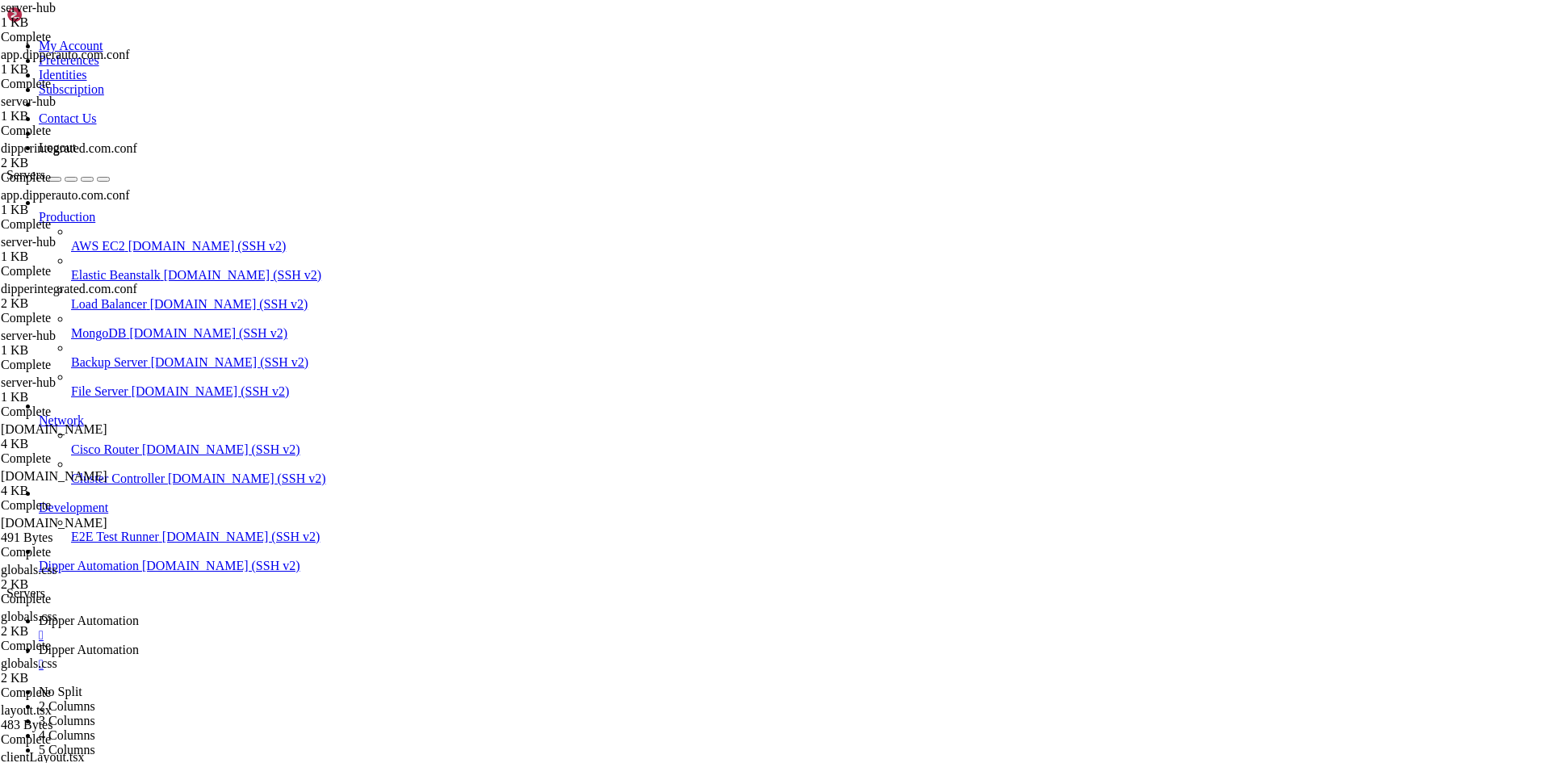
drag, startPoint x: 491, startPoint y: 2042, endPoint x: 397, endPoint y: 2056, distance: 94.7
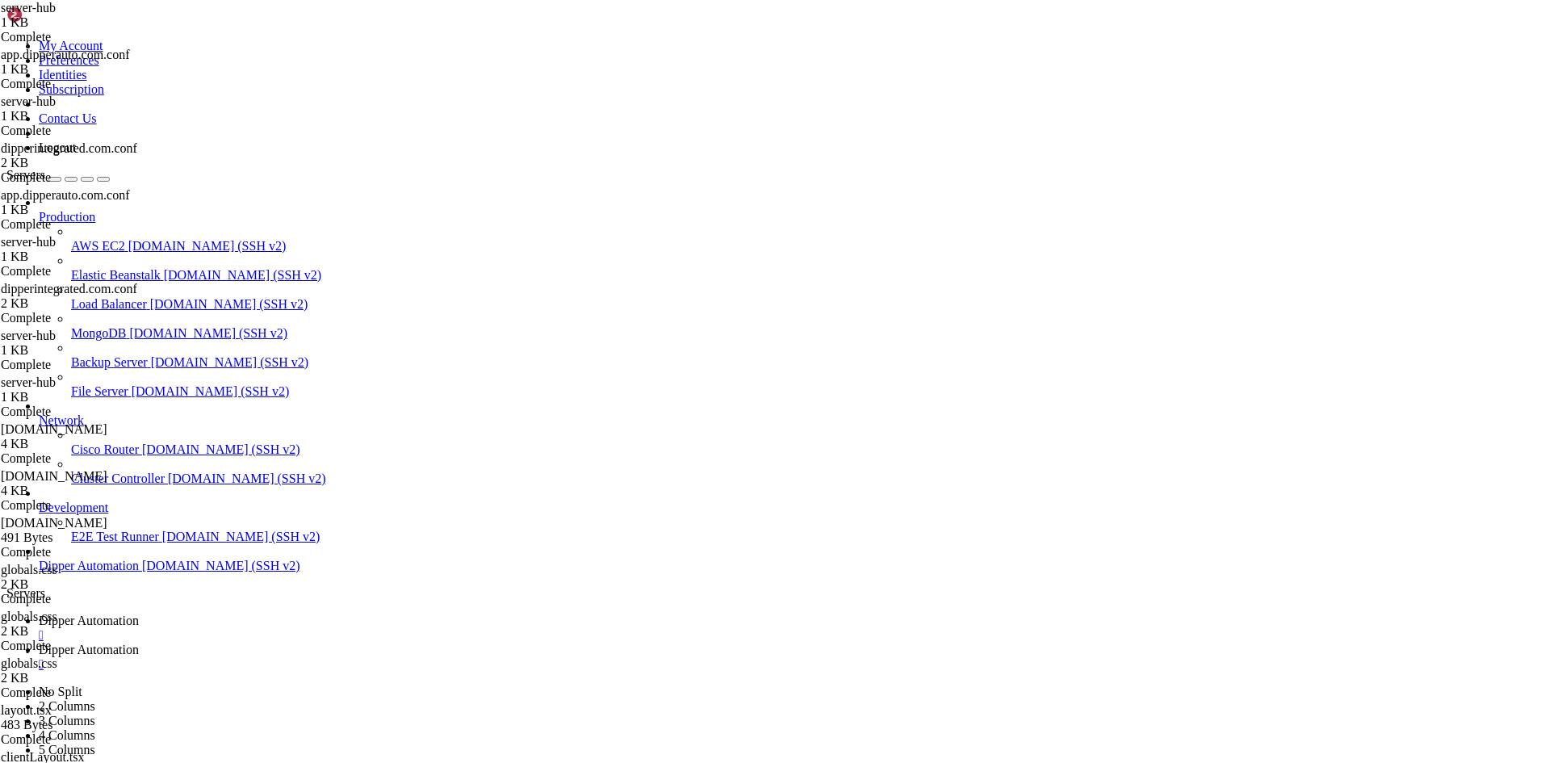
scroll to position [2182, 0]
click at [139, 614] on span "Dipper Automation" at bounding box center [89, 621] width 100 height 14
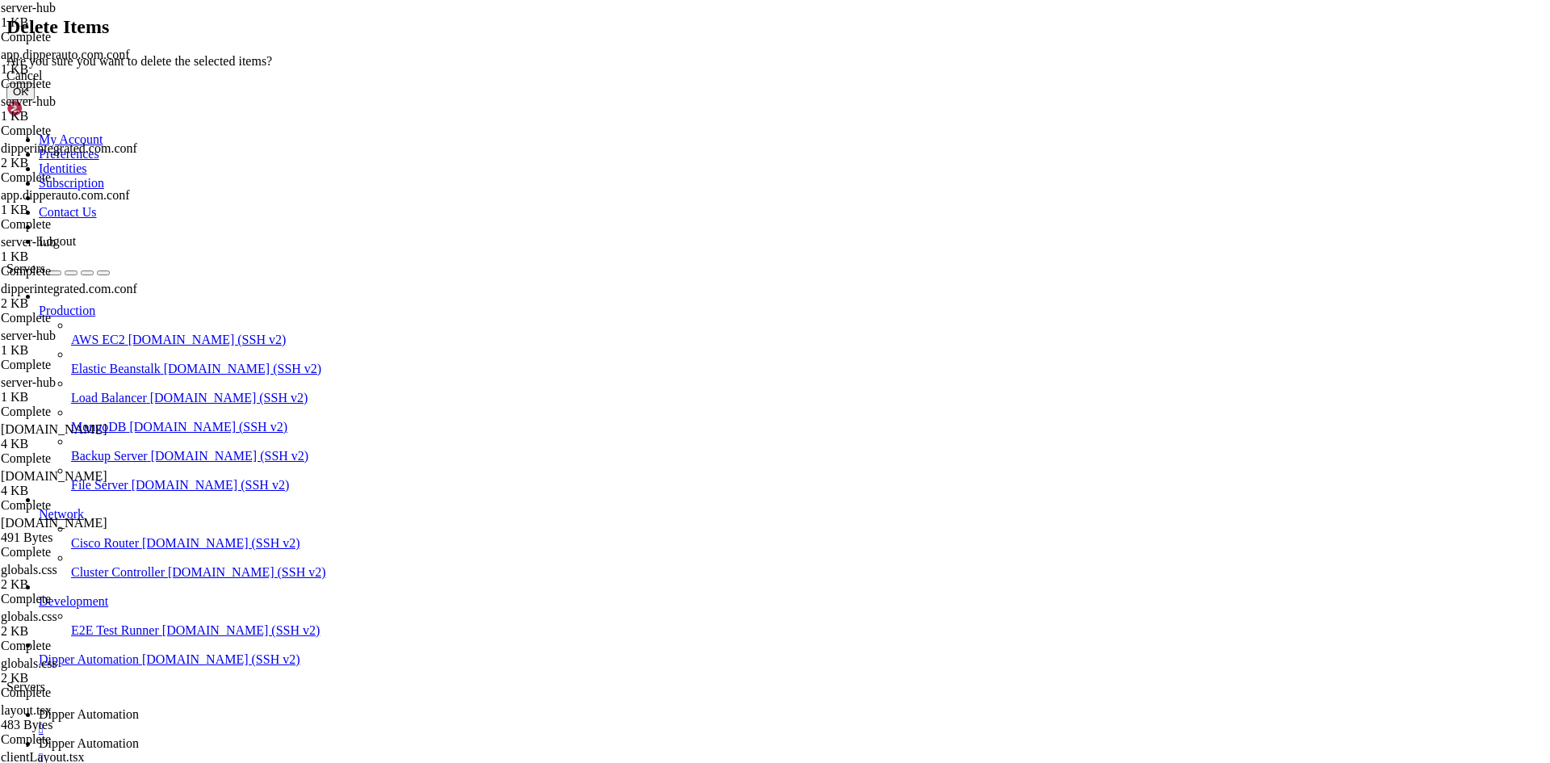
click at [35, 100] on button "OK" at bounding box center [20, 91] width 28 height 17
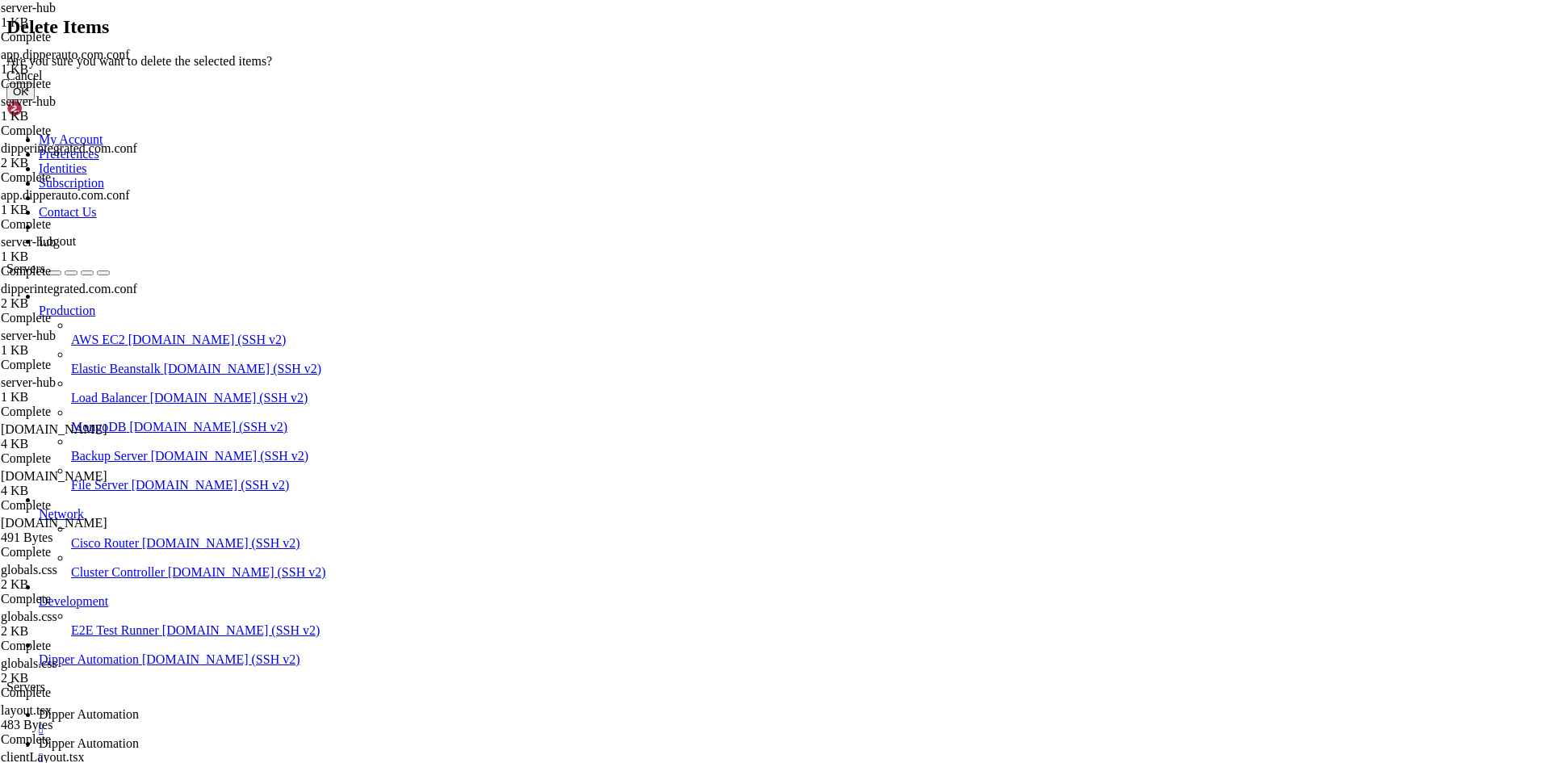
click at [35, 100] on button "OK" at bounding box center [20, 91] width 28 height 17
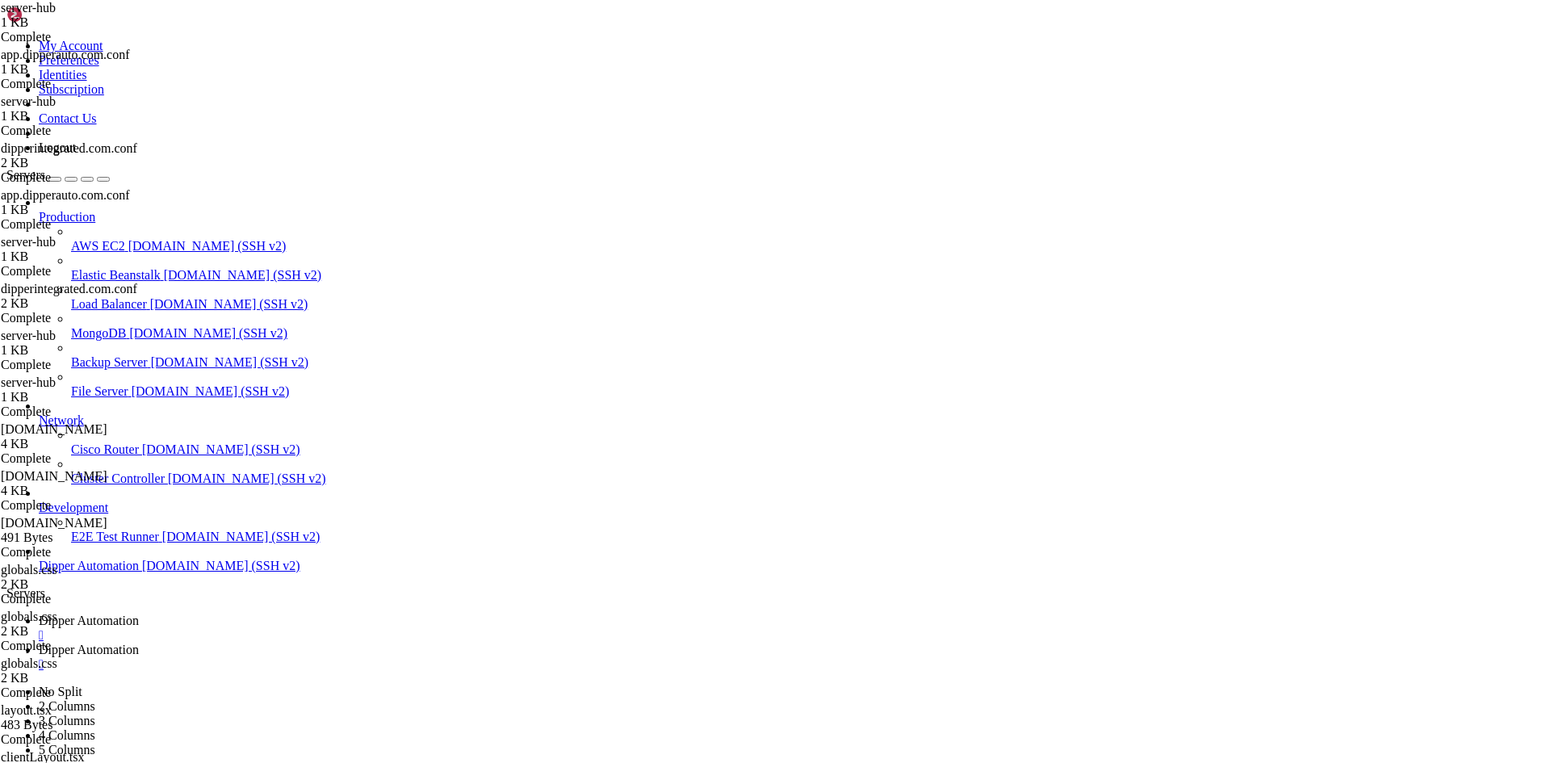
click at [442, 643] on link "Dipper Automation " at bounding box center [791, 657] width 1505 height 29
click at [279, 614] on link "Dipper Automation " at bounding box center [791, 628] width 1505 height 29
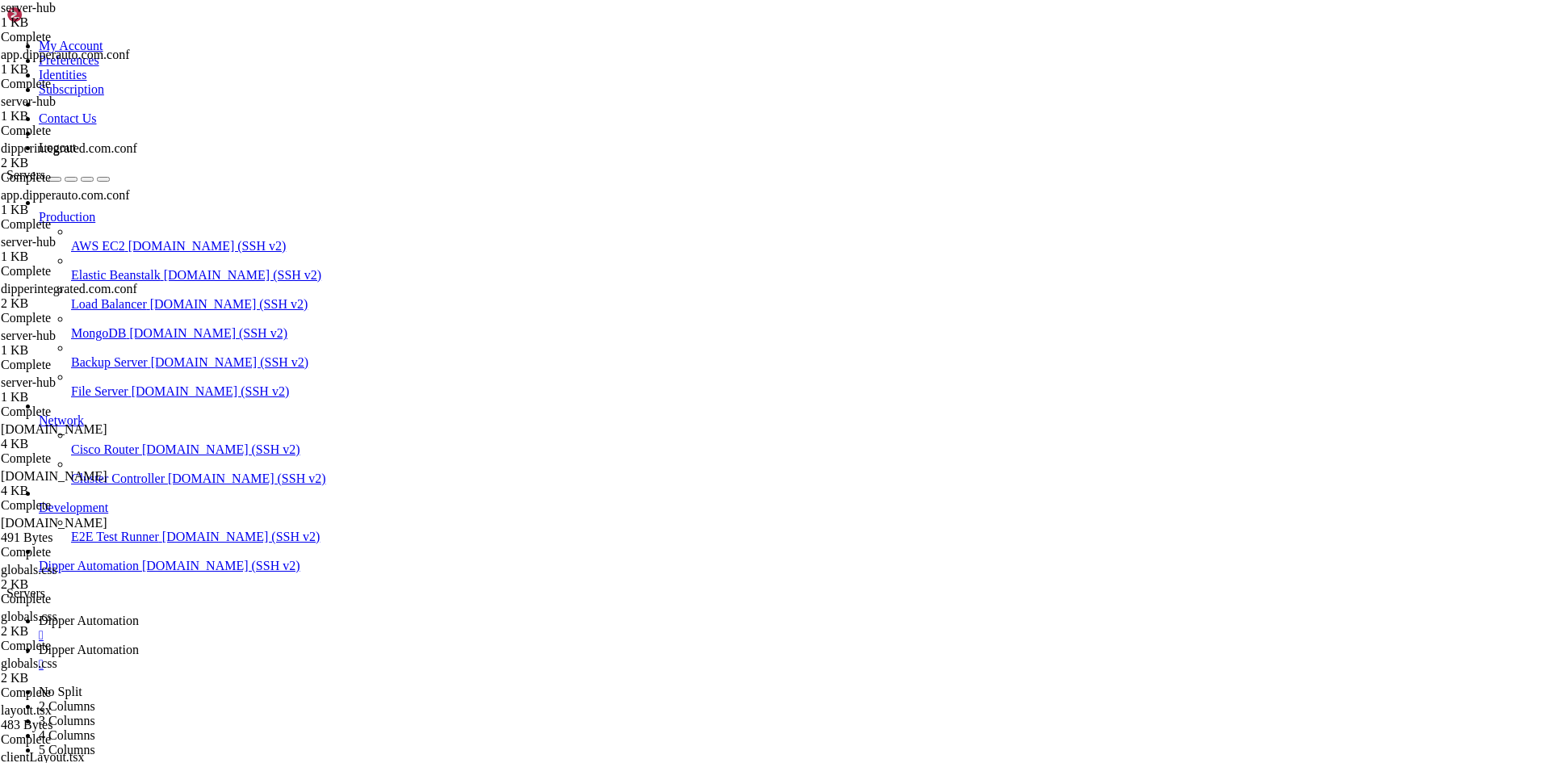
type input "/etc/nginx/sites-available"
click at [400, 643] on link "Dipper Automation " at bounding box center [791, 657] width 1505 height 29
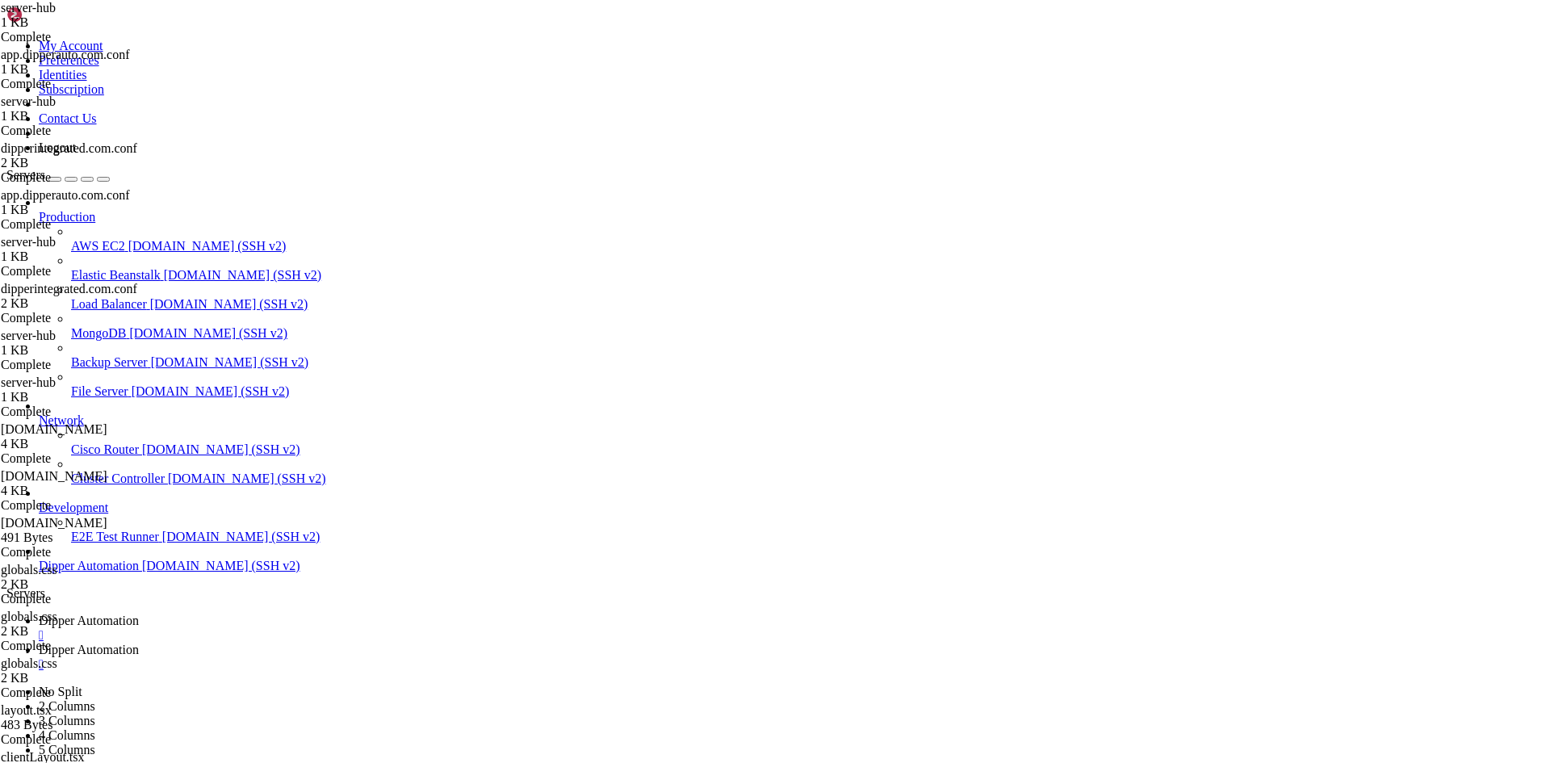
scroll to position [2251, 0]
drag, startPoint x: 553, startPoint y: 2236, endPoint x: 413, endPoint y: 2250, distance: 141.2
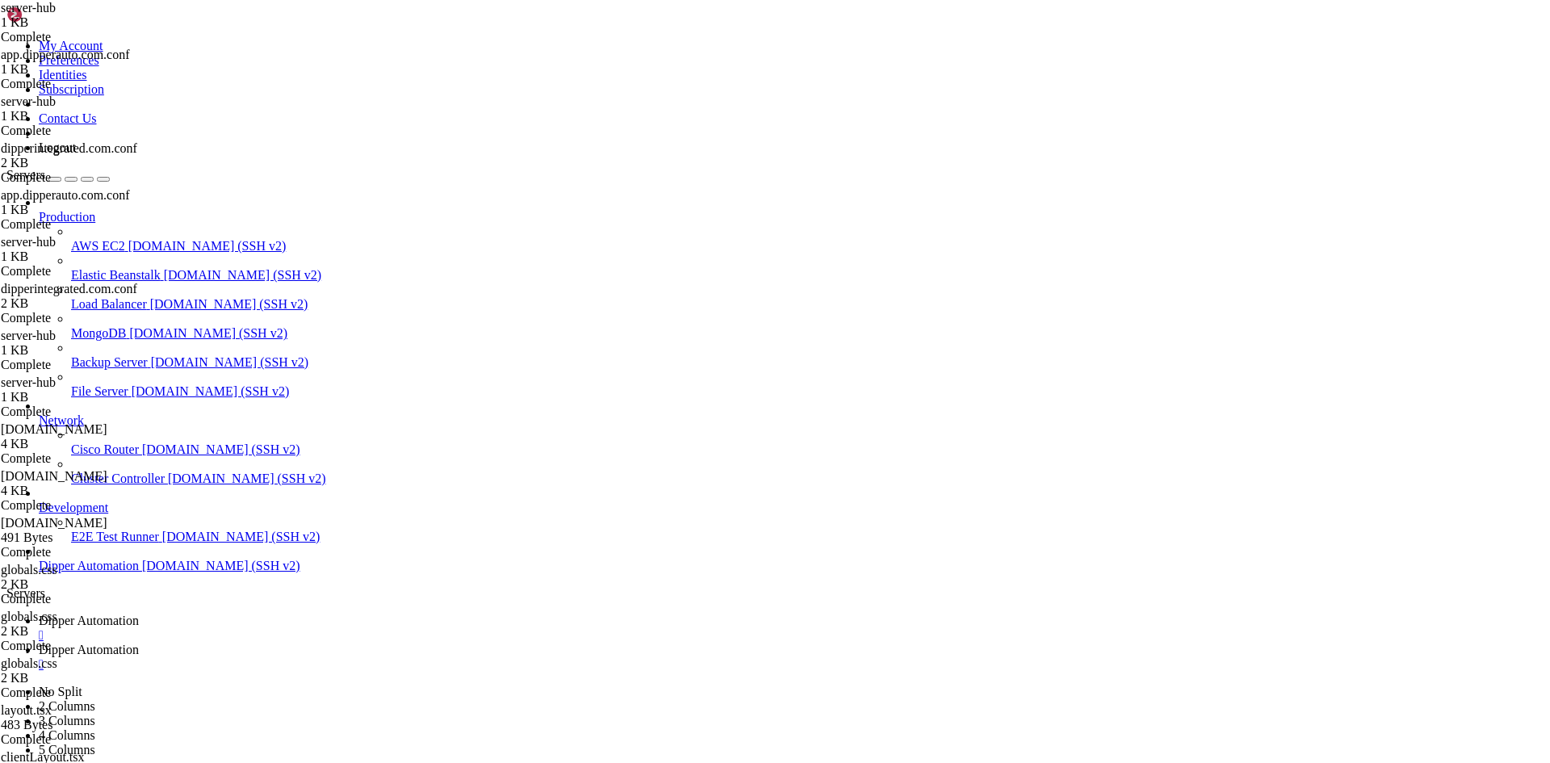
click at [268, 614] on link "Dipper Automation " at bounding box center [791, 628] width 1505 height 29
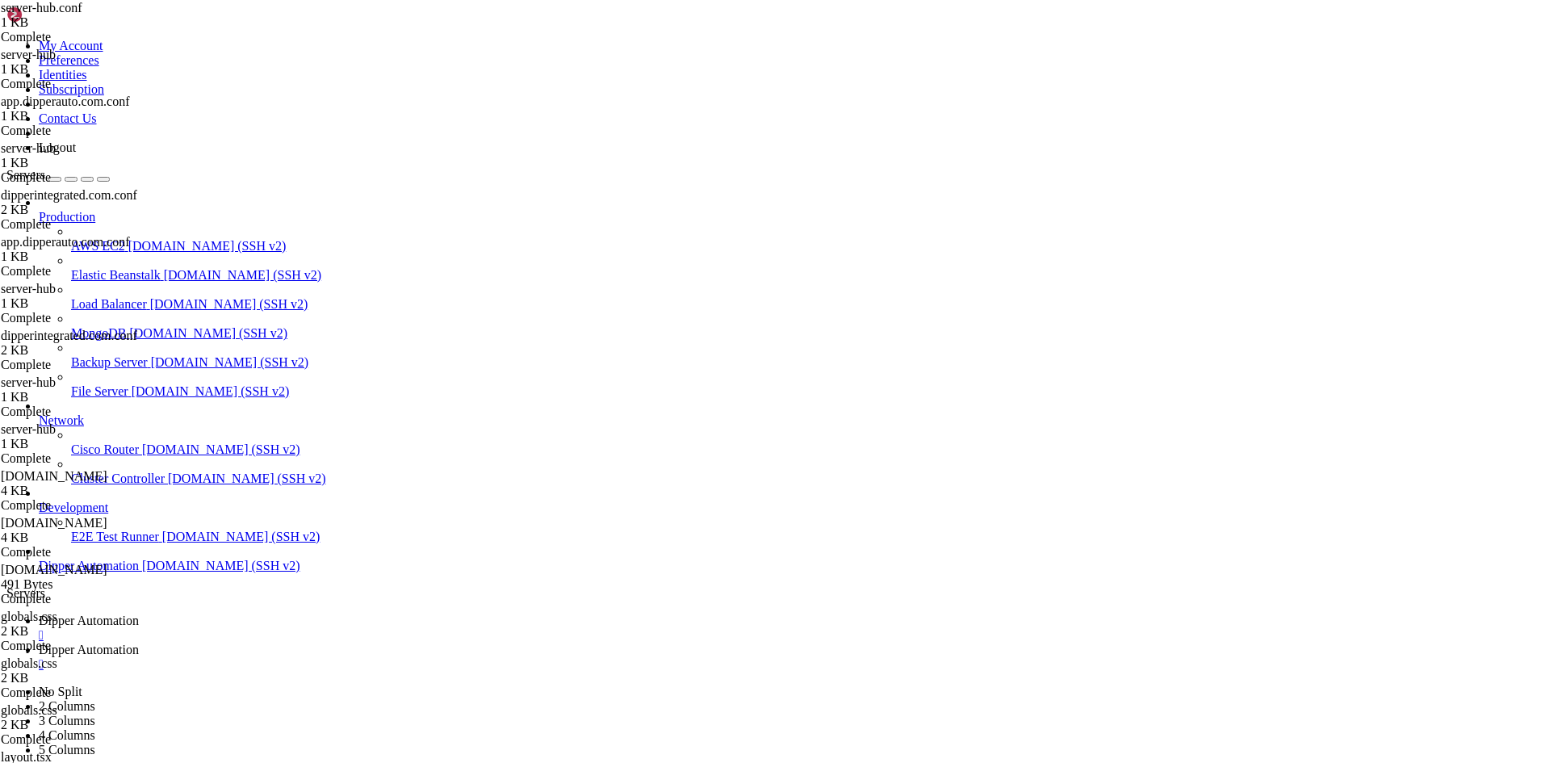
drag, startPoint x: 455, startPoint y: 459, endPoint x: 89, endPoint y: -70, distance: 643.6
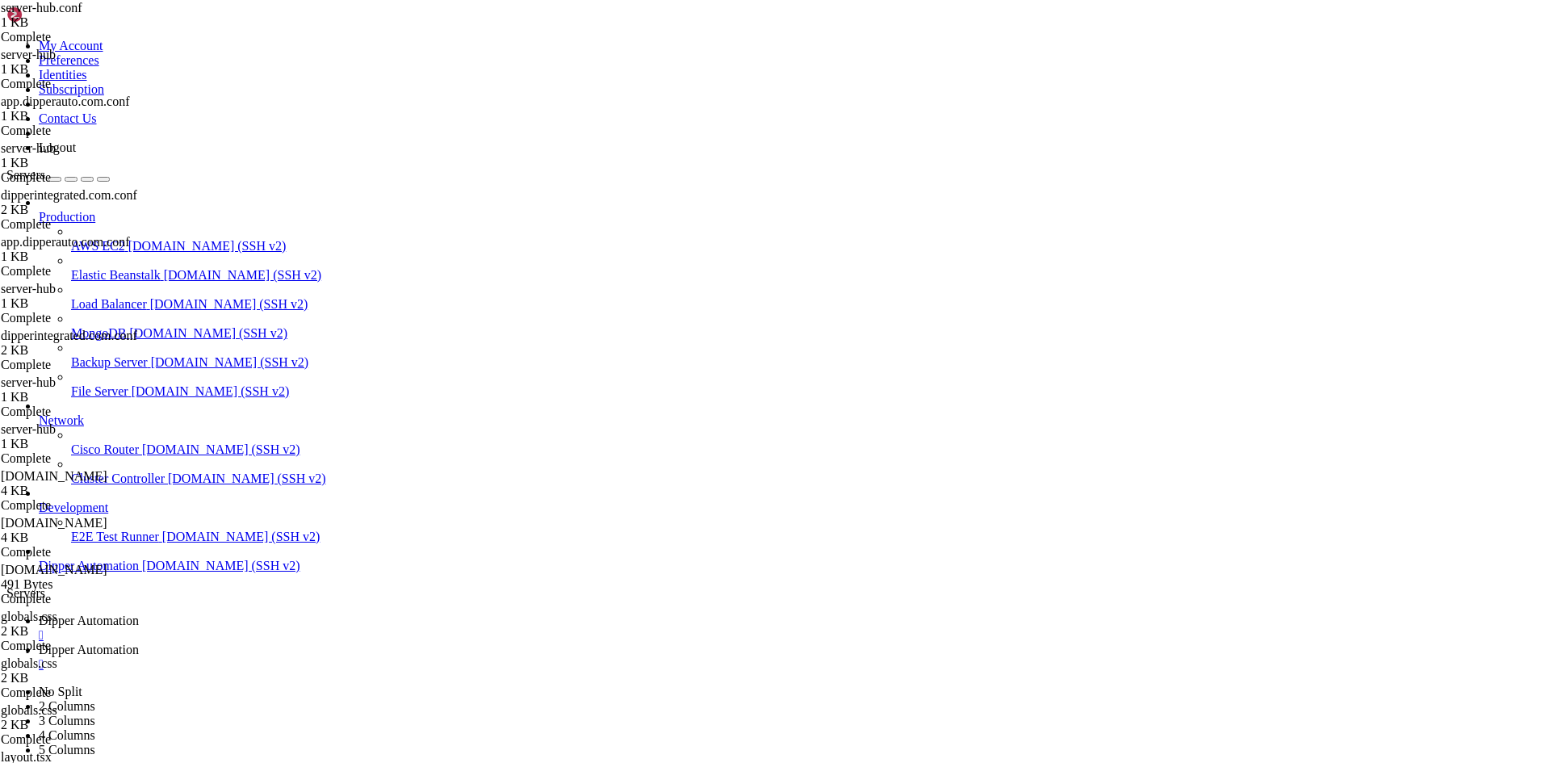
type textarea "# Frontend (Next.js) server {"
drag, startPoint x: 411, startPoint y: 440, endPoint x: 17, endPoint y: -70, distance: 644.7
type textarea "# Frontend (Next.js) server {"
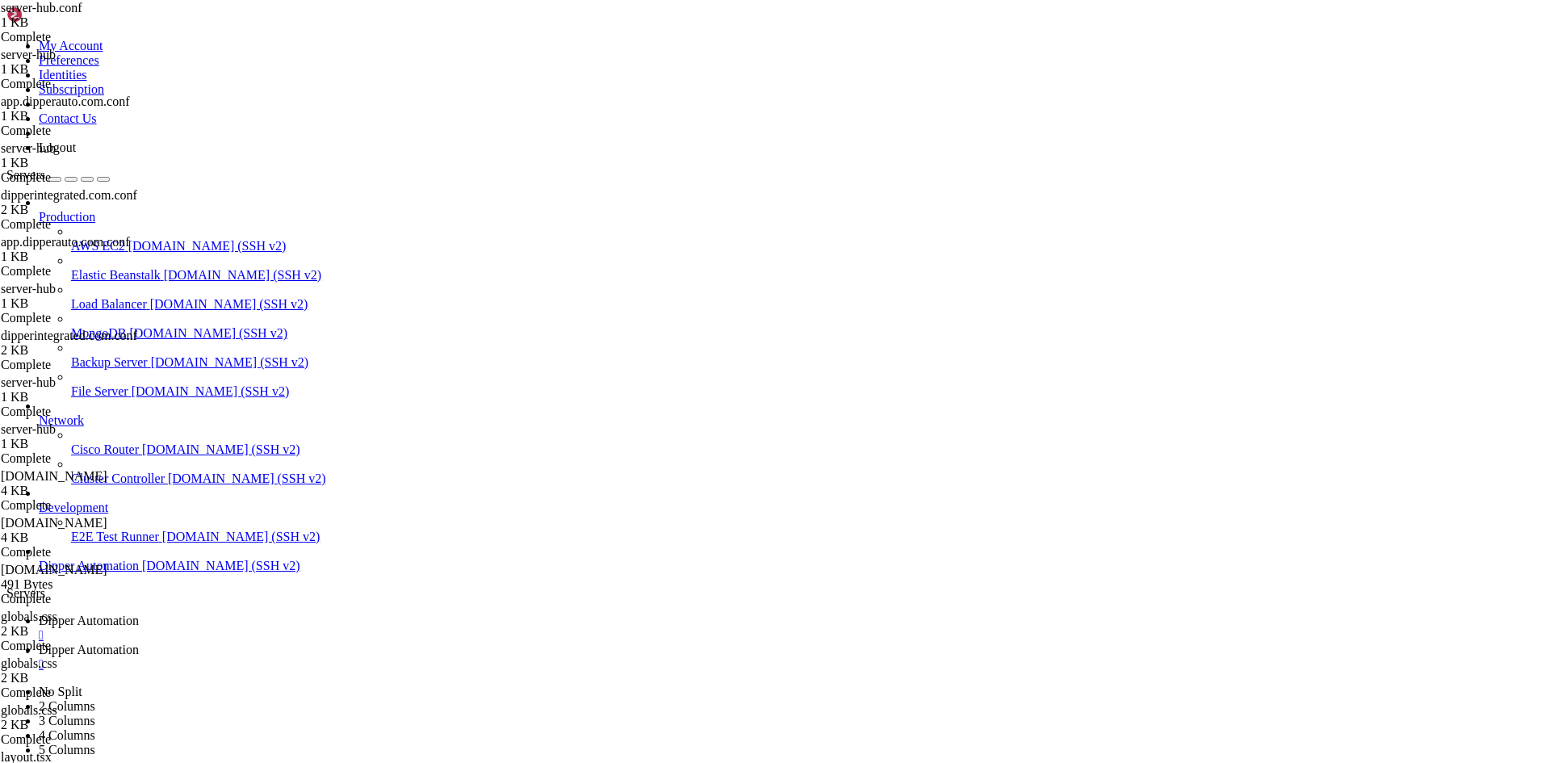
type textarea "}"
paste textarea
click at [139, 643] on span "Dipper Automation" at bounding box center [89, 650] width 100 height 14
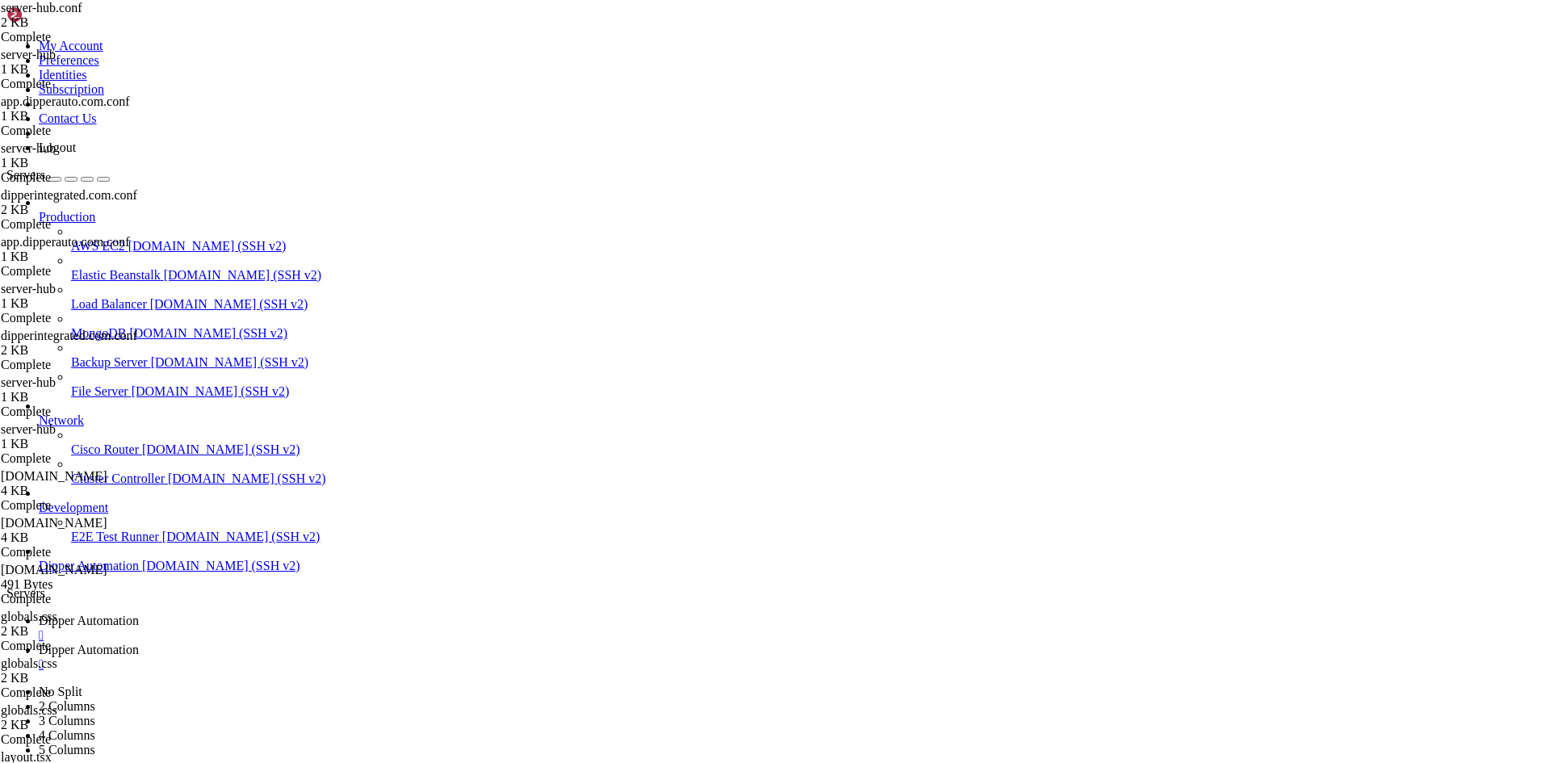
drag, startPoint x: 254, startPoint y: 0, endPoint x: 260, endPoint y: 8, distance: 10.3
click at [256, 614] on link "Dipper Automation " at bounding box center [791, 628] width 1505 height 29
click at [139, 643] on span "Dipper Automation" at bounding box center [89, 650] width 100 height 14
click at [75, 573] on div "Production AWS EC2 [DOMAIN_NAME] (SSH v2) Elastic Beanstalk [DOMAIN_NAME] (SSH …" at bounding box center [774, 384] width 1537 height 378
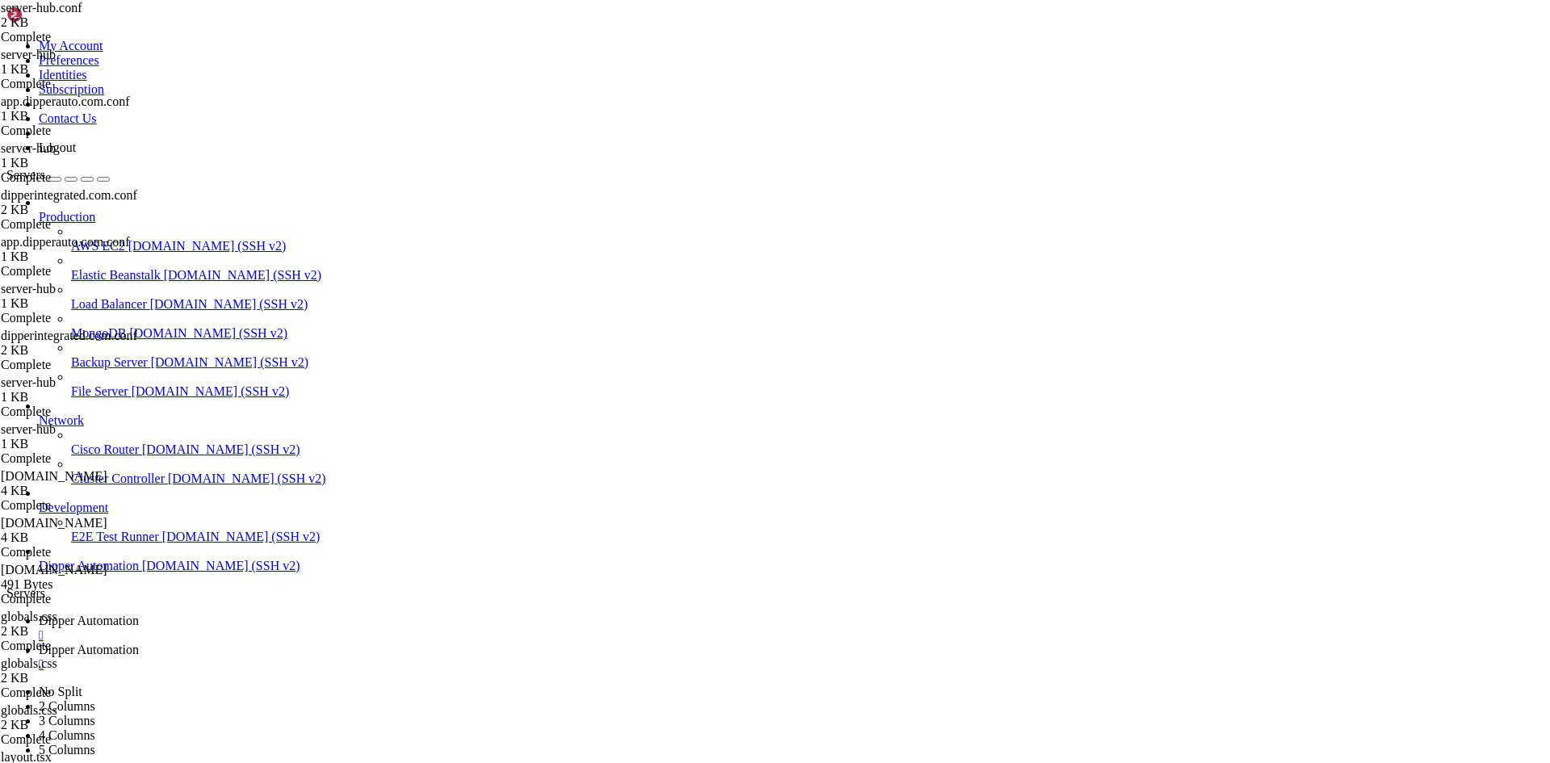
scroll to position [2361, 0]
click at [139, 643] on span "Dipper Automation" at bounding box center [89, 650] width 100 height 14
click at [139, 614] on span "Dipper Automation" at bounding box center [89, 621] width 100 height 14
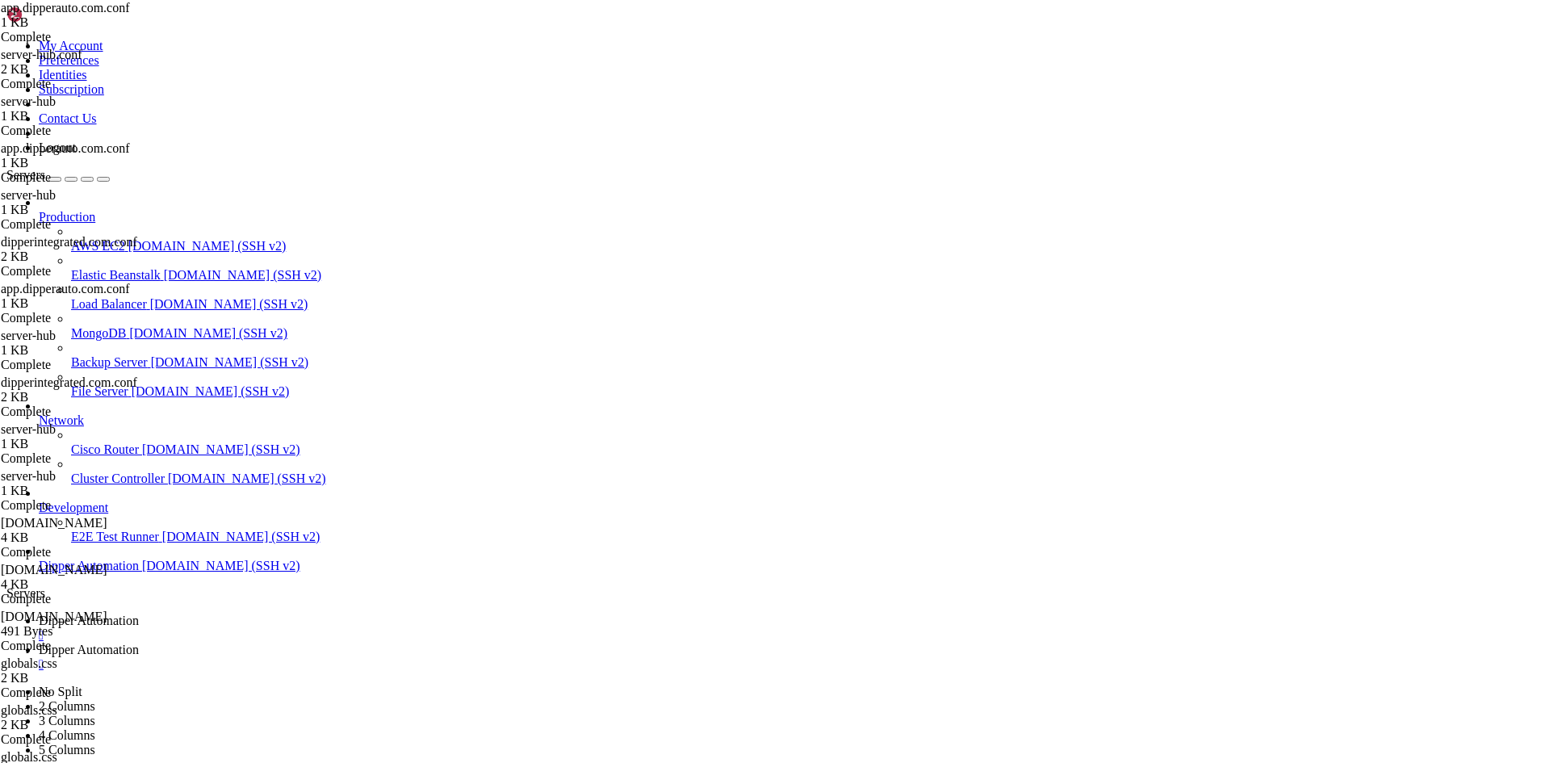
type textarea "}"
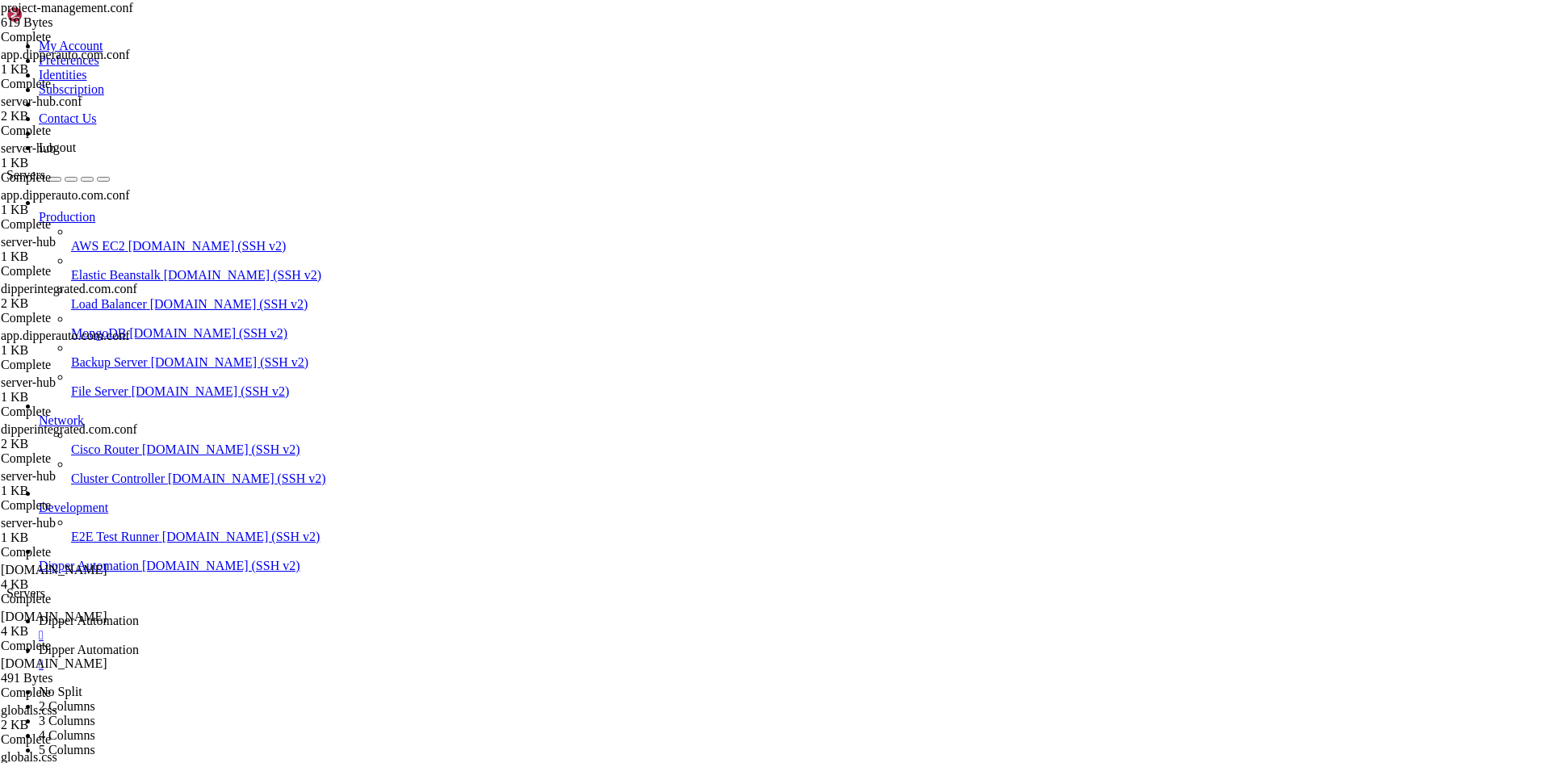
drag, startPoint x: 320, startPoint y: 98, endPoint x: 447, endPoint y: 103, distance: 127.6
type textarea "server_name [DOMAIN_NAME];"
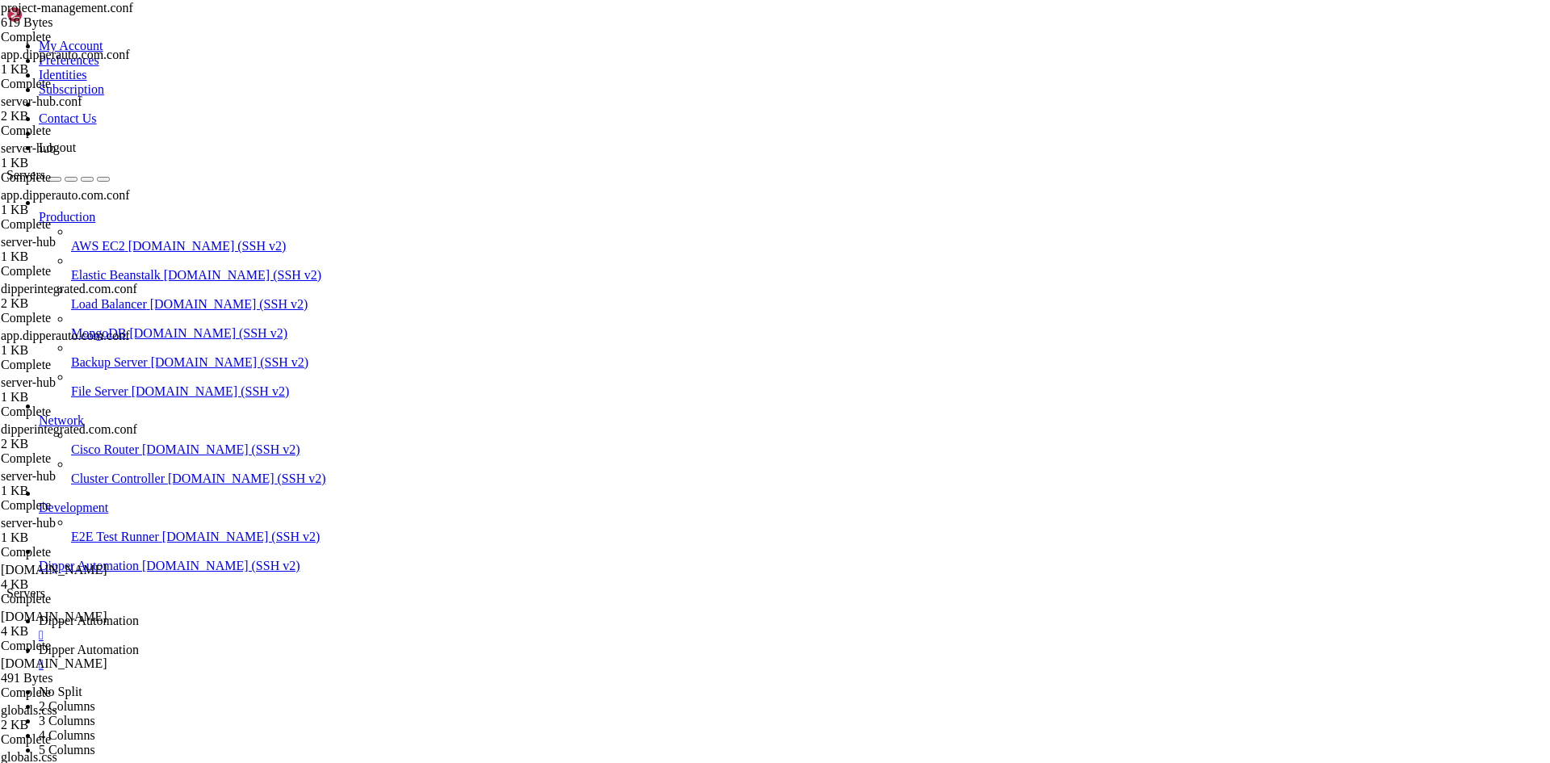
drag, startPoint x: 448, startPoint y: 99, endPoint x: 321, endPoint y: 98, distance: 127.6
drag, startPoint x: 1532, startPoint y: 53, endPoint x: 1519, endPoint y: 53, distance: 13.7
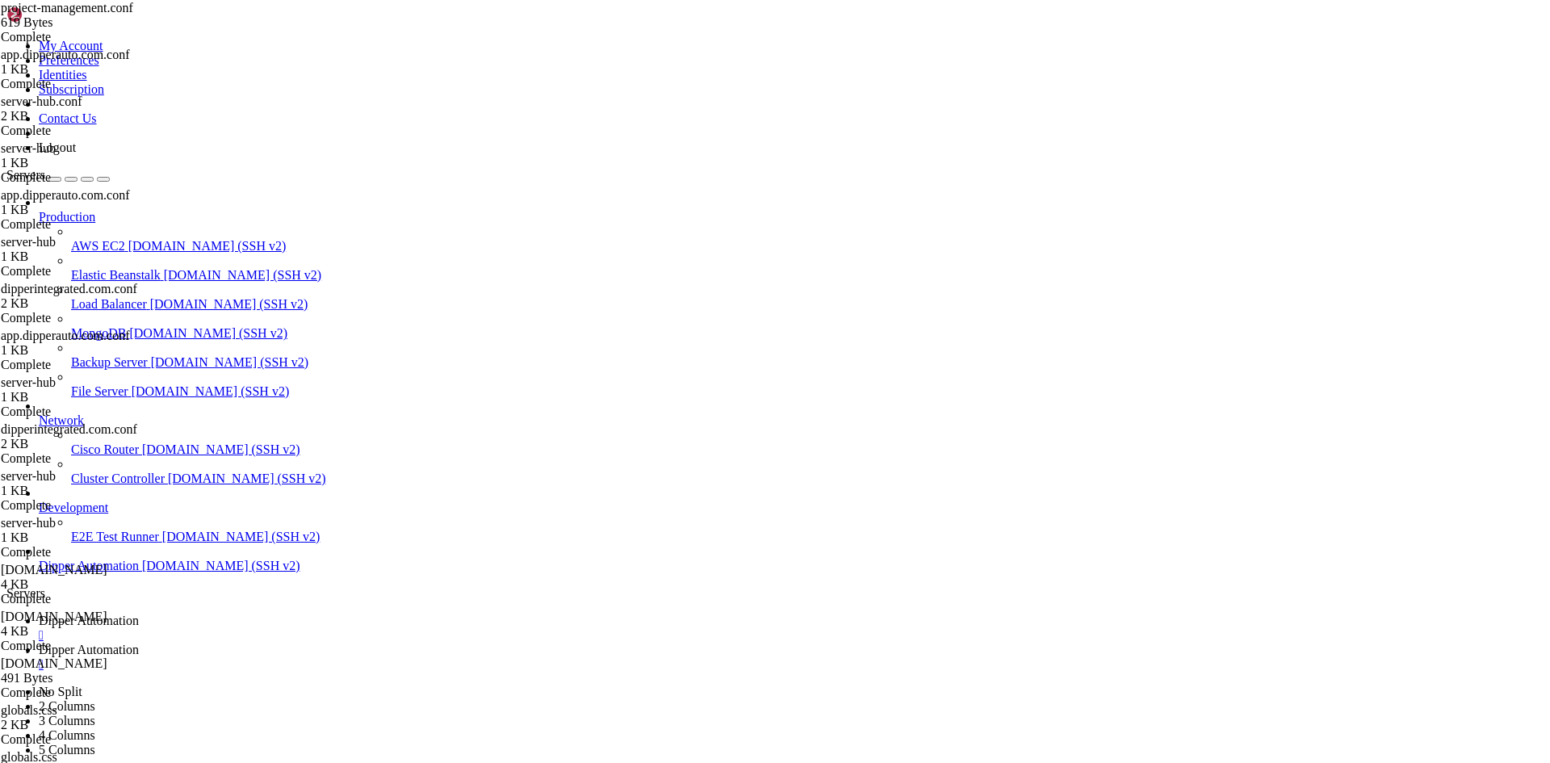
click at [139, 643] on span "Dipper Automation" at bounding box center [89, 650] width 100 height 14
drag, startPoint x: 840, startPoint y: 2066, endPoint x: 547, endPoint y: 2179, distance: 313.4
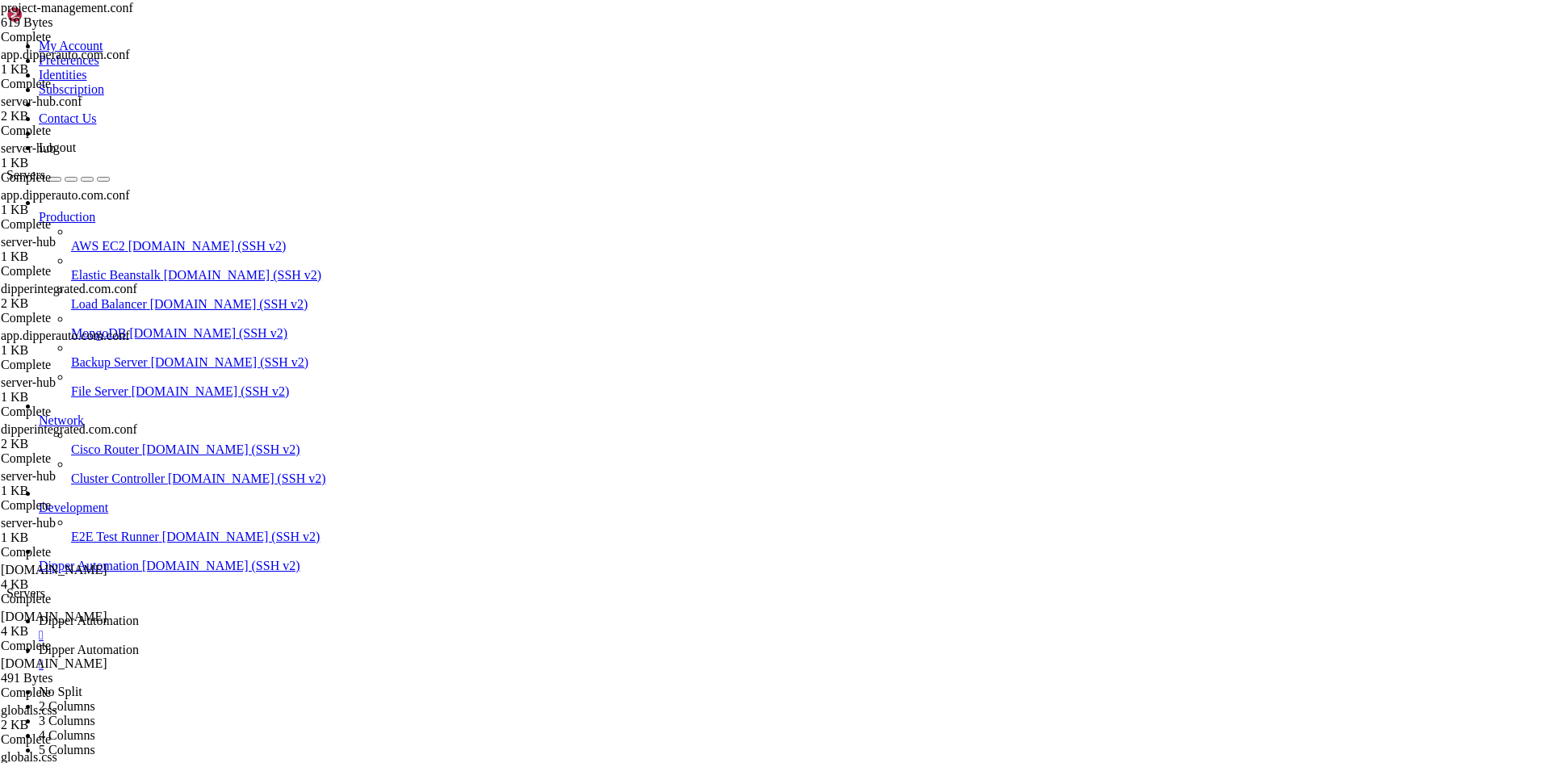
drag, startPoint x: 845, startPoint y: 2329, endPoint x: 106, endPoint y: 2320, distance: 739.6
drag, startPoint x: 223, startPoint y: 2317, endPoint x: 14, endPoint y: 2288, distance: 211.1
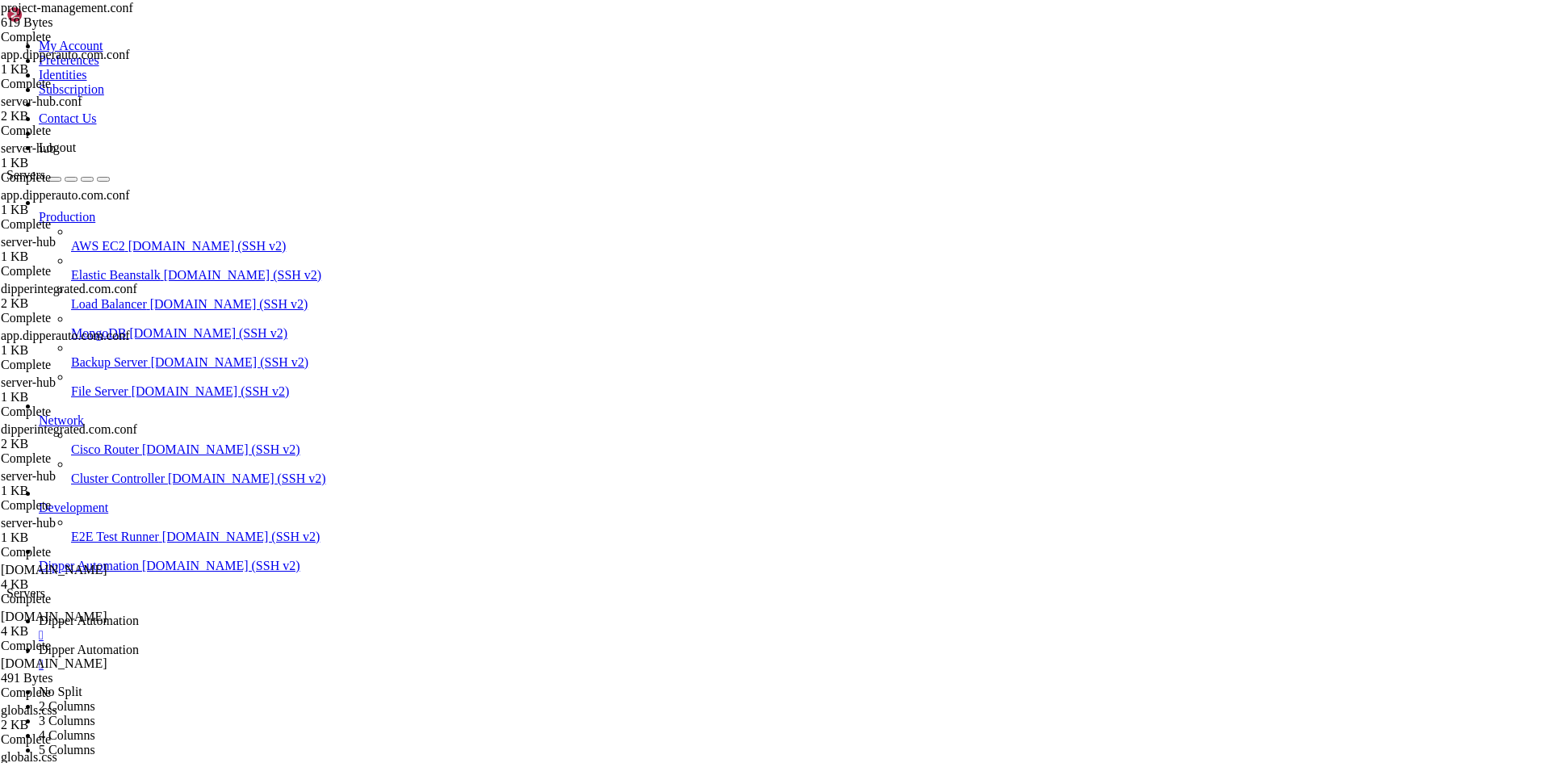
scroll to position [2416, 0]
click at [139, 614] on span "Dipper Automation" at bounding box center [89, 621] width 100 height 14
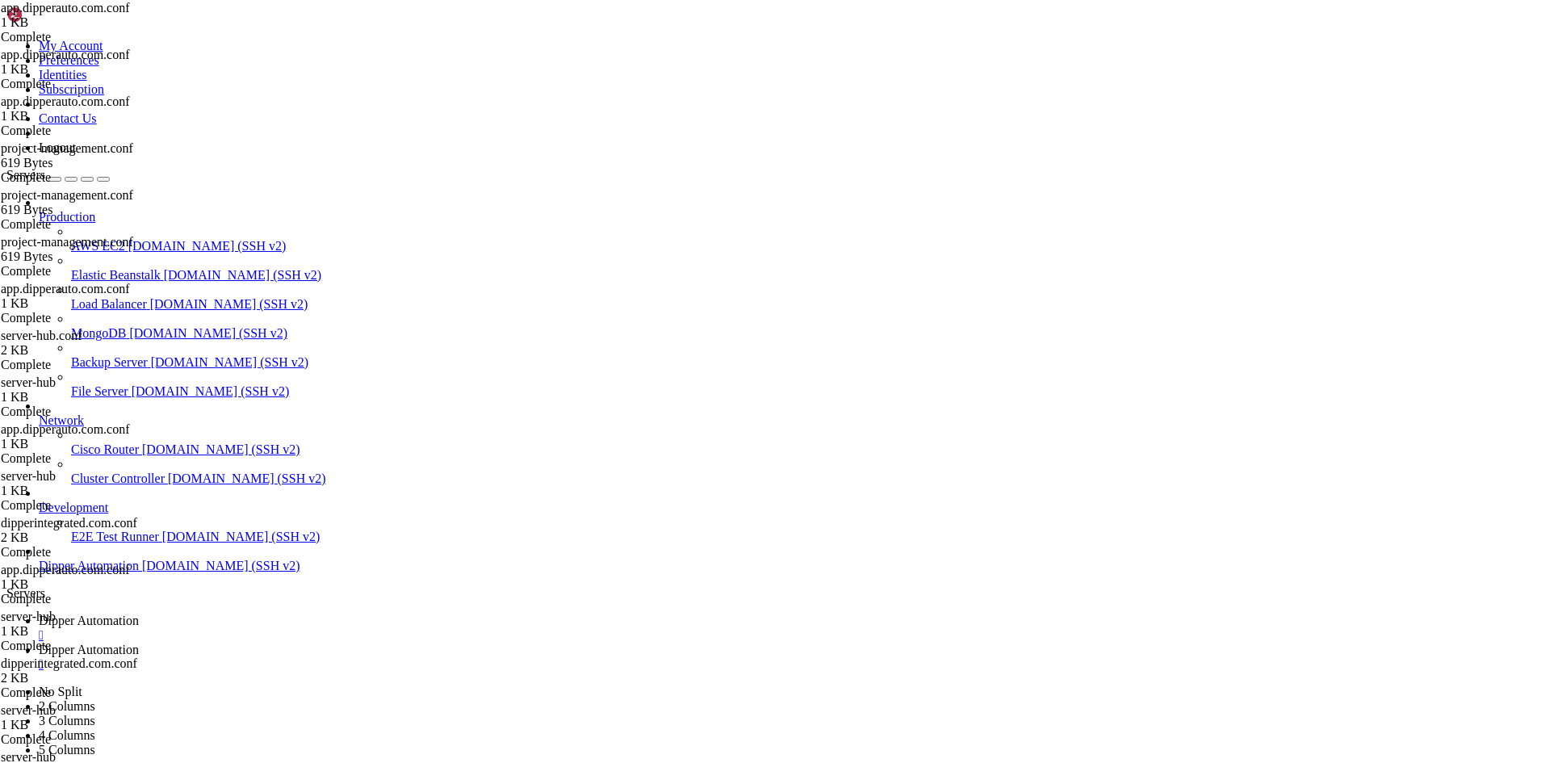
type textarea "}"
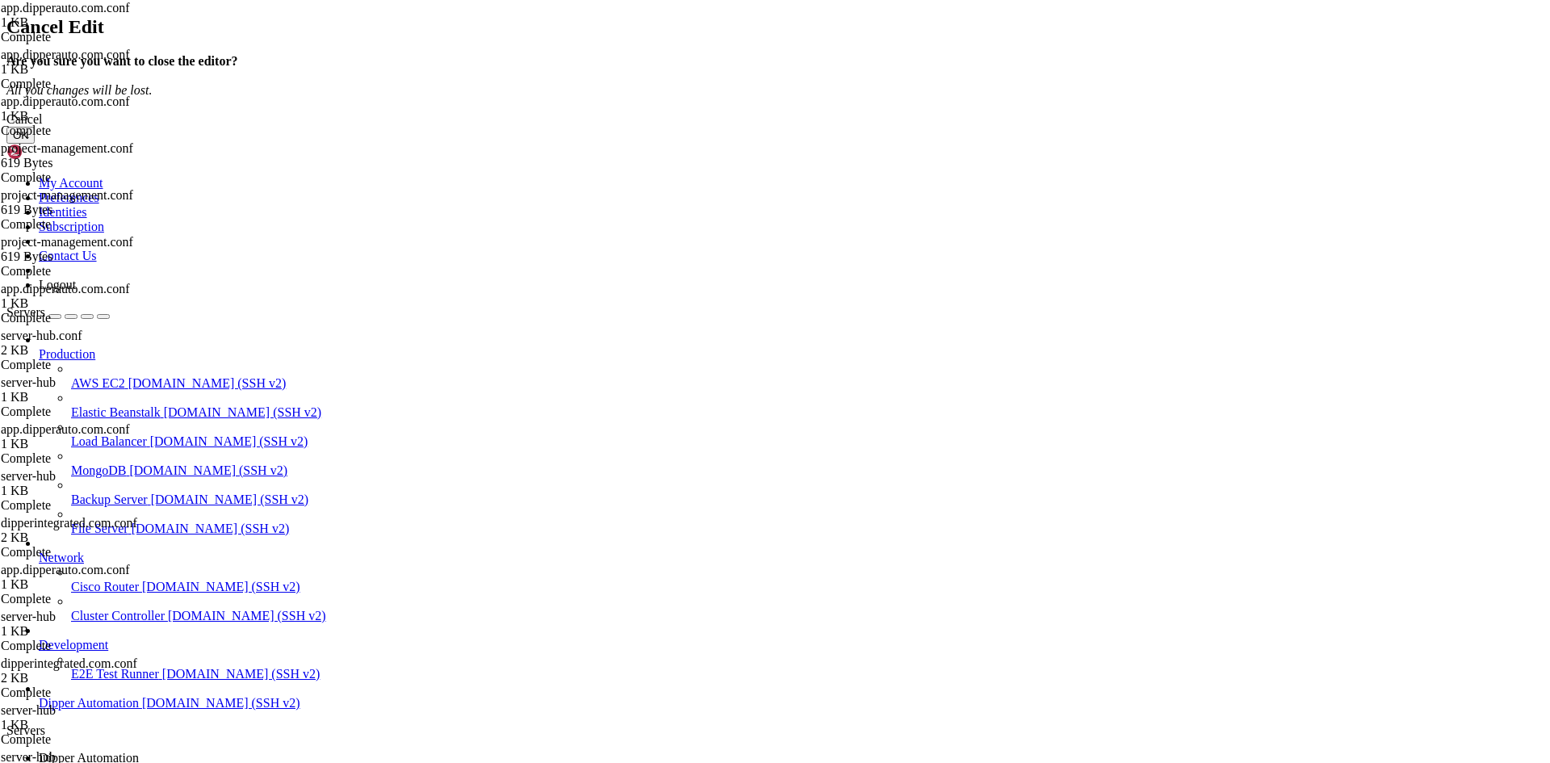
click at [35, 144] on button "OK" at bounding box center [20, 135] width 28 height 17
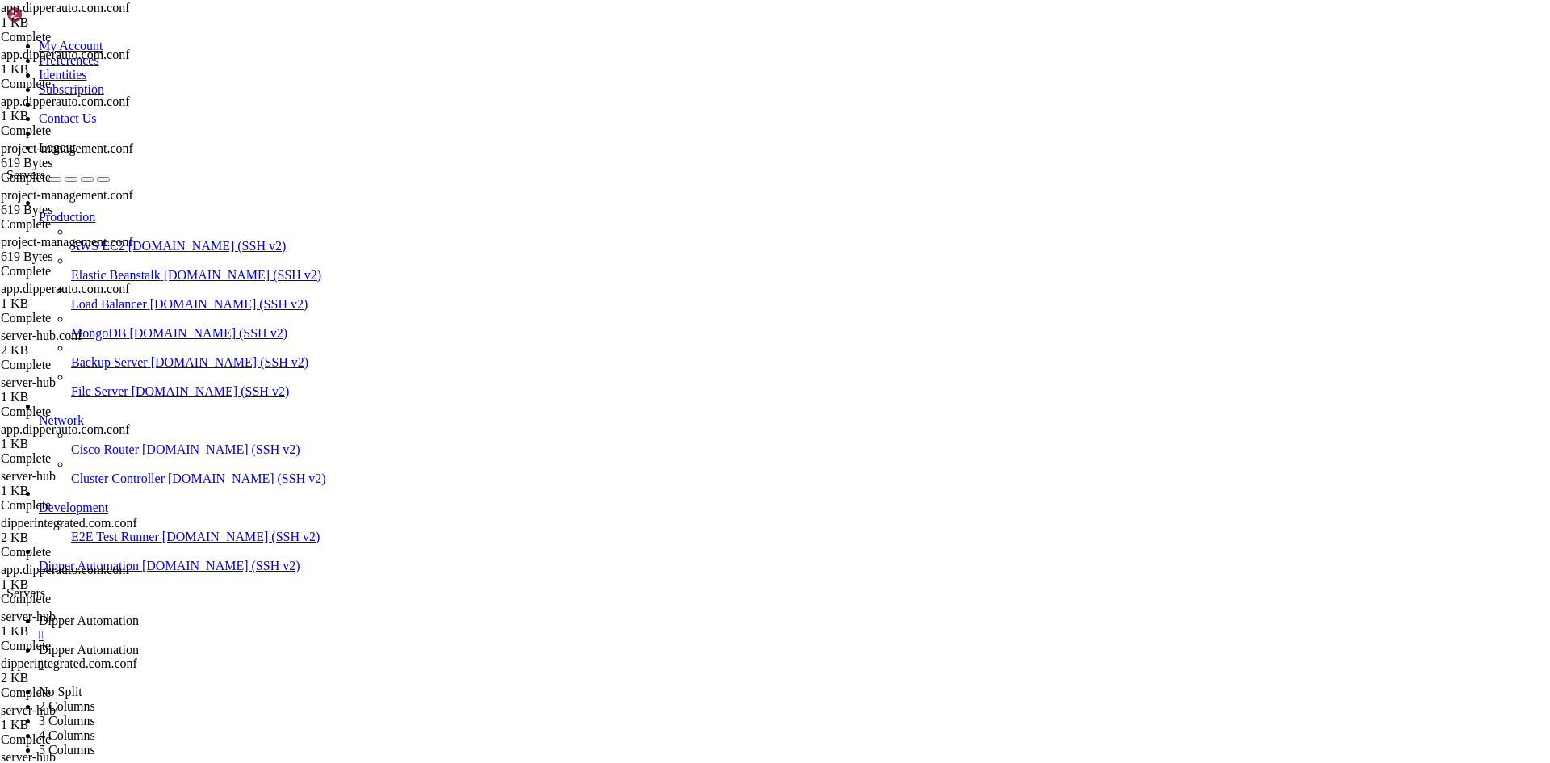
type textarea "}"
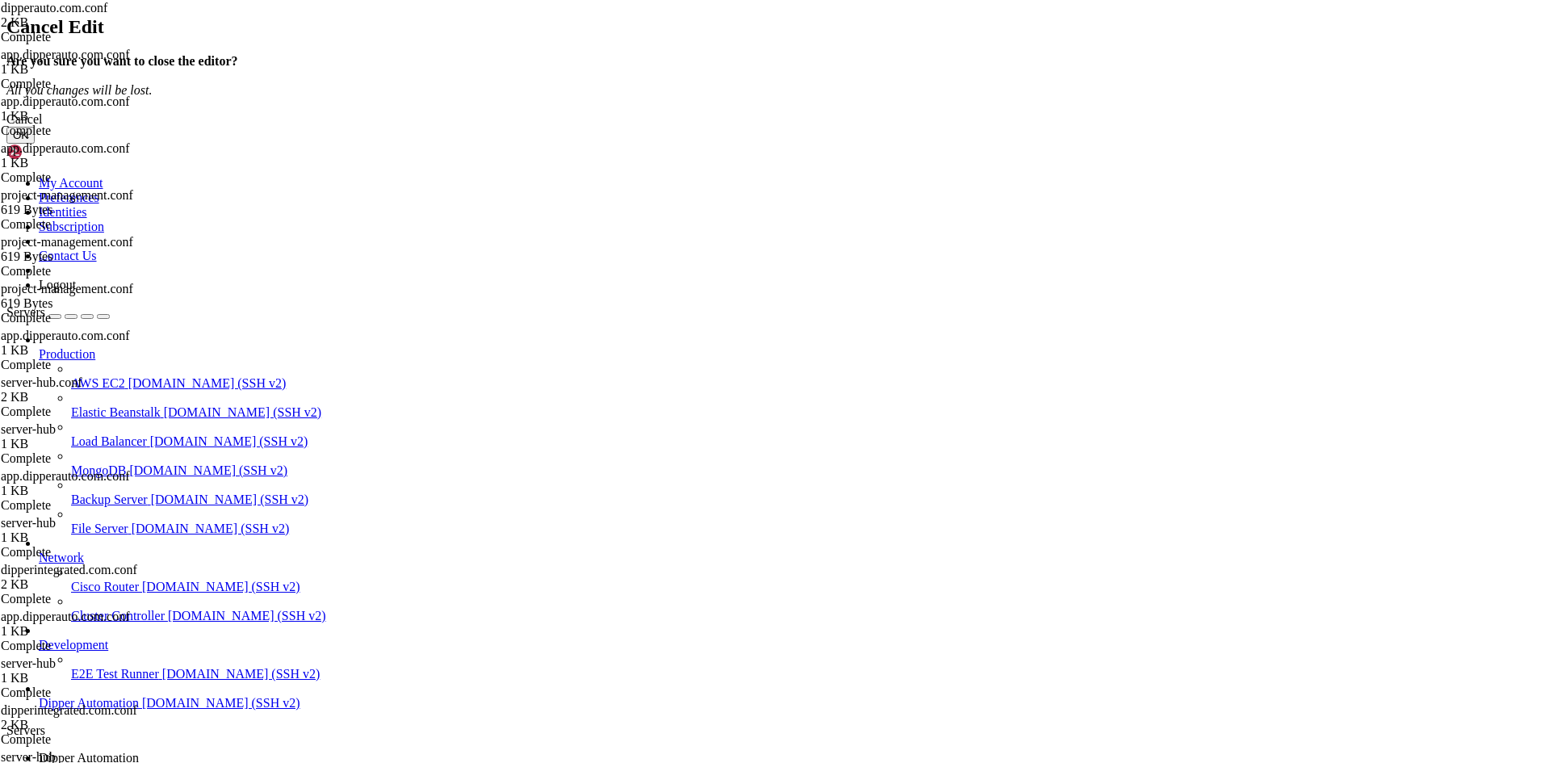
click at [35, 144] on button "OK" at bounding box center [20, 135] width 28 height 17
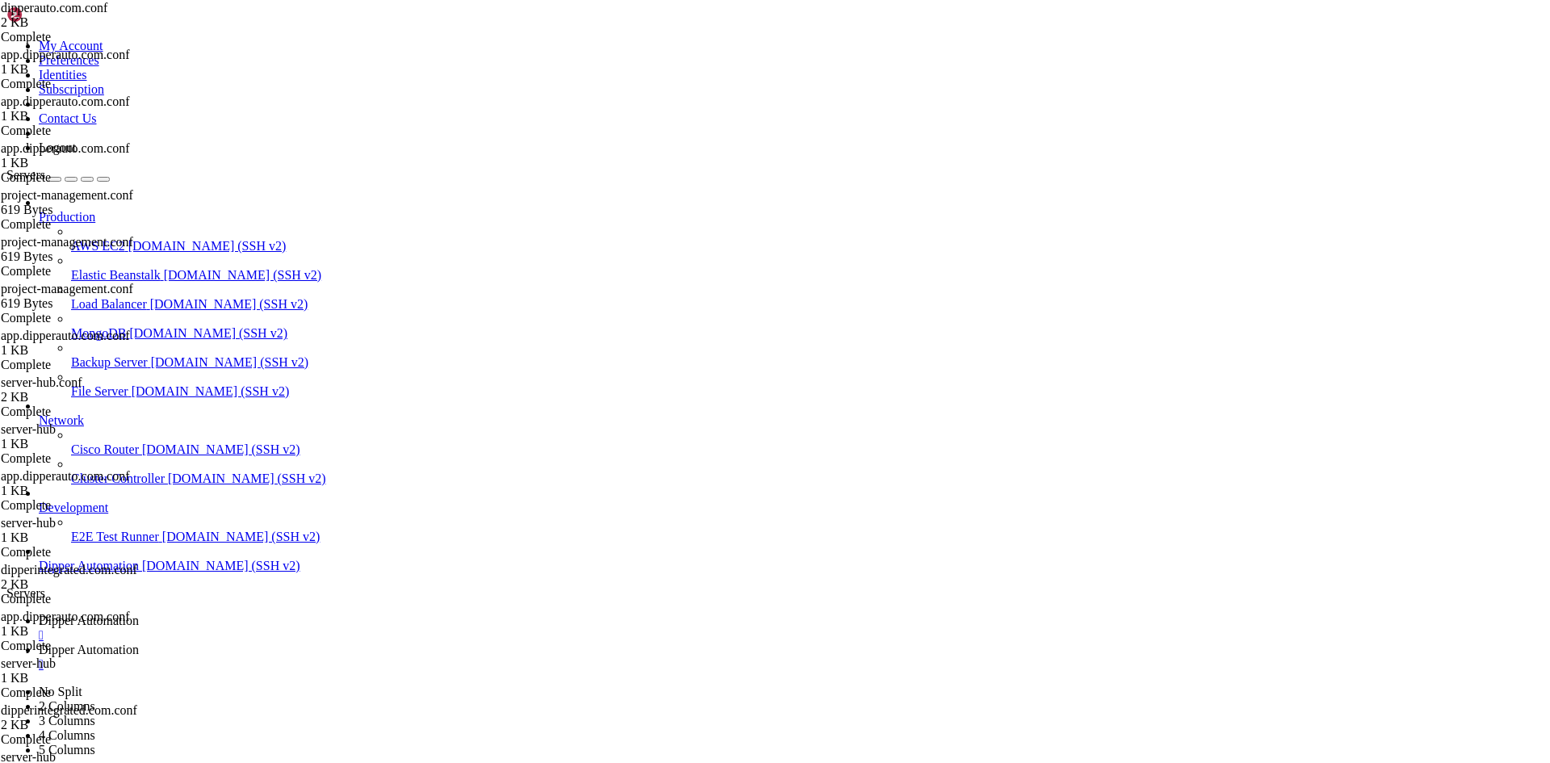
type textarea "} # managed by Certbot"
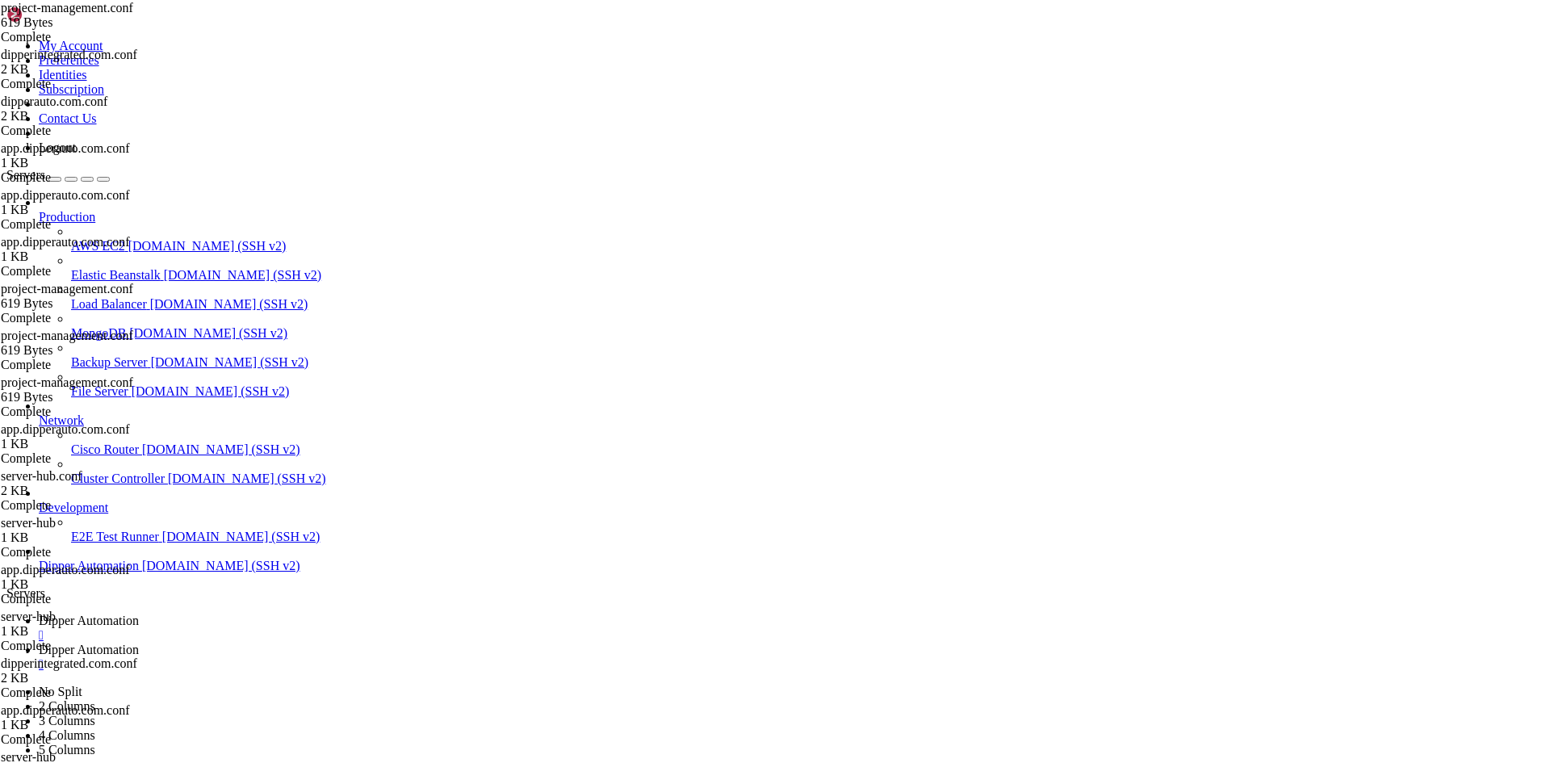
type textarea "server {"
type textarea "}"
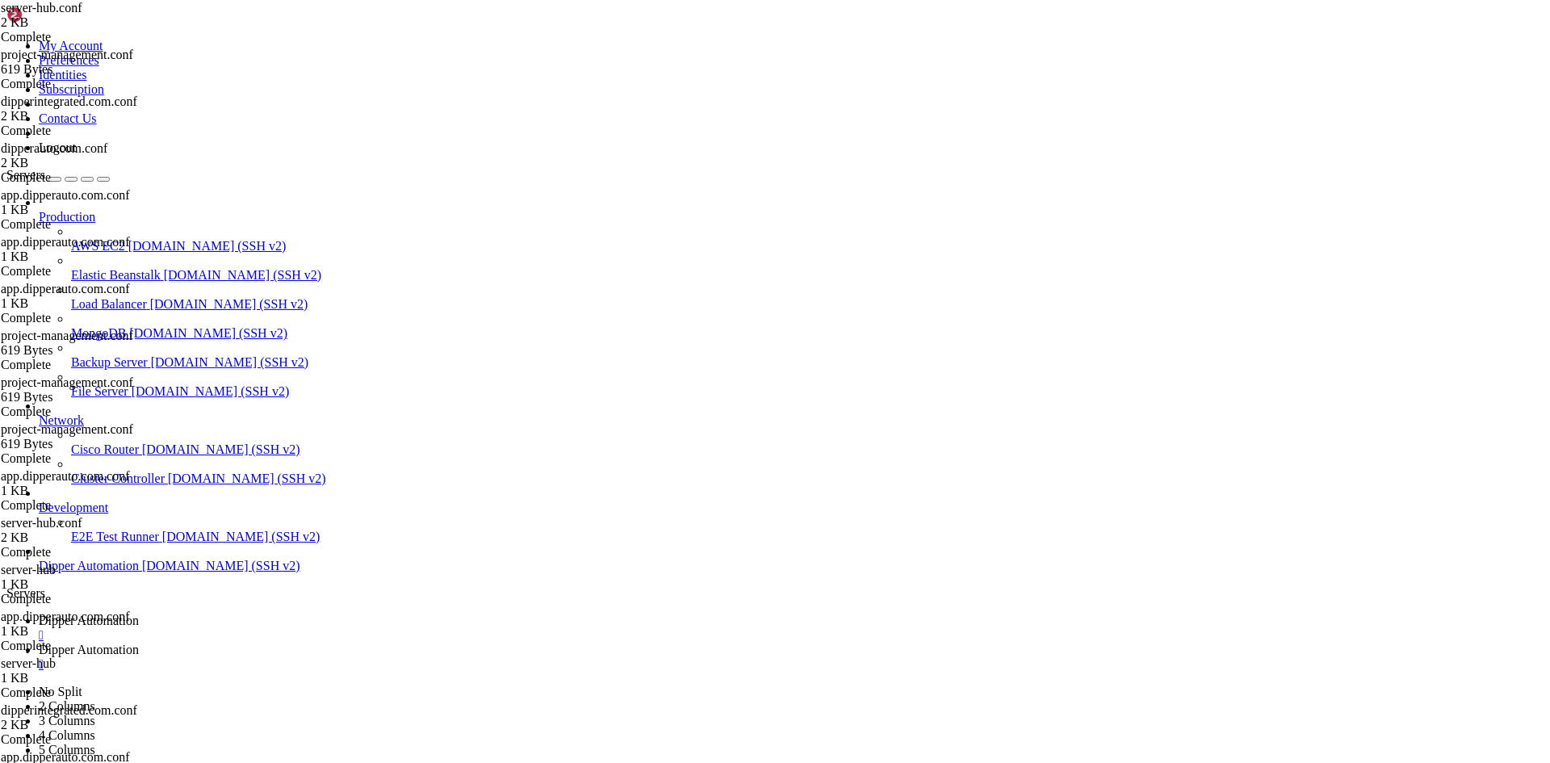
type textarea "}"
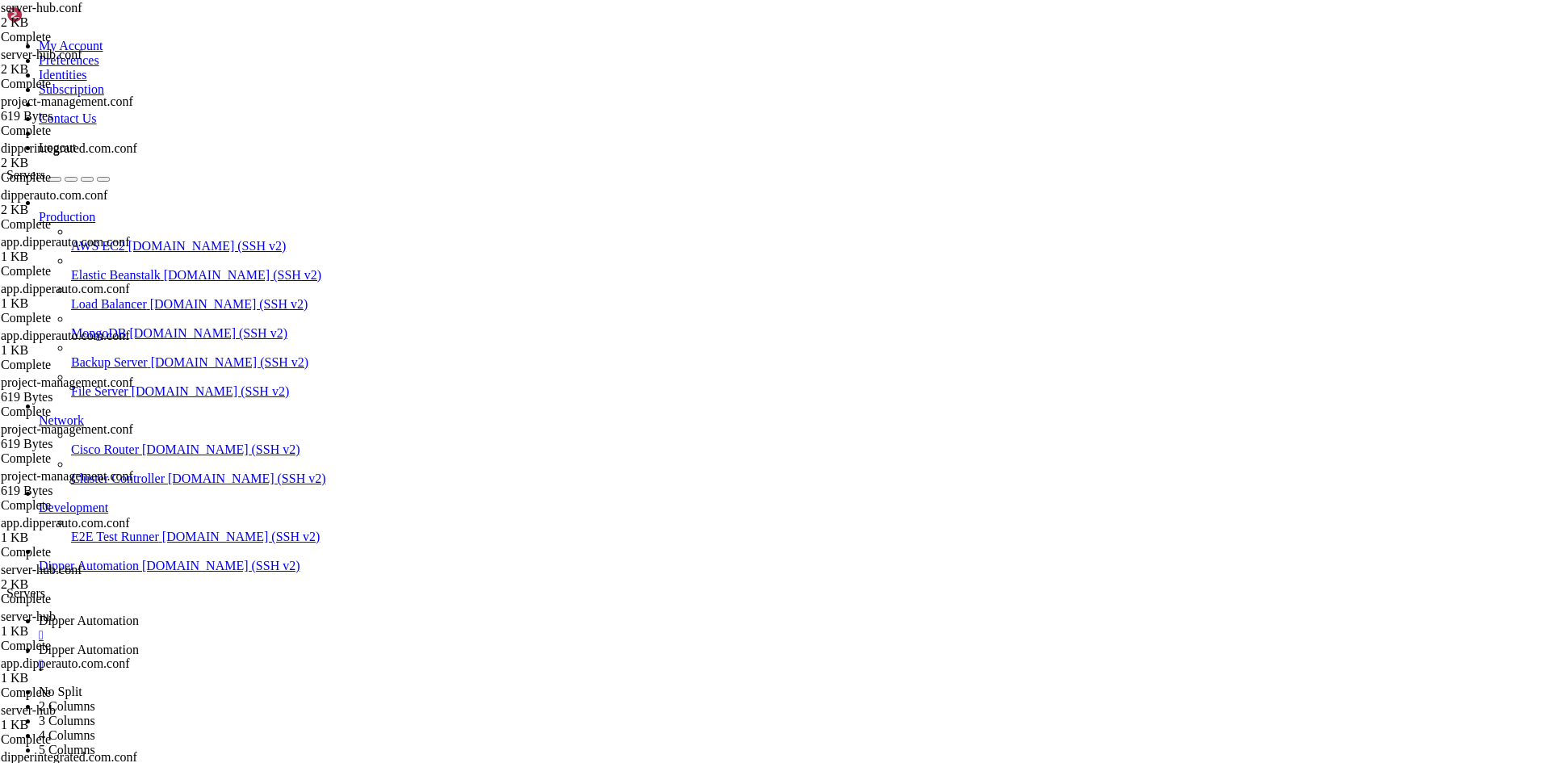
scroll to position [0, 16]
type textarea "proxy_pass [URL][TECHNICAL_ID];"
drag, startPoint x: 404, startPoint y: 19, endPoint x: 469, endPoint y: 67, distance: 80.9
click at [139, 643] on span "Dipper Automation" at bounding box center [89, 650] width 100 height 14
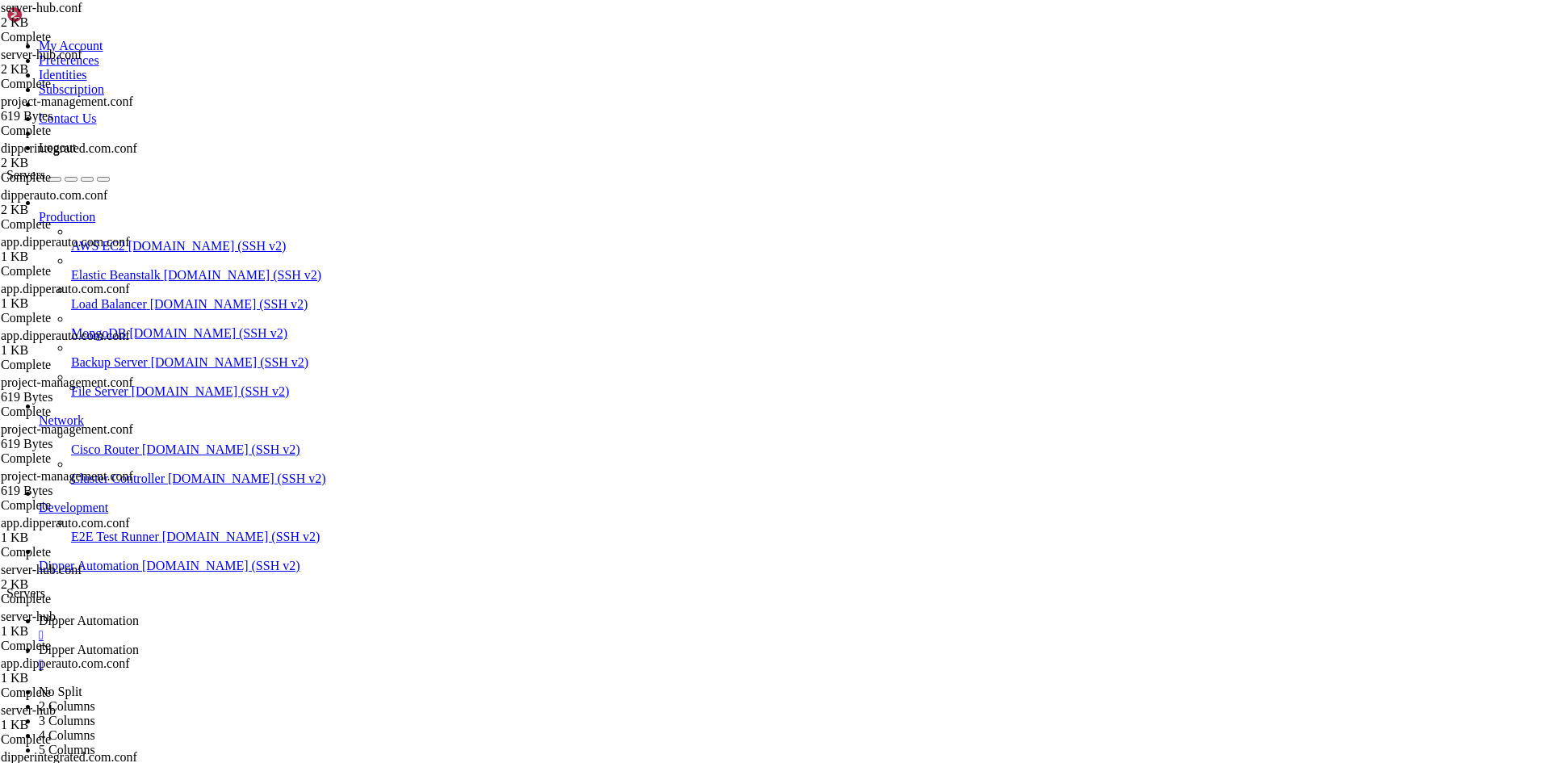
click at [139, 614] on span "Dipper Automation" at bounding box center [89, 621] width 100 height 14
click at [139, 643] on span "Dipper Automation" at bounding box center [89, 650] width 100 height 14
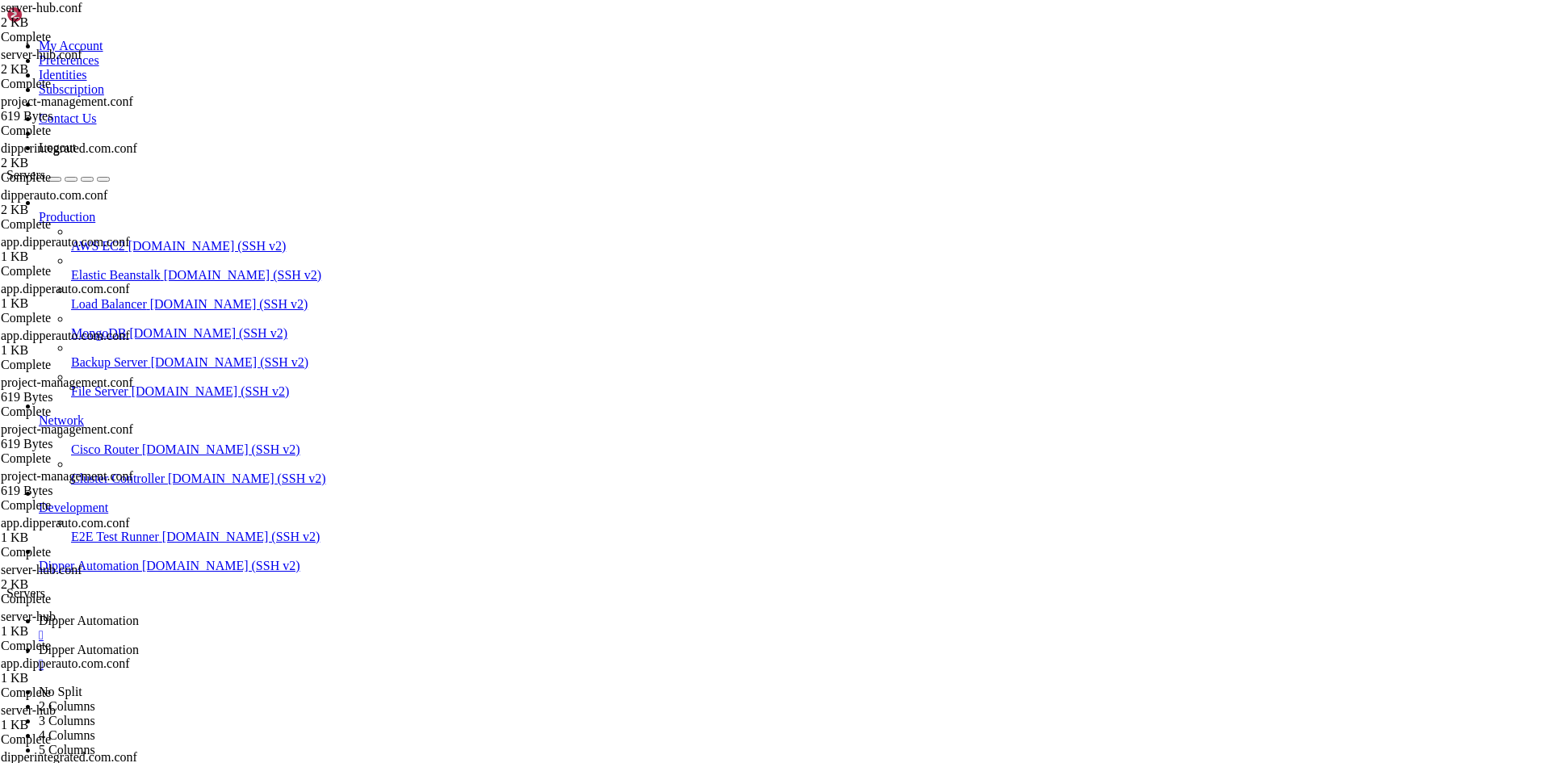
click at [310, 614] on link "Dipper Automation " at bounding box center [791, 628] width 1505 height 29
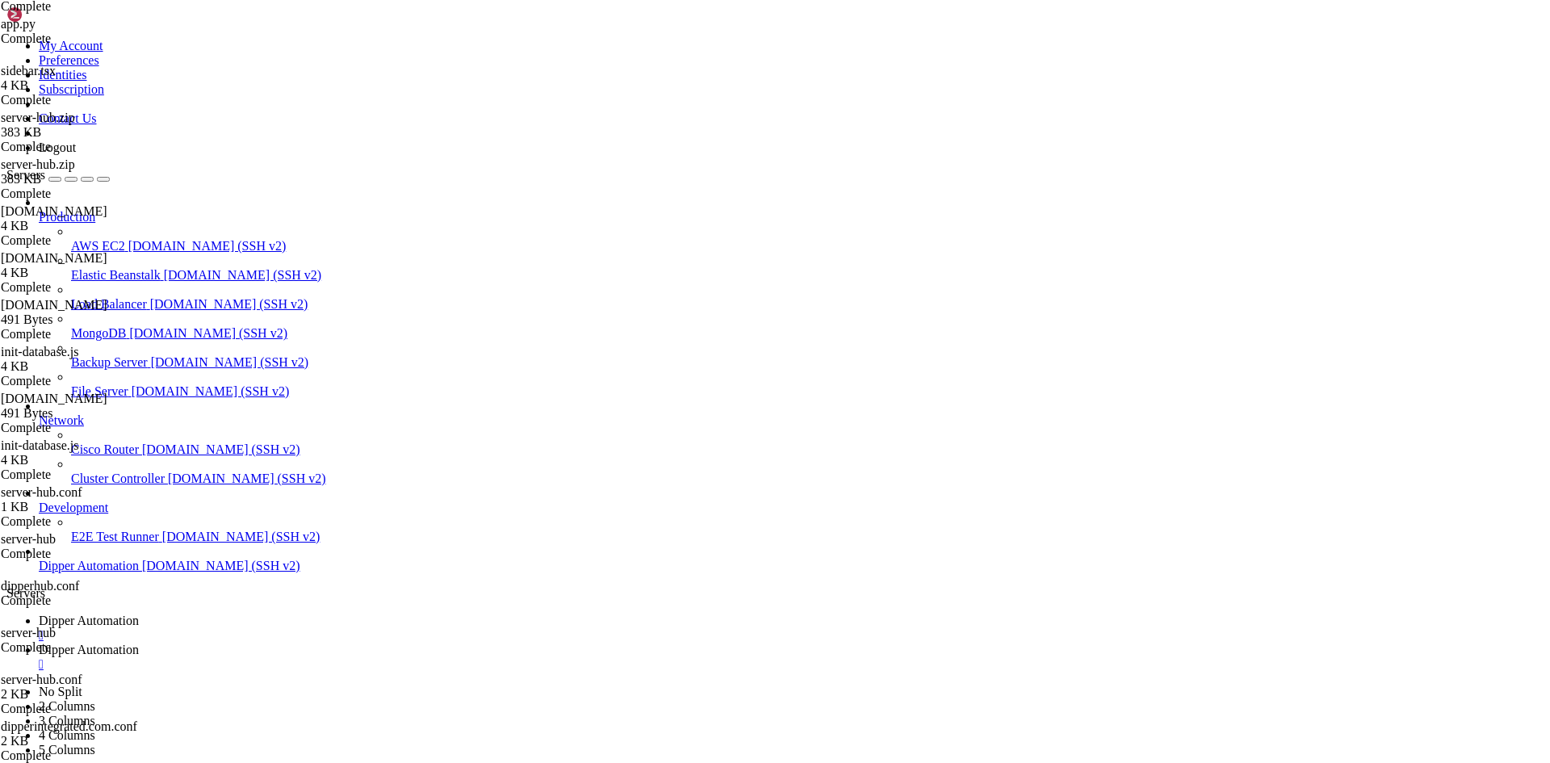
scroll to position [2143, 0]
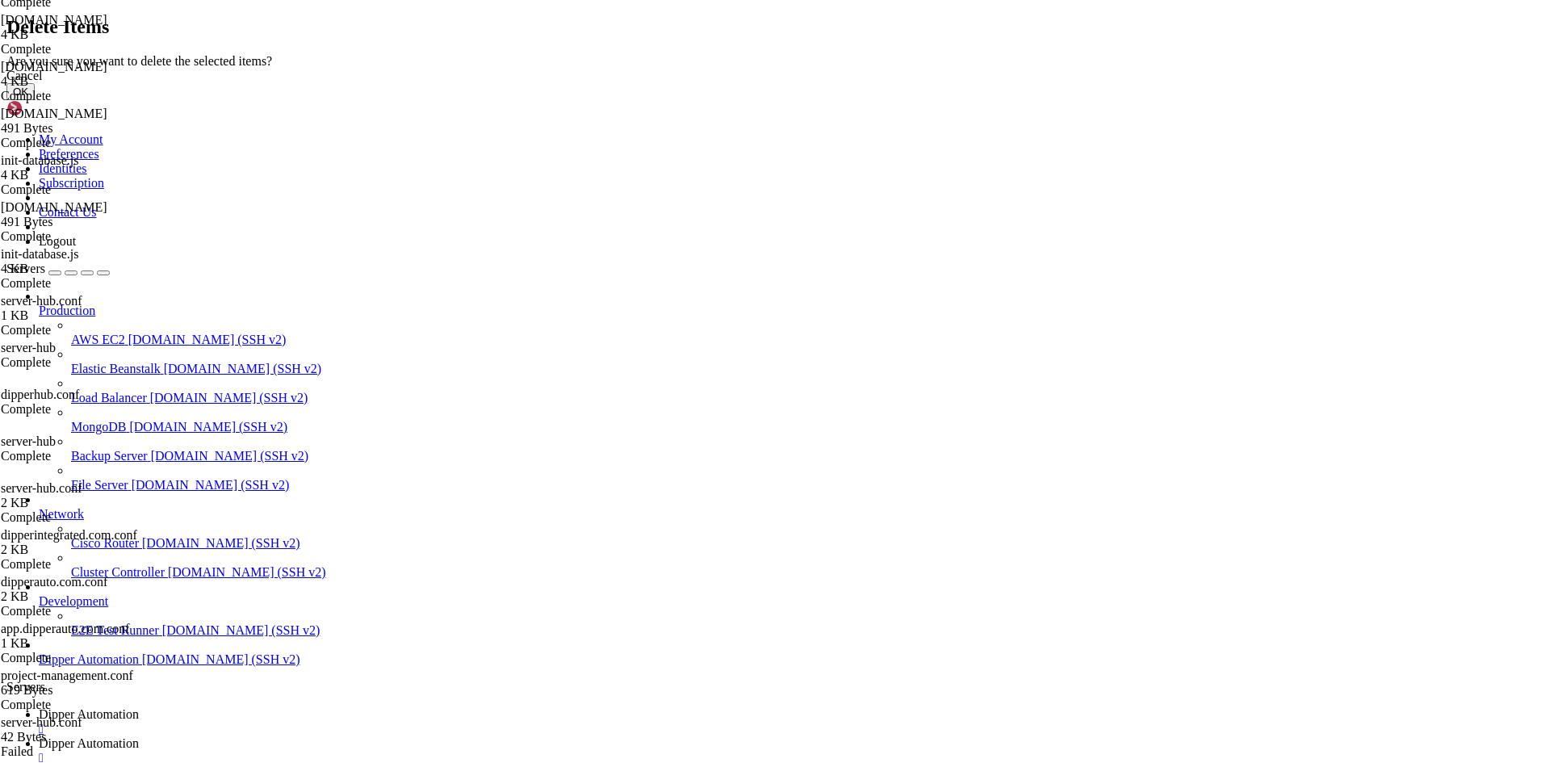
click at [35, 100] on button "OK" at bounding box center [20, 91] width 28 height 17
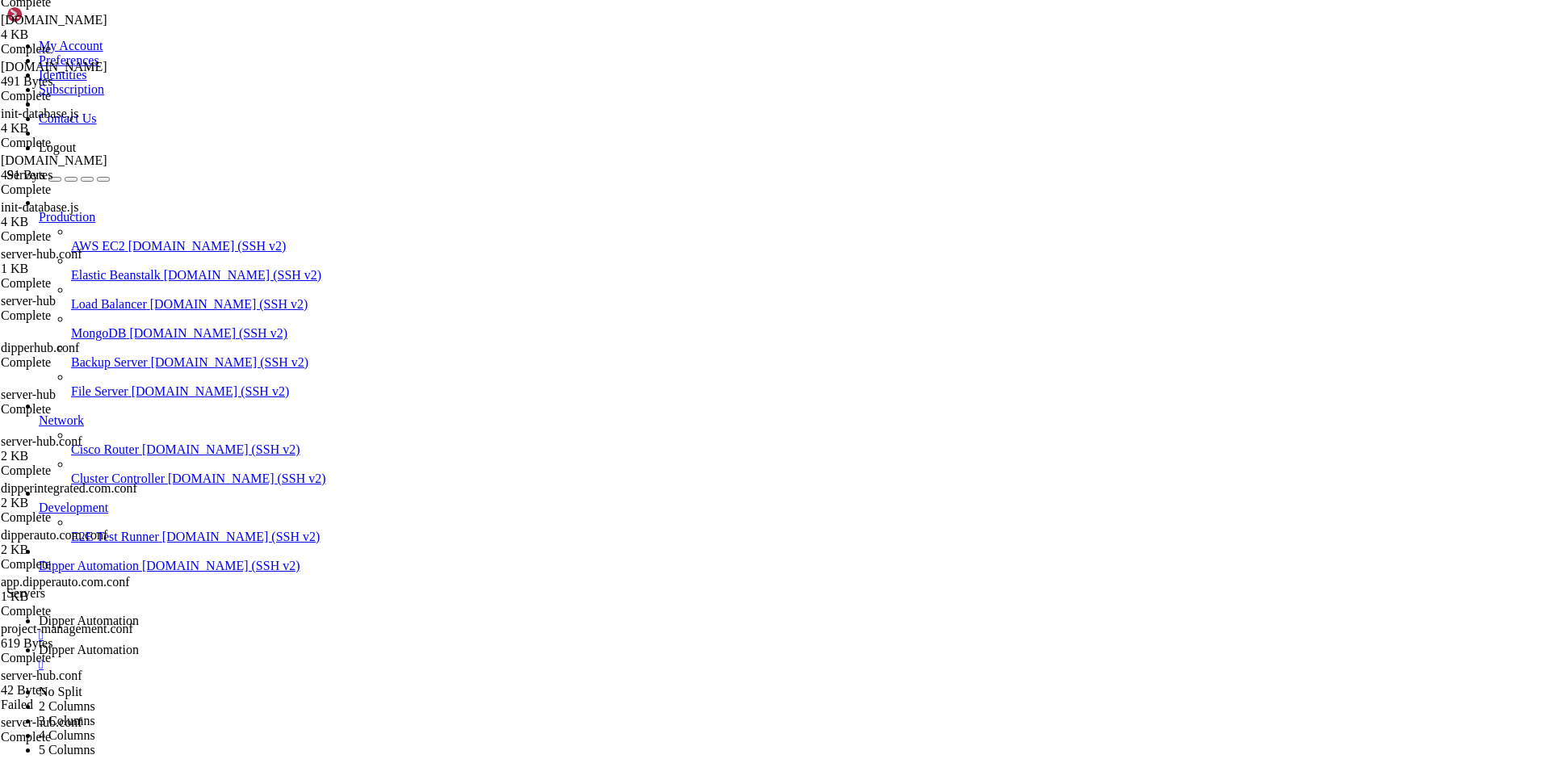
type input "/etc/nginx/sites-available"
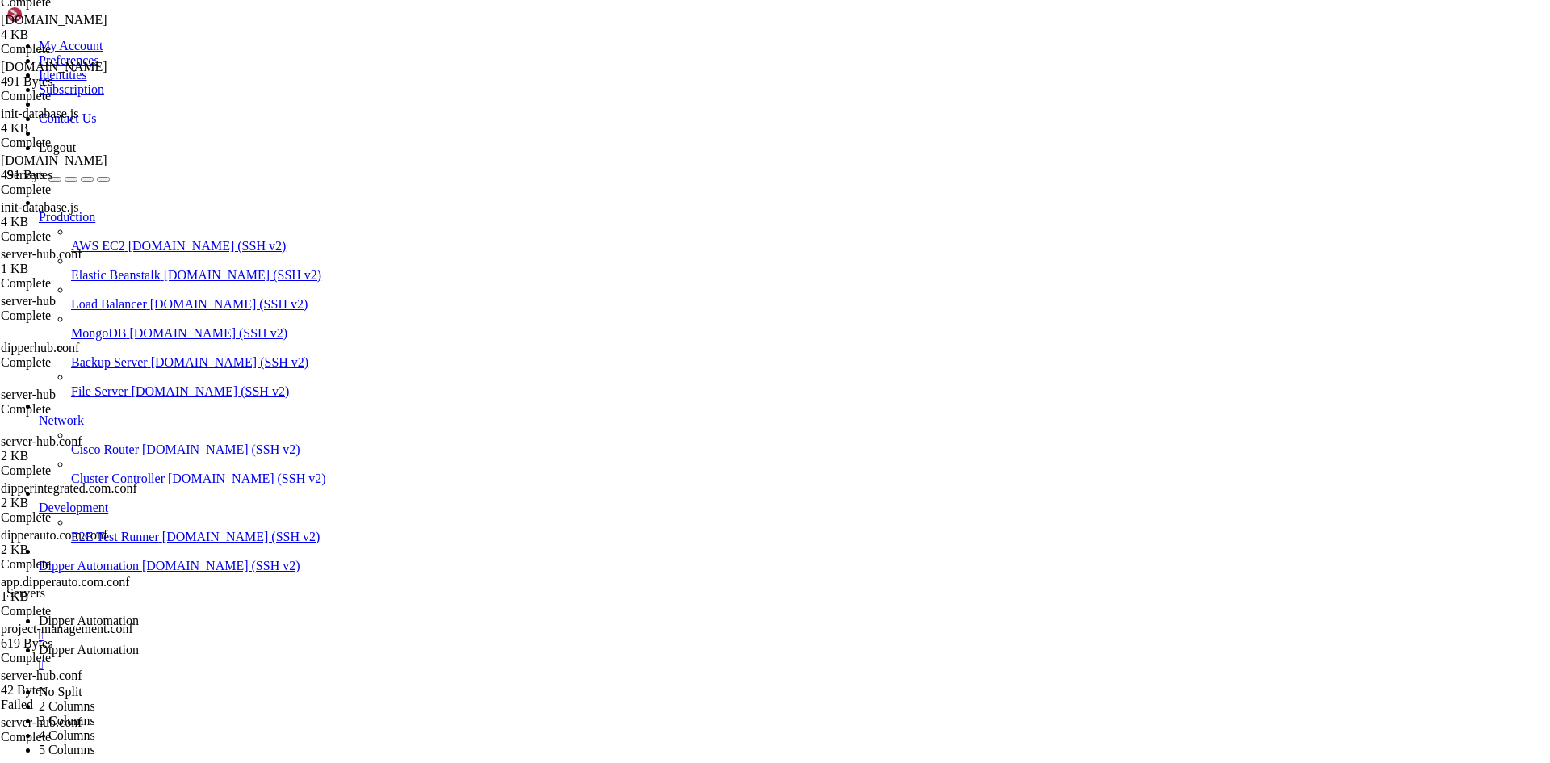
drag, startPoint x: 371, startPoint y: 422, endPoint x: 373, endPoint y: 435, distance: 13.0
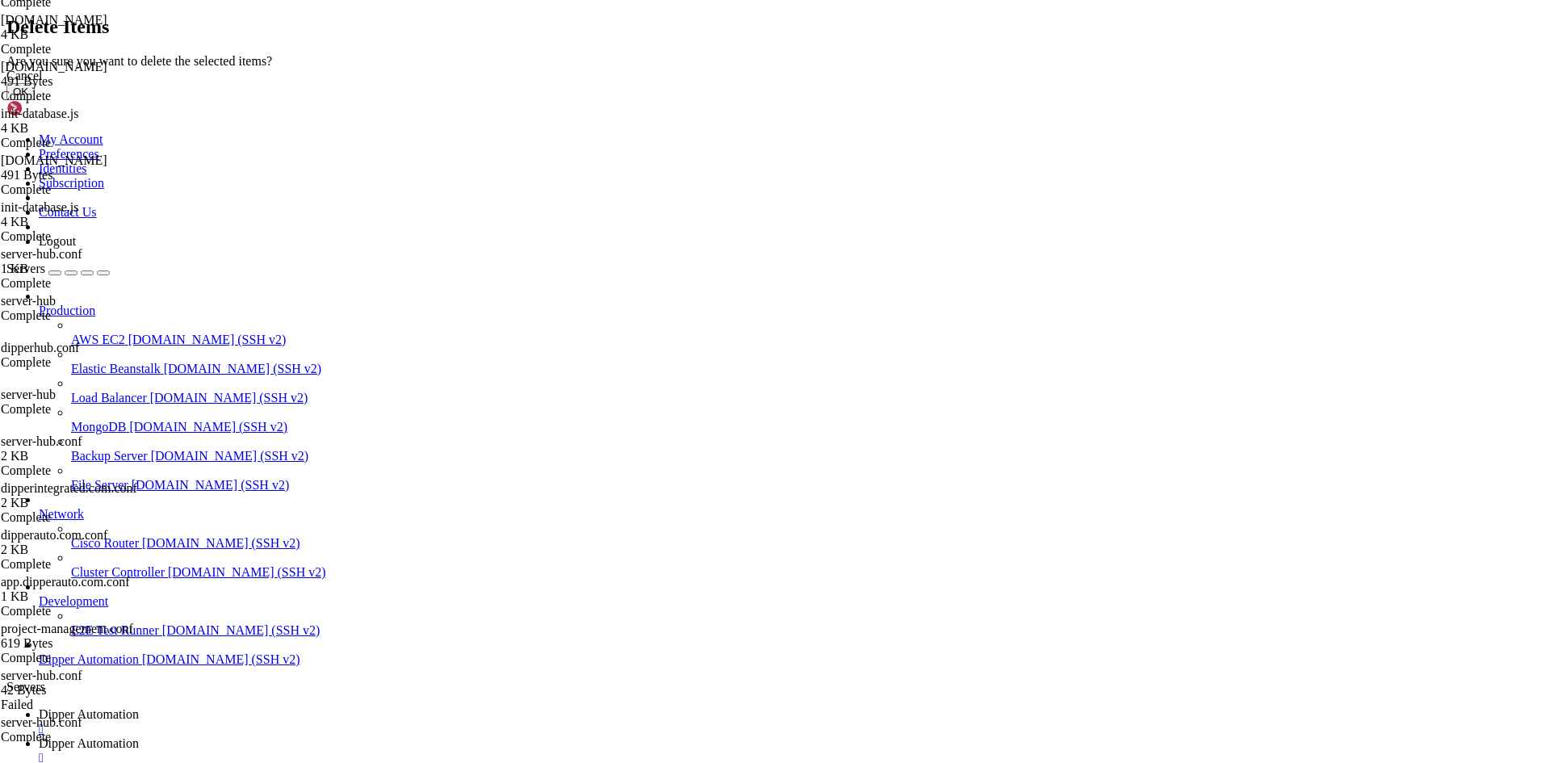
click at [35, 100] on button "OK" at bounding box center [20, 91] width 28 height 17
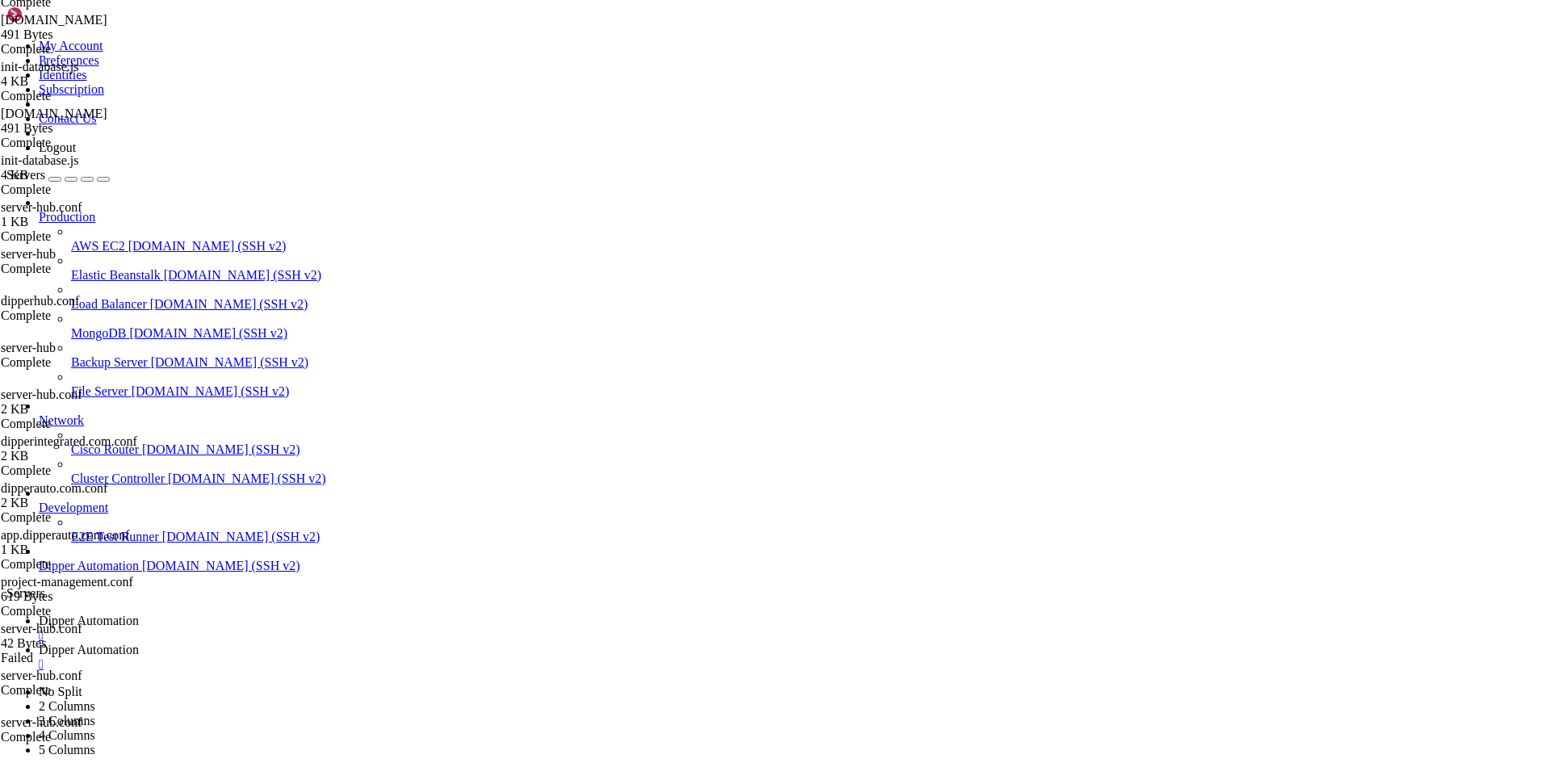
click at [139, 643] on span "Dipper Automation" at bounding box center [89, 650] width 100 height 14
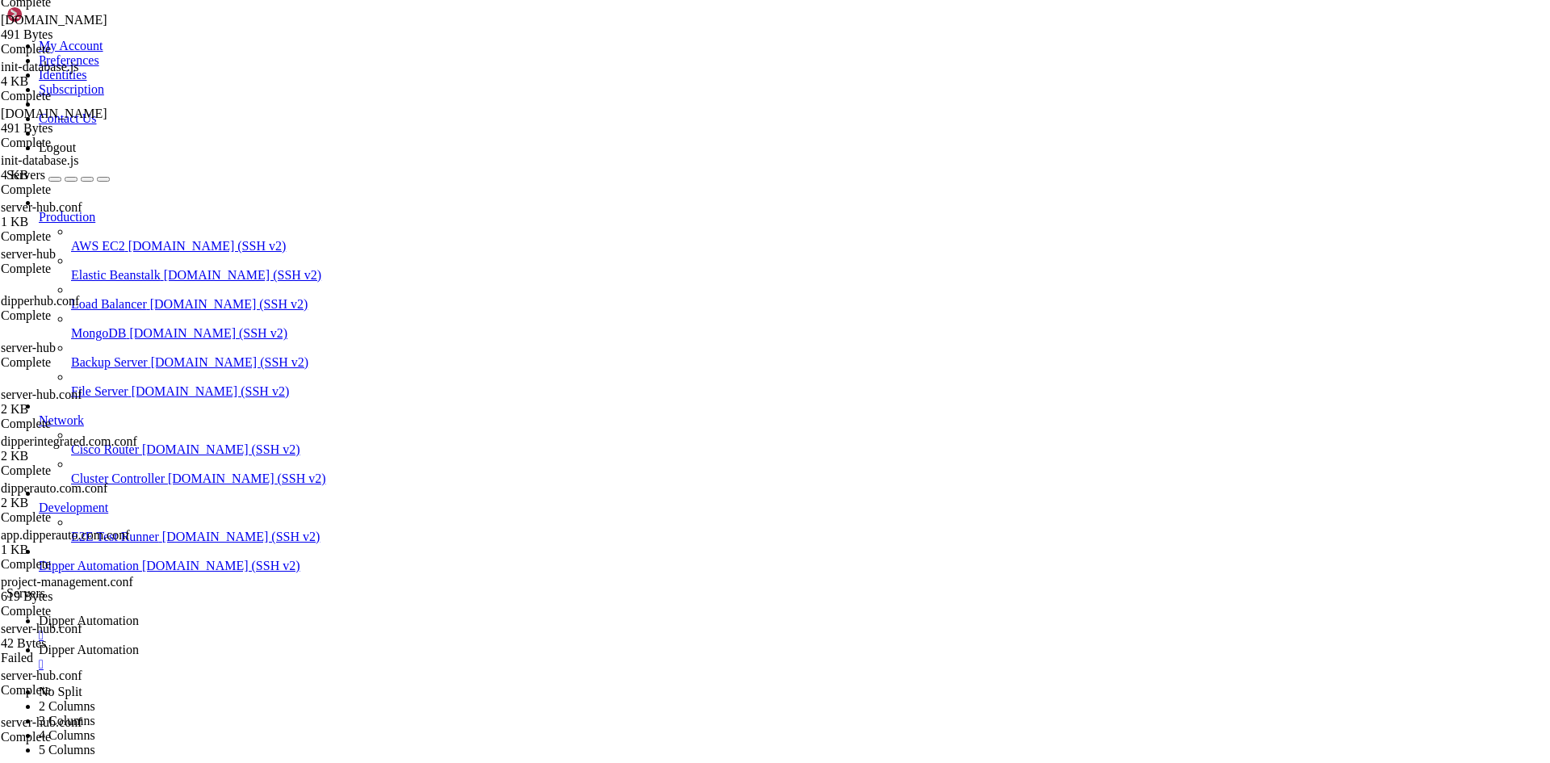
scroll to position [2910, 0]
